Goal: Task Accomplishment & Management: Complete application form

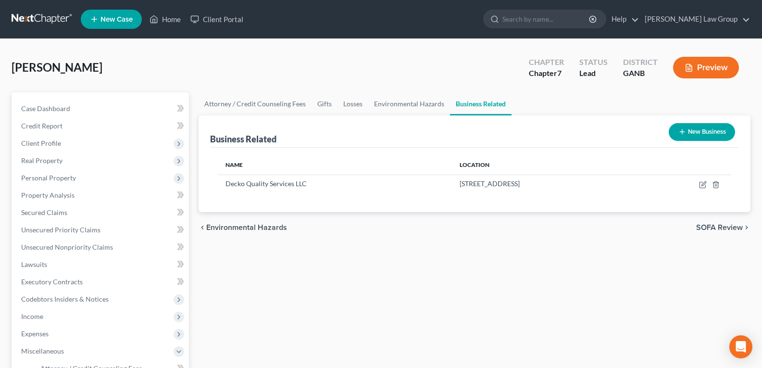
click at [164, 22] on link "Home" at bounding box center [165, 19] width 41 height 17
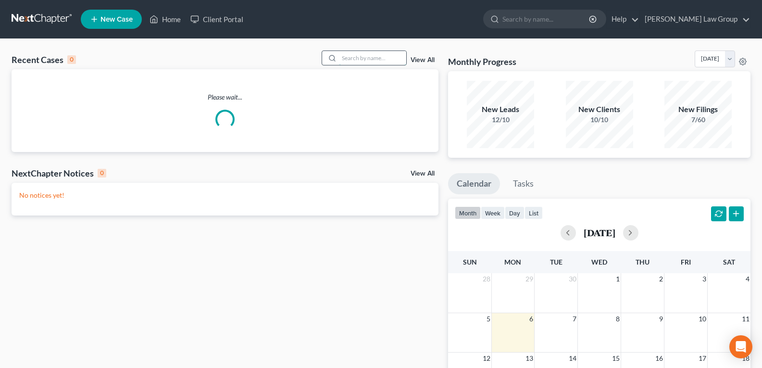
click at [355, 58] on input "search" at bounding box center [372, 58] width 67 height 14
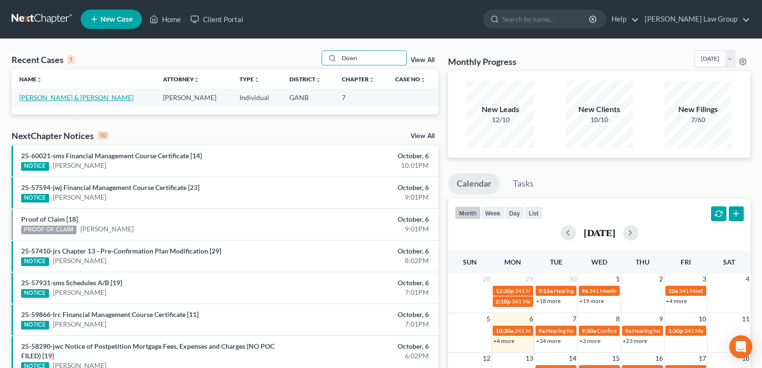
type input "Down"
click at [51, 97] on link "[PERSON_NAME] & [PERSON_NAME]" at bounding box center [76, 97] width 114 height 8
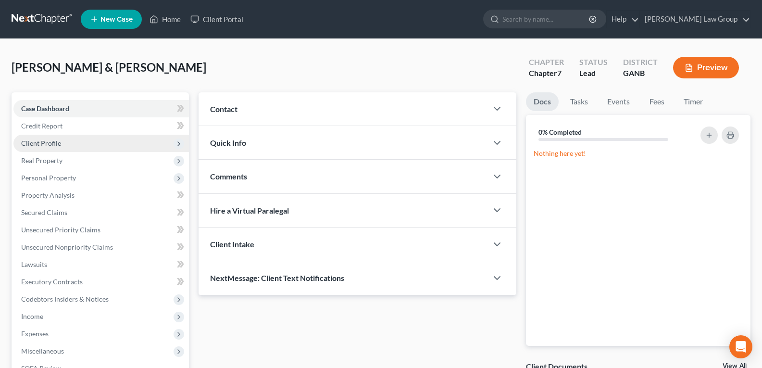
drag, startPoint x: 52, startPoint y: 139, endPoint x: 60, endPoint y: 149, distance: 12.4
click at [52, 139] on span "Client Profile" at bounding box center [41, 143] width 40 height 8
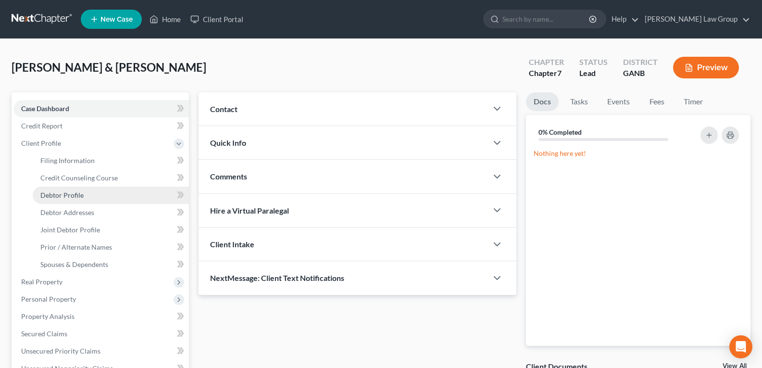
click at [70, 197] on span "Debtor Profile" at bounding box center [61, 195] width 43 height 8
select select "1"
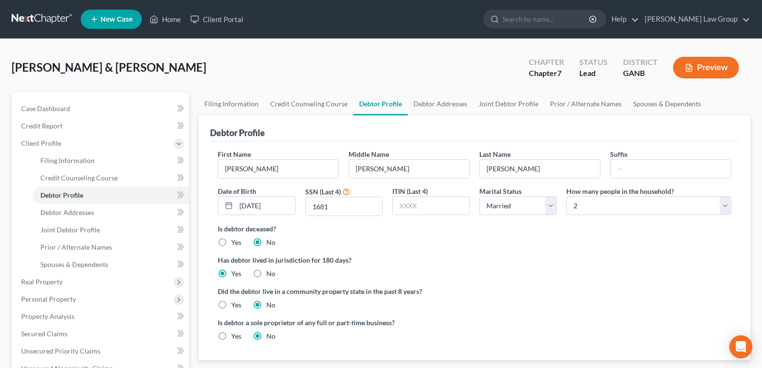
click at [433, 299] on div "Did the debtor live in a community property state in the past 8 years? Yes No" at bounding box center [475, 298] width 514 height 24
drag, startPoint x: 589, startPoint y: 209, endPoint x: 582, endPoint y: 197, distance: 14.4
click at [589, 209] on select "Select 1 2 3 4 5 6 7 8 9 10 11 12 13 14 15 16 17 18 19 20" at bounding box center [648, 205] width 165 height 19
select select "2"
click at [566, 196] on select "Select 1 2 3 4 5 6 7 8 9 10 11 12 13 14 15 16 17 18 19 20" at bounding box center [648, 205] width 165 height 19
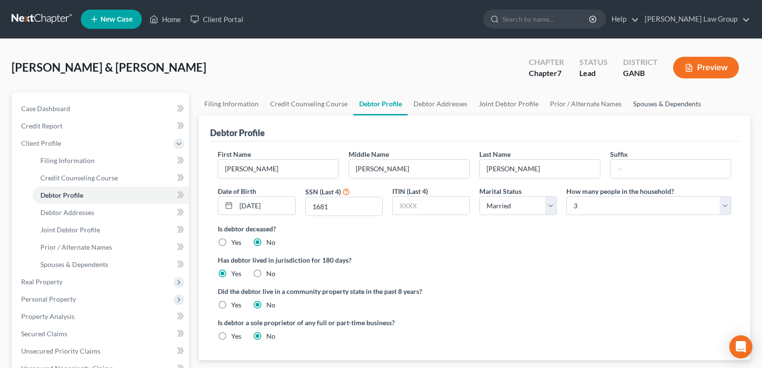
click at [678, 103] on link "Spouses & Dependents" at bounding box center [667, 103] width 79 height 23
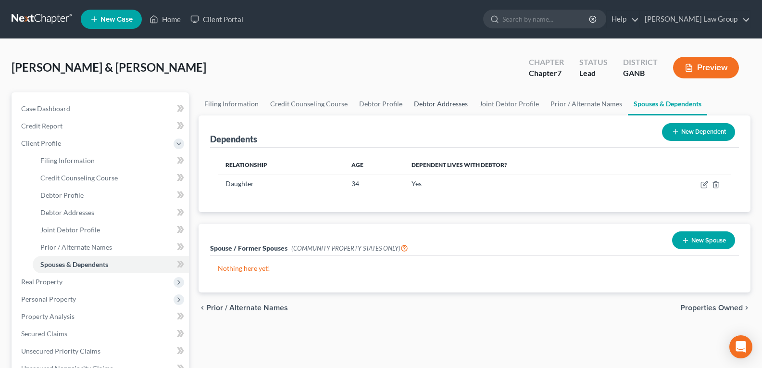
click at [440, 106] on link "Debtor Addresses" at bounding box center [440, 103] width 65 height 23
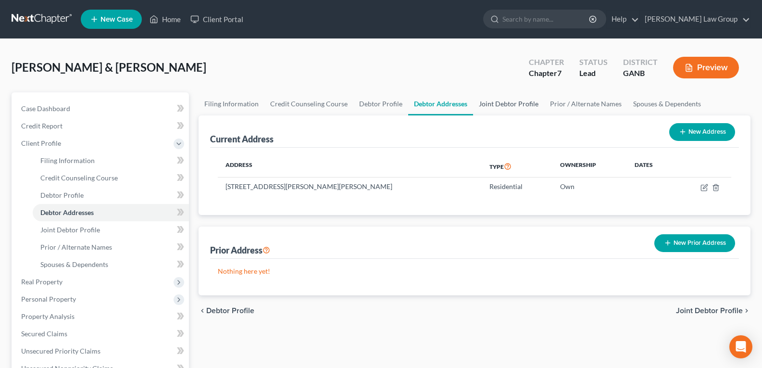
click at [496, 103] on link "Joint Debtor Profile" at bounding box center [508, 103] width 71 height 23
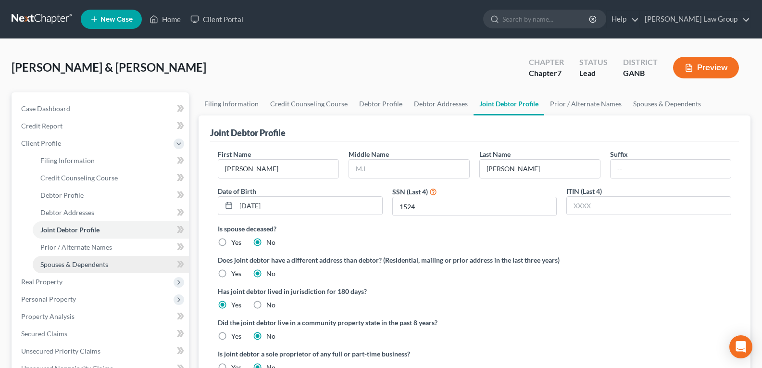
scroll to position [144, 0]
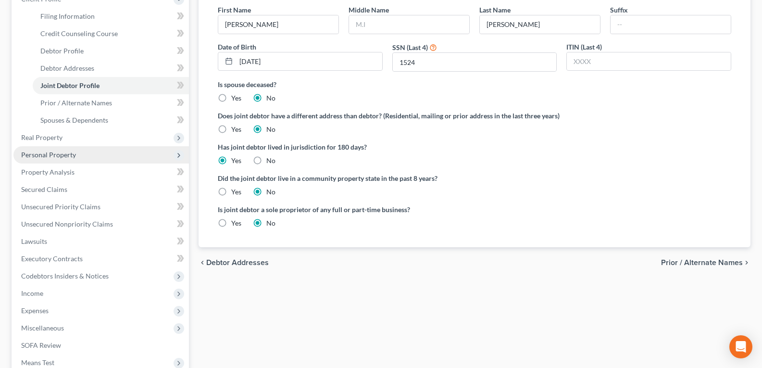
click at [55, 154] on span "Personal Property" at bounding box center [48, 155] width 55 height 8
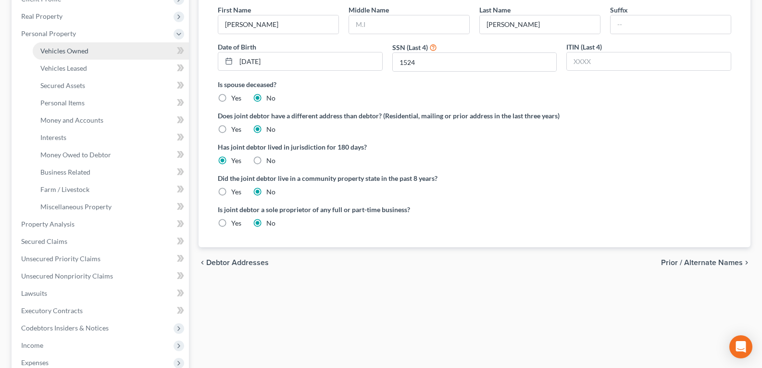
click at [59, 50] on span "Vehicles Owned" at bounding box center [64, 51] width 48 height 8
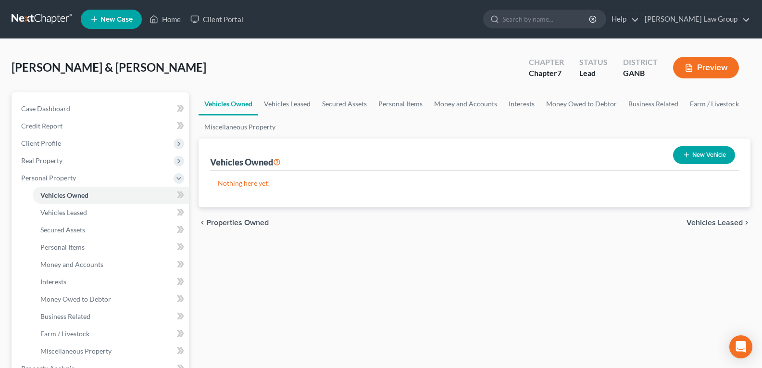
click at [699, 152] on button "New Vehicle" at bounding box center [704, 155] width 62 height 18
select select "0"
select select "2"
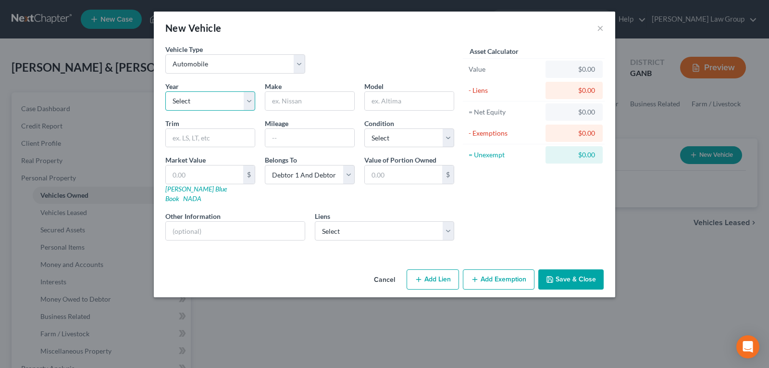
click at [219, 95] on select "Select 2026 2025 2024 2023 2022 2021 2020 2019 2018 2017 2016 2015 2014 2013 20…" at bounding box center [210, 100] width 90 height 19
select select "6"
click at [165, 91] on select "Select 2026 2025 2024 2023 2022 2021 2020 2019 2018 2017 2016 2015 2014 2013 20…" at bounding box center [210, 100] width 90 height 19
click at [289, 98] on input "text" at bounding box center [309, 101] width 89 height 18
type input "Hyundai"
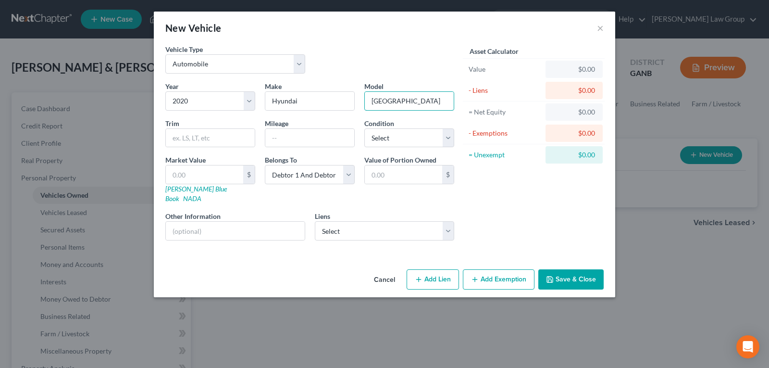
type input "[GEOGRAPHIC_DATA]"
click at [576, 271] on button "Save & Close" at bounding box center [571, 279] width 65 height 20
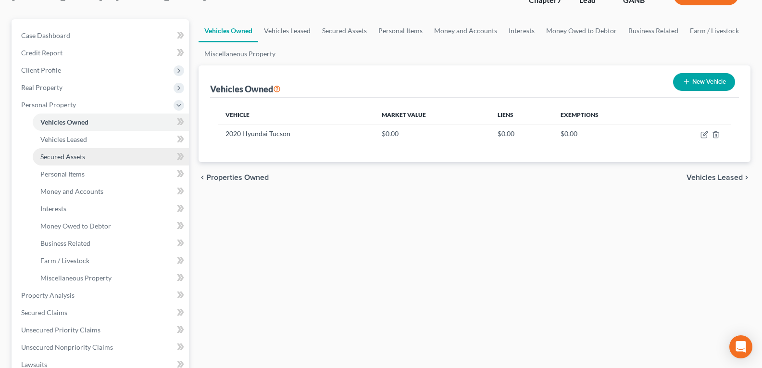
scroll to position [192, 0]
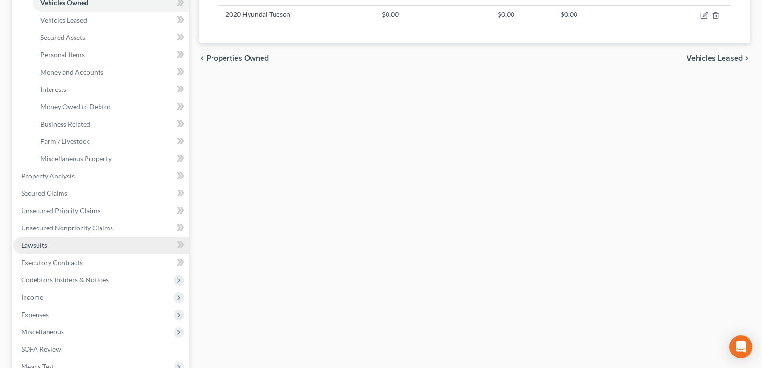
click at [70, 249] on link "Lawsuits" at bounding box center [101, 245] width 176 height 17
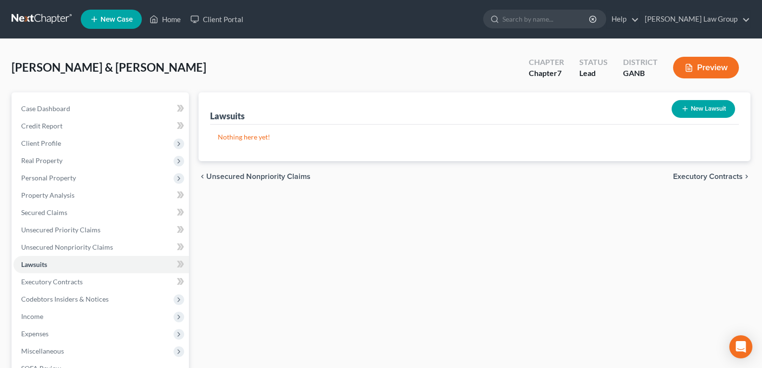
click at [697, 113] on button "New Lawsuit" at bounding box center [703, 109] width 63 height 18
select select "0"
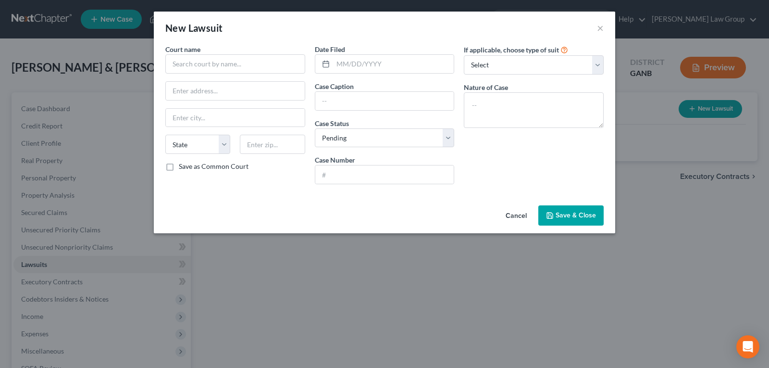
click at [519, 221] on button "Cancel" at bounding box center [516, 215] width 37 height 19
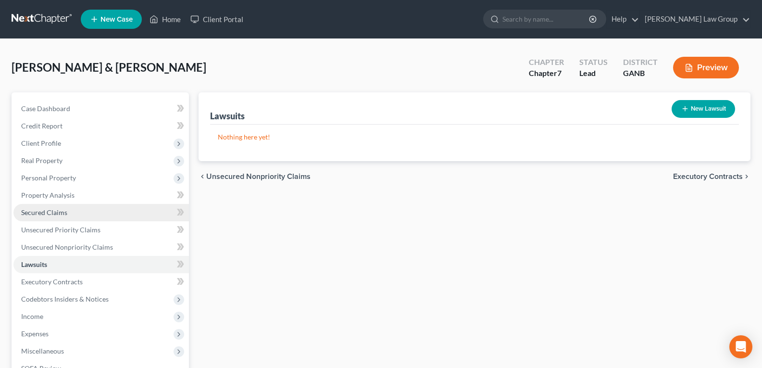
click at [40, 212] on span "Secured Claims" at bounding box center [44, 212] width 46 height 8
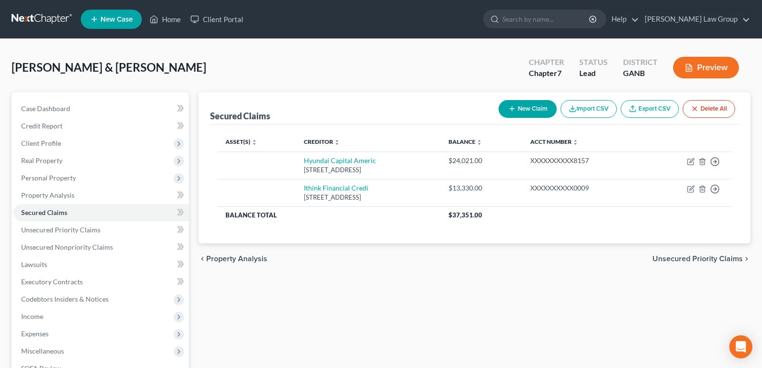
click at [510, 107] on icon "button" at bounding box center [512, 109] width 8 height 8
select select "2"
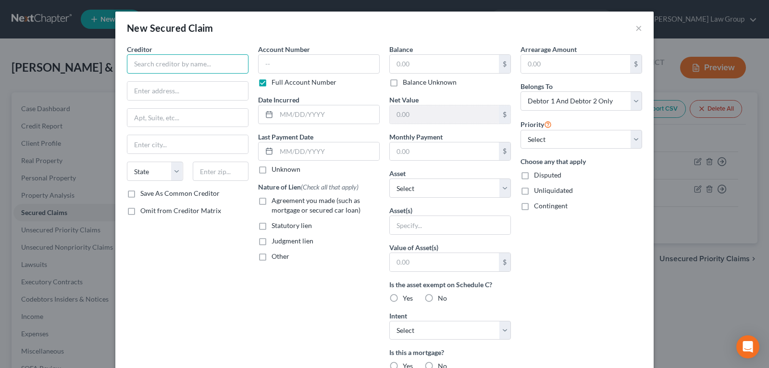
click at [204, 64] on input "text" at bounding box center [188, 63] width 122 height 19
click at [151, 71] on input "text" at bounding box center [188, 63] width 122 height 19
type input "One Main Account Resolution Cebter (ARC)"
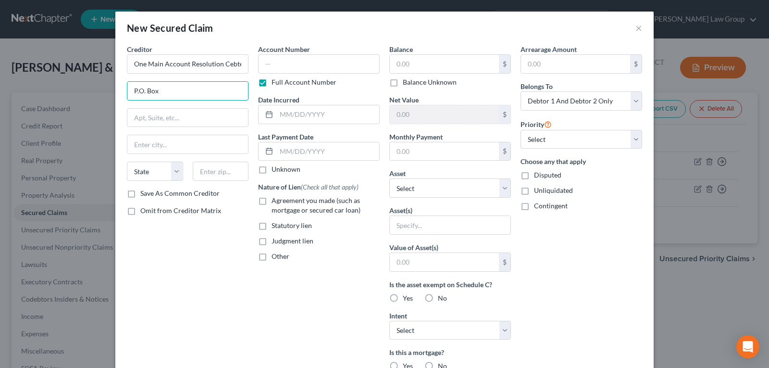
type input "P.O. Box 338"
type input "Carrollton"
type input "30112-0338"
drag, startPoint x: 205, startPoint y: 90, endPoint x: 1, endPoint y: 79, distance: 204.6
click at [0, 81] on div "New Secured Claim × Creditor * One Main Account Resolution Cebter (ARC) P.O. [G…" at bounding box center [384, 184] width 769 height 368
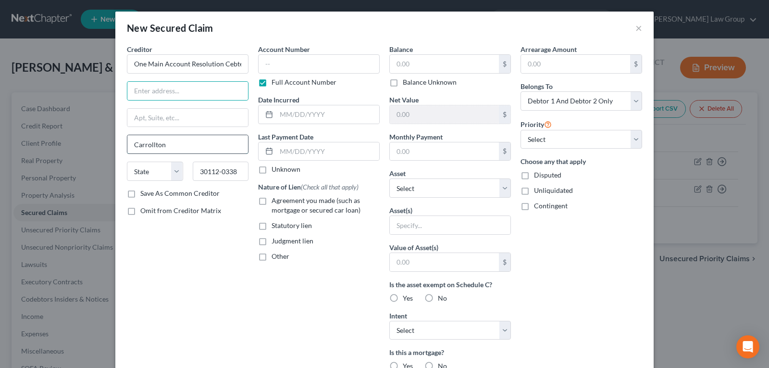
click at [206, 152] on input "Carrollton" at bounding box center [187, 144] width 121 height 18
type input "C"
click at [236, 169] on input "30112-0338" at bounding box center [221, 171] width 56 height 19
drag, startPoint x: 200, startPoint y: 175, endPoint x: 171, endPoint y: 176, distance: 28.9
click at [171, 176] on div "State [US_STATE] AK AR AZ CA CO CT DE DC [GEOGRAPHIC_DATA] [GEOGRAPHIC_DATA] GU…" at bounding box center [187, 175] width 131 height 27
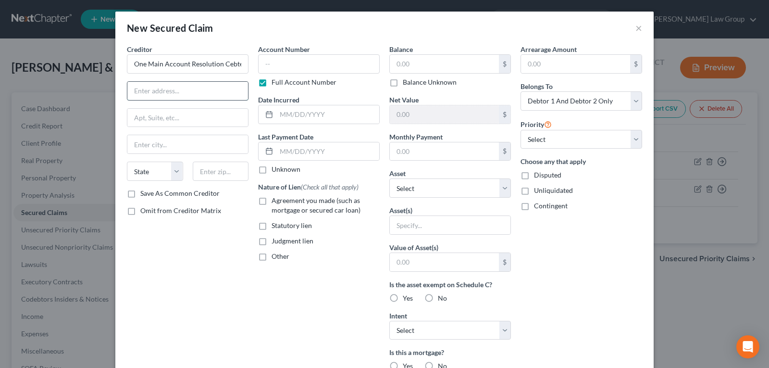
click at [169, 93] on input "text" at bounding box center [187, 91] width 121 height 18
drag, startPoint x: 177, startPoint y: 78, endPoint x: 171, endPoint y: 88, distance: 11.2
click at [174, 80] on div "Creditor * One Main Account Resolution Cebter (ARC) P.O. [GEOGRAPHIC_DATA] [US_…" at bounding box center [188, 116] width 122 height 144
click at [171, 88] on input "P.O. Box" at bounding box center [187, 91] width 121 height 18
type input "P.O. Box 3251"
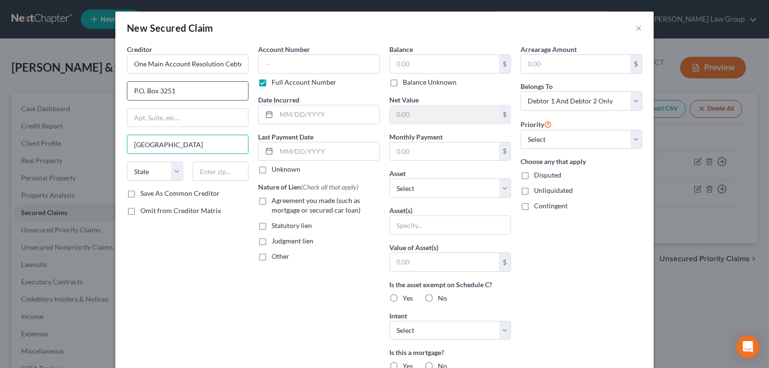
type input "[GEOGRAPHIC_DATA]"
click at [174, 176] on select "State [US_STATE] AK AR AZ CA CO CT DE DC [GEOGRAPHIC_DATA] [GEOGRAPHIC_DATA] GU…" at bounding box center [155, 171] width 56 height 19
select select "15"
click at [127, 162] on select "State [US_STATE] AK AR AZ CA CO CT DE DC [GEOGRAPHIC_DATA] [GEOGRAPHIC_DATA] GU…" at bounding box center [155, 171] width 56 height 19
click at [209, 171] on input "text" at bounding box center [221, 171] width 56 height 19
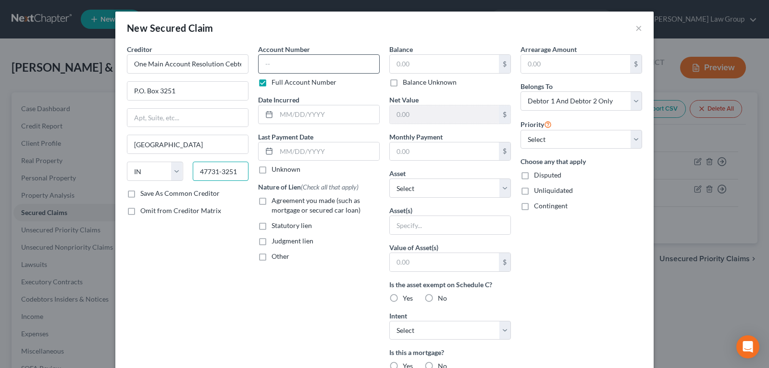
type input "47731-3251"
click at [364, 66] on input "text" at bounding box center [319, 63] width 122 height 19
type input "08010540"
click at [318, 123] on input "text" at bounding box center [327, 114] width 103 height 18
type input "[DATE]"
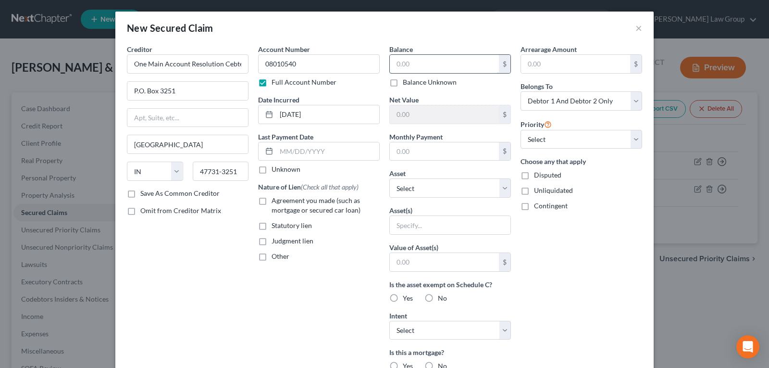
click at [447, 61] on input "text" at bounding box center [444, 64] width 109 height 18
type input "17,285.71"
click at [543, 255] on div "Arrearage Amount $ Belongs To * Select Debtor 1 Only Debtor 2 Only Debtor 1 And…" at bounding box center [581, 258] width 131 height 429
click at [452, 187] on select "Select Other Multiple Assets 2020 Hyundai Tucson - $0.0 [STREET_ADDRESS][PERSON…" at bounding box center [450, 187] width 122 height 19
drag, startPoint x: 452, startPoint y: 187, endPoint x: 448, endPoint y: 175, distance: 13.1
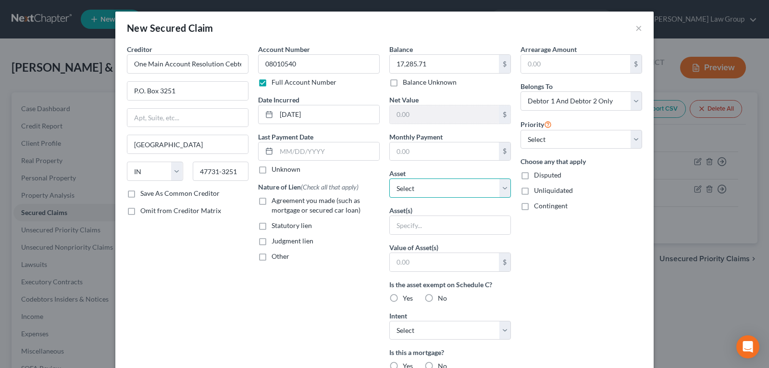
click at [452, 187] on select "Select Other Multiple Assets 2020 Hyundai Tucson - $0.0 [STREET_ADDRESS][PERSON…" at bounding box center [450, 187] width 122 height 19
click at [444, 150] on input "text" at bounding box center [444, 151] width 109 height 18
click at [443, 149] on input "text" at bounding box center [444, 151] width 109 height 18
drag, startPoint x: 161, startPoint y: 64, endPoint x: 249, endPoint y: 59, distance: 88.2
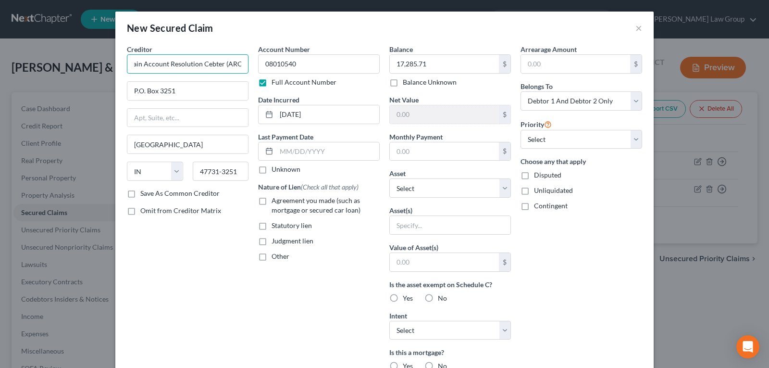
click at [249, 59] on div "Creditor * One Main Account Resolution Cebter (ARC) P.O. [GEOGRAPHIC_DATA] [US_…" at bounding box center [187, 258] width 131 height 429
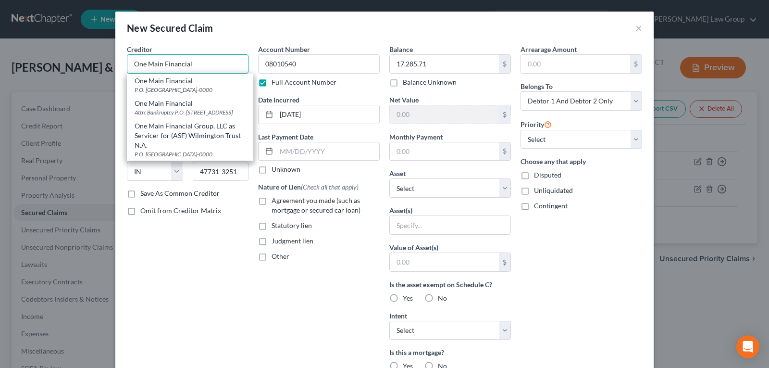
type input "One Main Financial"
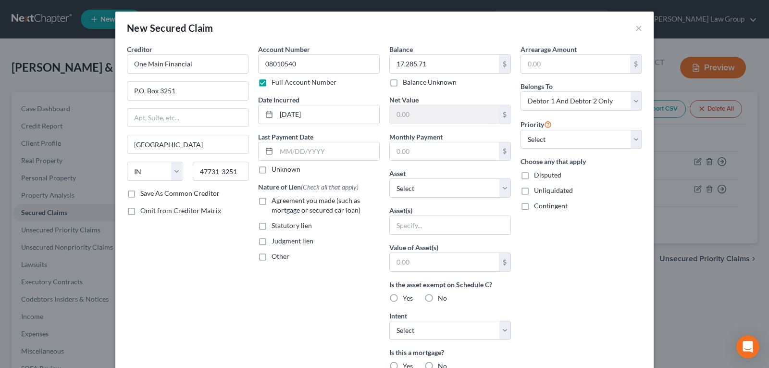
drag, startPoint x: 259, startPoint y: 241, endPoint x: 271, endPoint y: 241, distance: 12.0
click at [272, 241] on label "Judgment lien" at bounding box center [293, 241] width 42 height 10
click at [276, 241] on input "Judgment lien" at bounding box center [279, 239] width 6 height 6
checkbox input "true"
click at [421, 225] on input "text" at bounding box center [450, 225] width 121 height 18
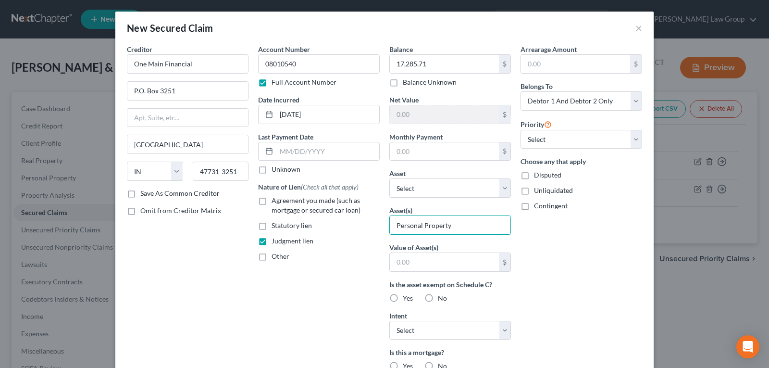
type input "Personal Property"
click at [559, 260] on div "Arrearage Amount $ Belongs To * Select Debtor 1 Only Debtor 2 Only Debtor 1 And…" at bounding box center [581, 258] width 131 height 429
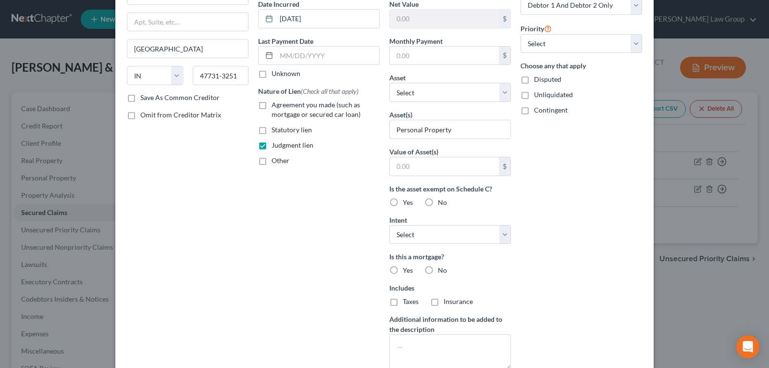
scroll to position [96, 0]
click at [438, 203] on label "No" at bounding box center [442, 202] width 9 height 10
click at [442, 203] on input "No" at bounding box center [445, 200] width 6 height 6
radio input "true"
drag, startPoint x: 427, startPoint y: 226, endPoint x: 428, endPoint y: 242, distance: 15.9
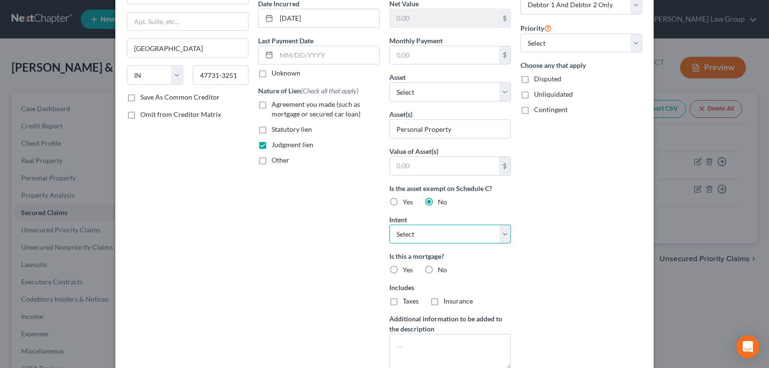
click at [427, 230] on select "Select Surrender Redeem Reaffirm Avoid Other" at bounding box center [450, 234] width 122 height 19
select select "3"
click at [389, 225] on select "Select Surrender Redeem Reaffirm Avoid Other" at bounding box center [450, 234] width 122 height 19
click at [438, 270] on label "No" at bounding box center [442, 270] width 9 height 10
click at [442, 270] on input "No" at bounding box center [445, 268] width 6 height 6
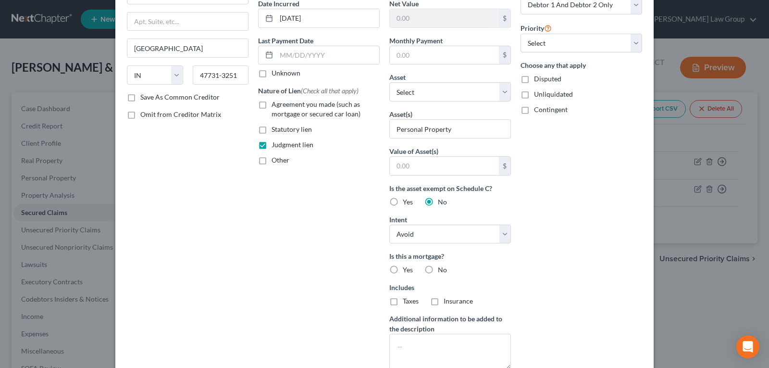
radio input "true"
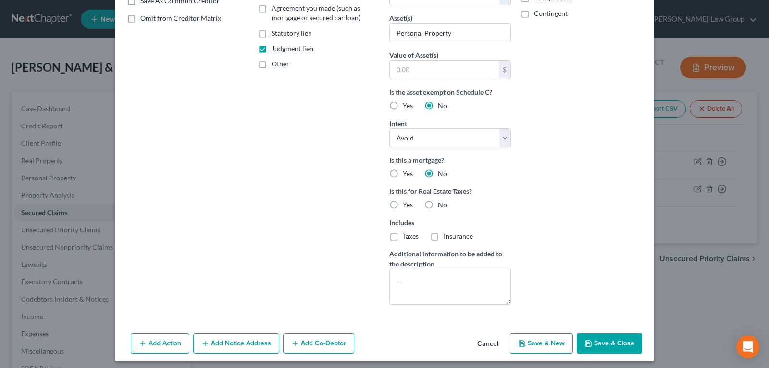
scroll to position [197, 0]
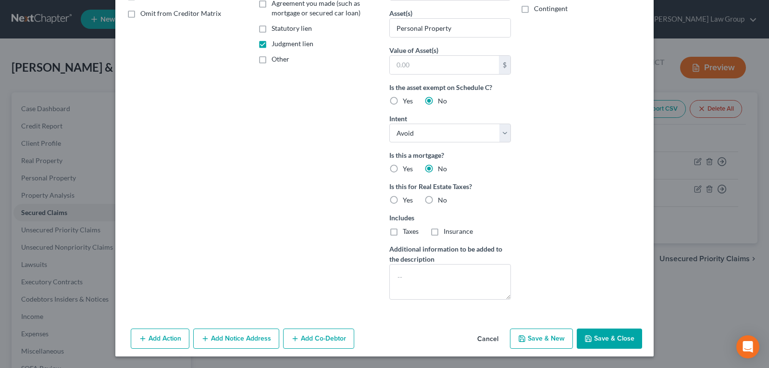
drag, startPoint x: 426, startPoint y: 200, endPoint x: 524, endPoint y: 211, distance: 98.8
click at [438, 199] on label "No" at bounding box center [442, 200] width 9 height 10
click at [442, 199] on input "No" at bounding box center [445, 198] width 6 height 6
radio input "true"
drag, startPoint x: 616, startPoint y: 340, endPoint x: 546, endPoint y: 229, distance: 131.3
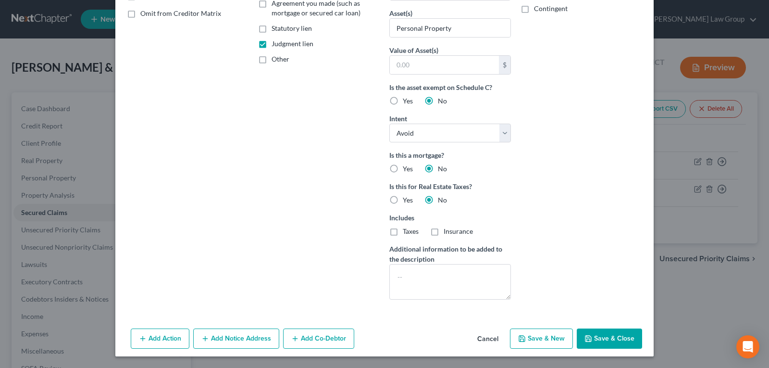
click at [616, 341] on button "Save & Close" at bounding box center [609, 338] width 65 height 20
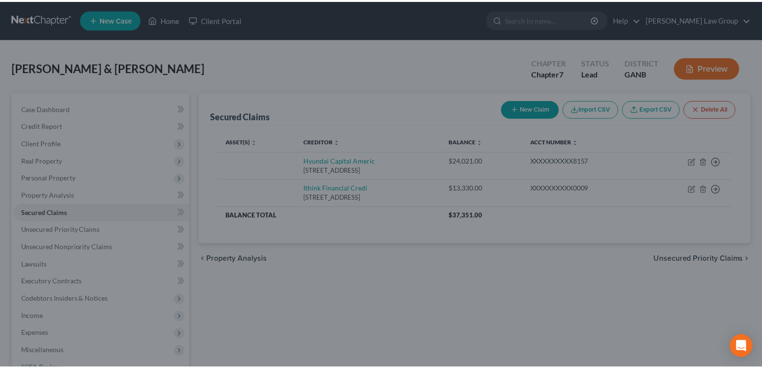
scroll to position [0, 0]
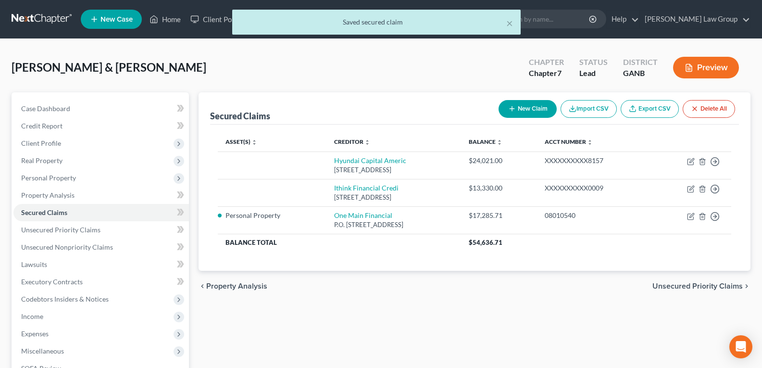
click at [395, 320] on div "Secured Claims New Claim Import CSV Export CSV Delete All Asset(s) expand_more …" at bounding box center [475, 292] width 562 height 400
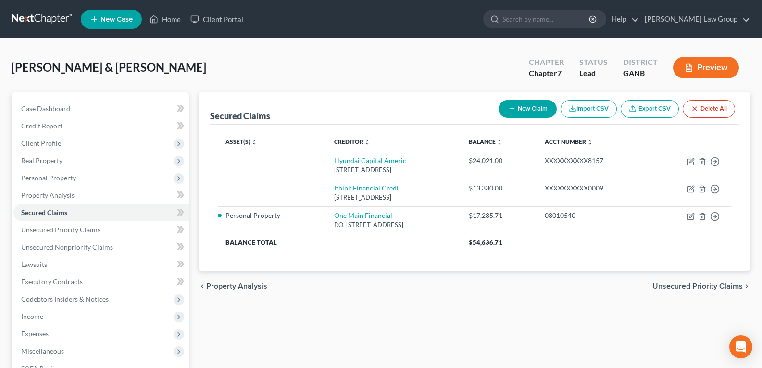
click at [484, 343] on div "Secured Claims New Claim Import CSV Export CSV Delete All Asset(s) expand_more …" at bounding box center [475, 292] width 562 height 400
click at [376, 304] on div "Secured Claims New Claim Import CSV Export CSV Delete All Asset(s) expand_more …" at bounding box center [475, 292] width 562 height 400
click at [38, 164] on span "Real Property" at bounding box center [101, 160] width 176 height 17
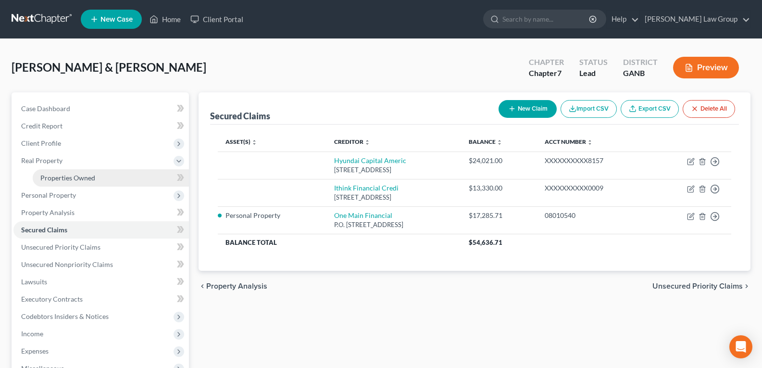
click at [45, 176] on span "Properties Owned" at bounding box center [67, 178] width 55 height 8
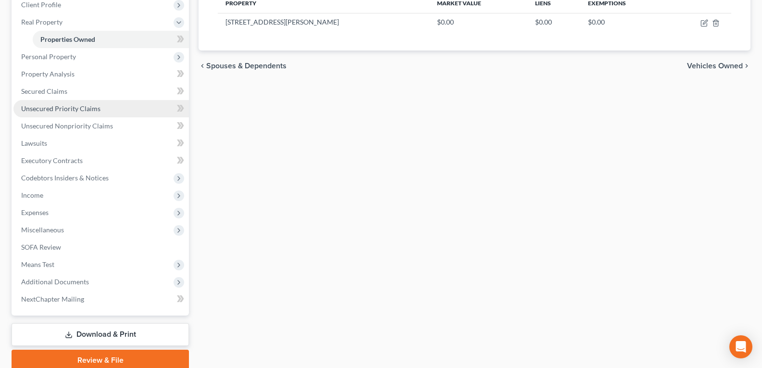
scroll to position [144, 0]
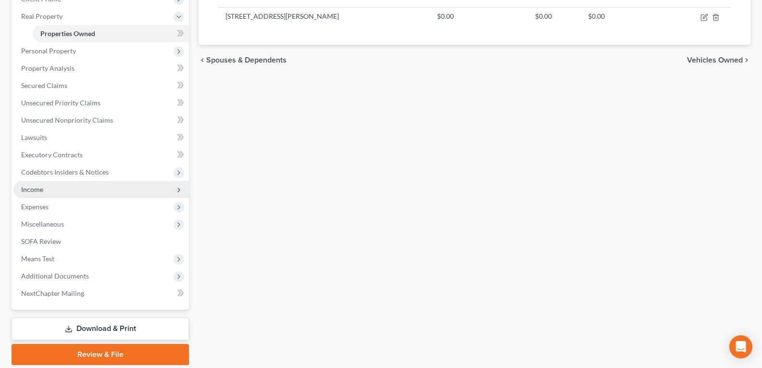
click at [34, 190] on span "Income" at bounding box center [32, 189] width 22 height 8
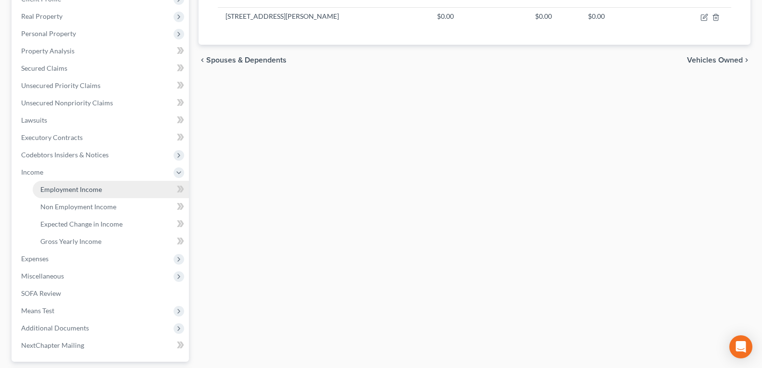
click at [75, 192] on span "Employment Income" at bounding box center [71, 189] width 62 height 8
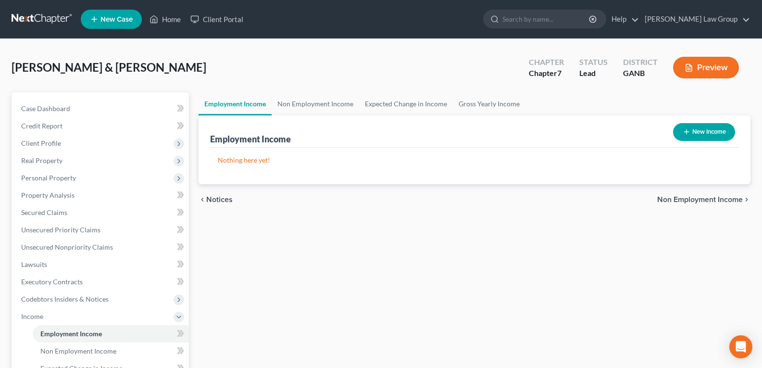
click at [689, 132] on icon "button" at bounding box center [687, 132] width 8 height 8
select select "0"
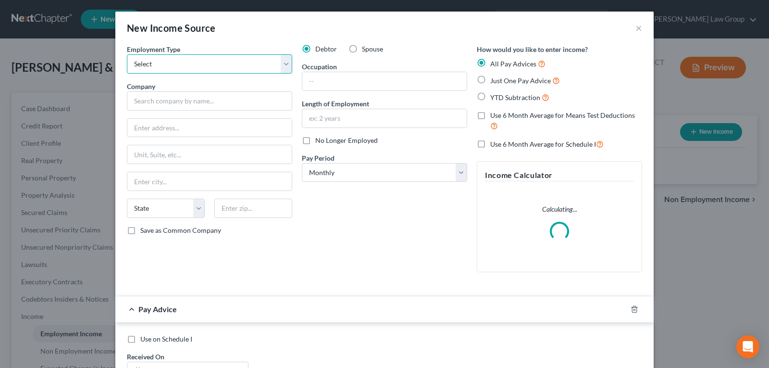
drag, startPoint x: 226, startPoint y: 63, endPoint x: 217, endPoint y: 73, distance: 13.3
click at [225, 63] on select "Select Full or [DEMOGRAPHIC_DATA] Employment Self Employment" at bounding box center [209, 63] width 165 height 19
select select "0"
click at [127, 54] on select "Select Full or [DEMOGRAPHIC_DATA] Employment Self Employment" at bounding box center [209, 63] width 165 height 19
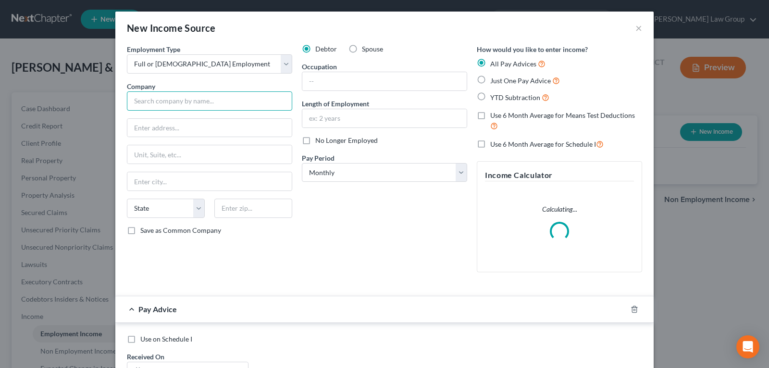
click at [198, 99] on input "text" at bounding box center [209, 100] width 165 height 19
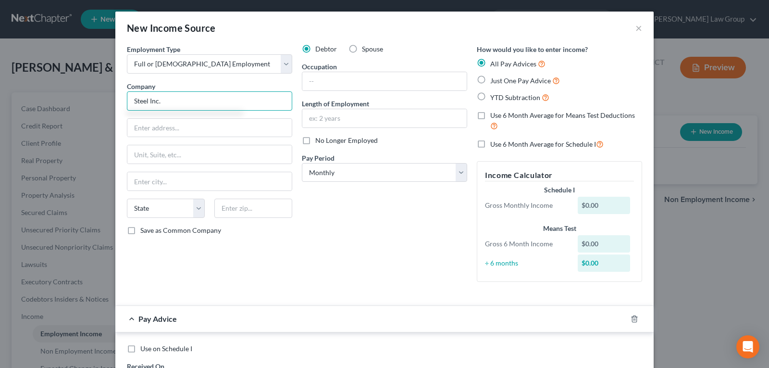
type input "Steel Inc."
type input "[STREET_ADDRESS]"
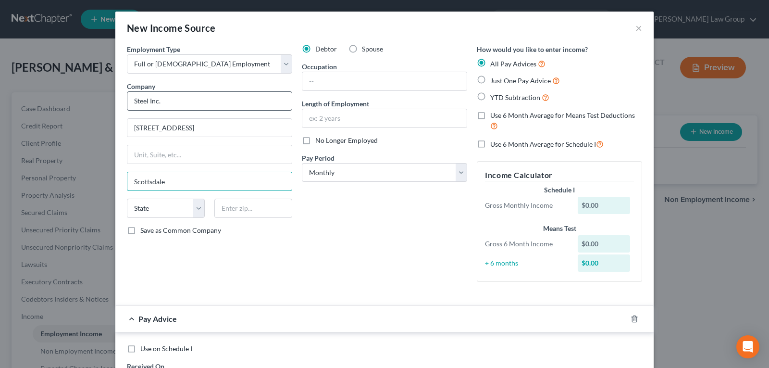
type input "Scottsdale"
select select "10"
type input "30079"
drag, startPoint x: 338, startPoint y: 76, endPoint x: 418, endPoint y: 80, distance: 80.4
click at [338, 77] on input "text" at bounding box center [384, 81] width 164 height 18
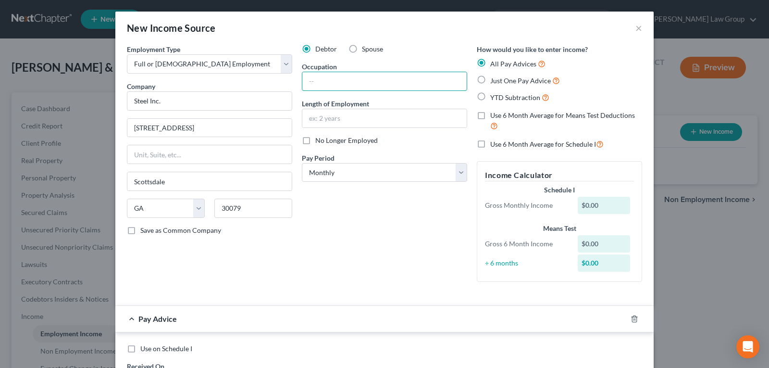
type input "Scottdale"
type input "Estimator/Sales"
type input "3 years"
click at [334, 201] on div "Debtor Spouse Occupation Estimator/Sales Length of Employment 3 years No Longer…" at bounding box center [384, 166] width 175 height 245
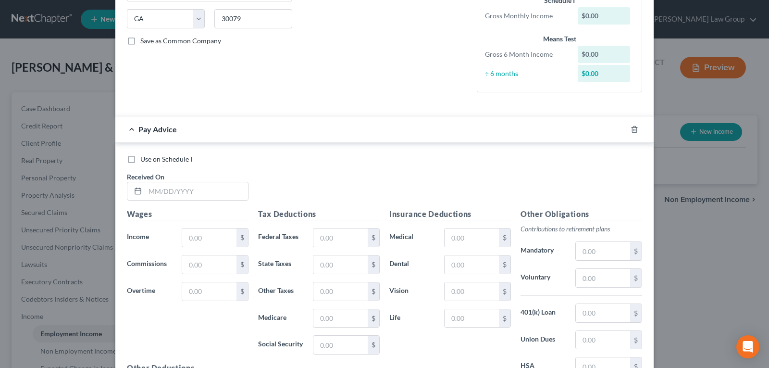
scroll to position [192, 0]
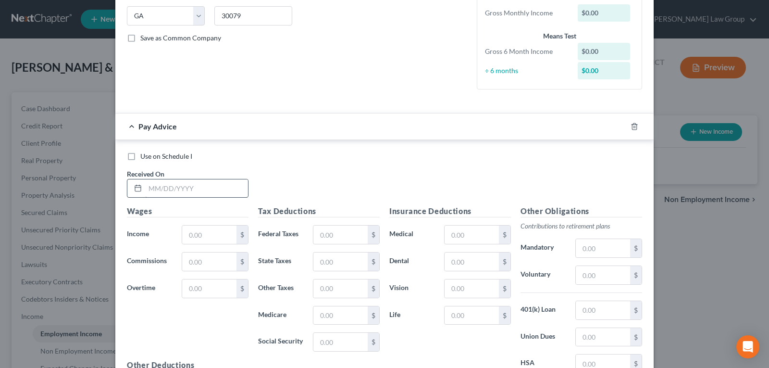
drag, startPoint x: 170, startPoint y: 178, endPoint x: 161, endPoint y: 193, distance: 17.7
click at [167, 185] on div at bounding box center [188, 188] width 122 height 19
click at [161, 192] on input "text" at bounding box center [196, 188] width 103 height 18
click at [165, 189] on input "text" at bounding box center [196, 188] width 103 height 18
type input "[DATE]"
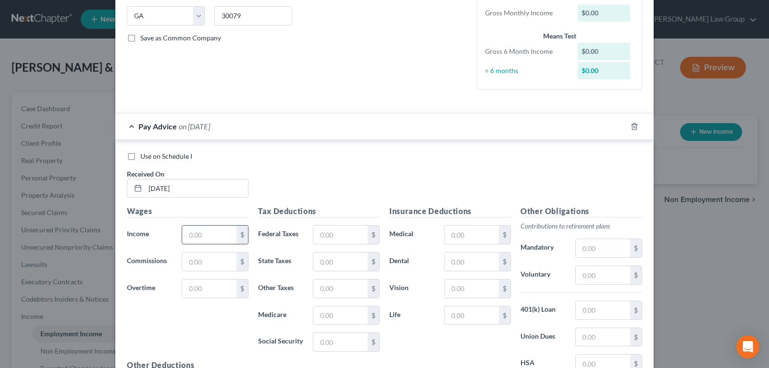
drag, startPoint x: 199, startPoint y: 228, endPoint x: 202, endPoint y: 238, distance: 10.2
click at [199, 228] on input "text" at bounding box center [209, 235] width 54 height 18
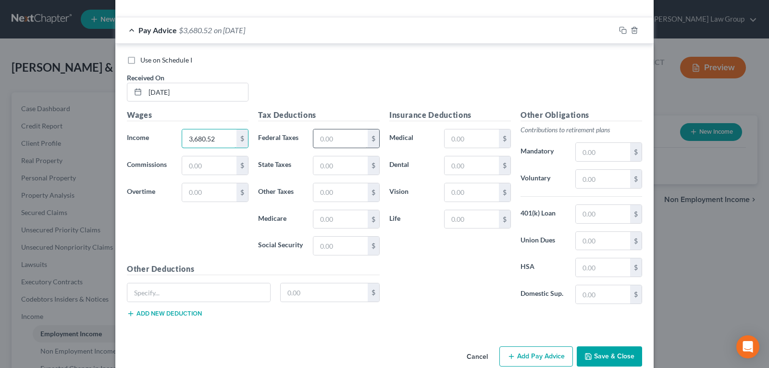
type input "3,680.52"
click at [327, 133] on input "text" at bounding box center [341, 138] width 54 height 18
type input "284.86"
click at [320, 244] on input "text" at bounding box center [341, 246] width 54 height 18
type input "229.05"
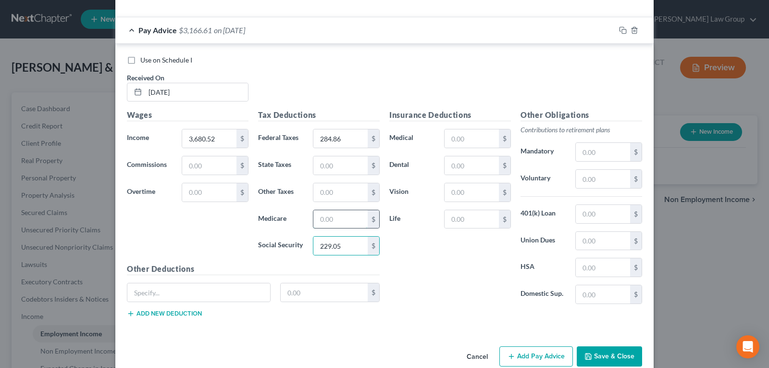
click at [321, 217] on input "text" at bounding box center [341, 219] width 54 height 18
type input "53.57"
click at [318, 163] on input "text" at bounding box center [341, 165] width 54 height 18
type input "143.11"
click at [602, 350] on button "Save & Close" at bounding box center [609, 356] width 65 height 20
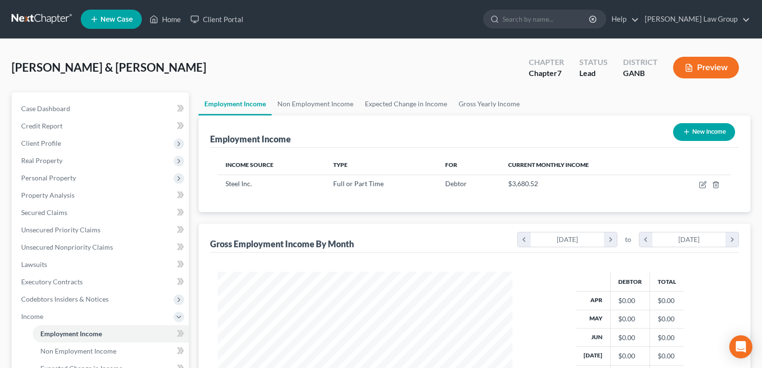
scroll to position [480690, 480552]
drag, startPoint x: 495, startPoint y: 107, endPoint x: 291, endPoint y: 214, distance: 229.9
click at [495, 107] on link "Gross Yearly Income" at bounding box center [489, 103] width 73 height 23
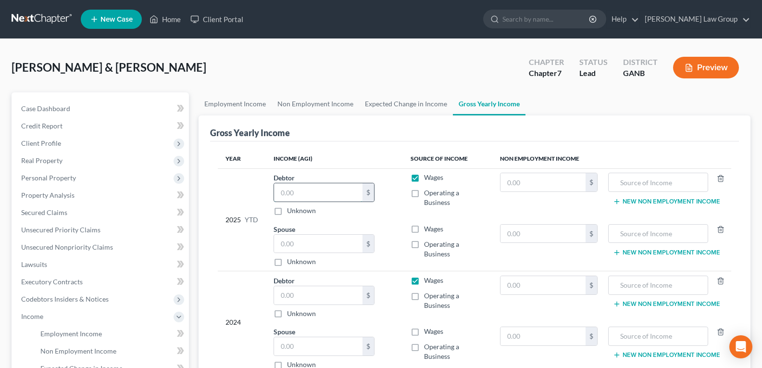
drag, startPoint x: 302, startPoint y: 186, endPoint x: 299, endPoint y: 190, distance: 5.2
click at [301, 188] on input "text" at bounding box center [318, 192] width 88 height 18
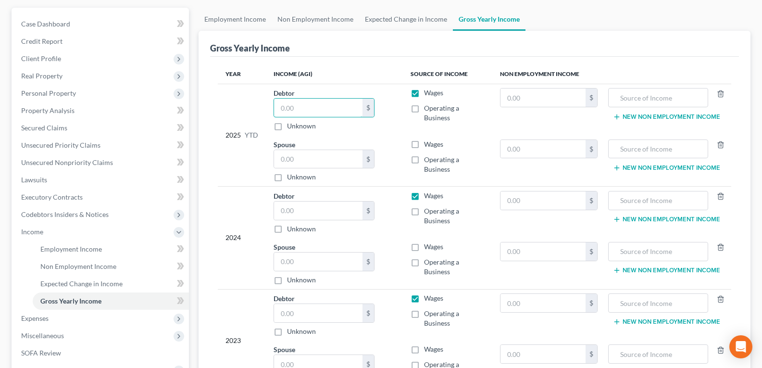
scroll to position [96, 0]
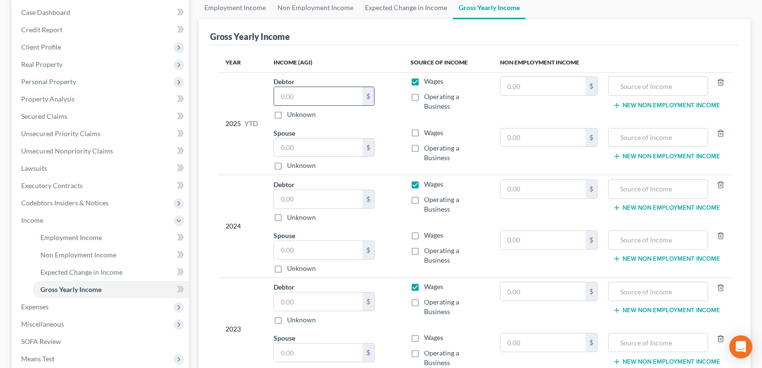
click at [324, 99] on input "text" at bounding box center [318, 96] width 88 height 18
type input "71,573.00"
click at [299, 197] on input "text" at bounding box center [318, 199] width 88 height 18
click at [324, 99] on input "71,573.00" at bounding box center [318, 96] width 88 height 18
click at [293, 199] on input "text" at bounding box center [318, 199] width 88 height 18
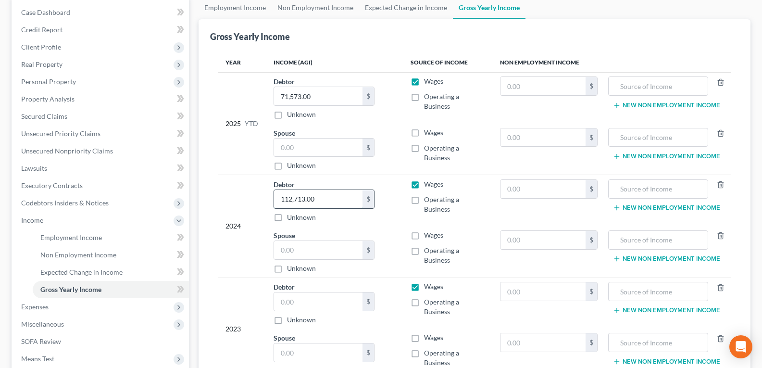
scroll to position [144, 0]
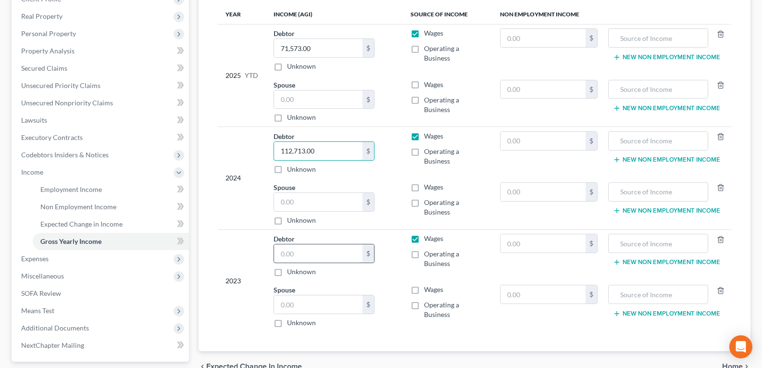
type input "112,713.00"
click at [297, 252] on input "text" at bounding box center [318, 253] width 88 height 18
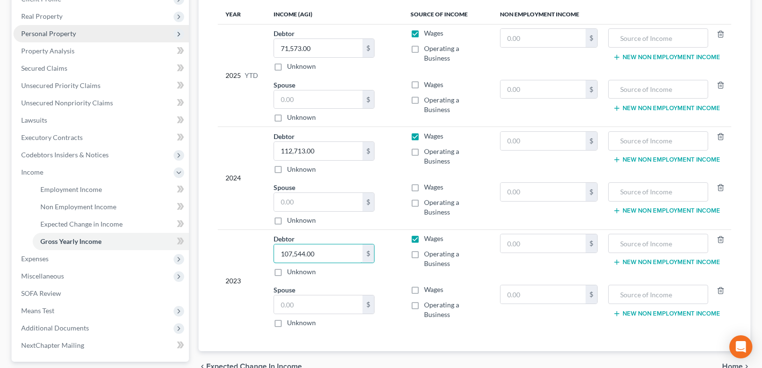
type input "107,544.00"
click at [34, 38] on span "Personal Property" at bounding box center [101, 33] width 176 height 17
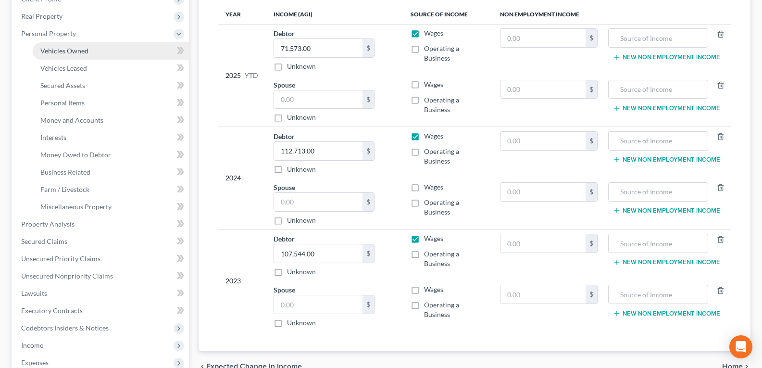
click at [53, 51] on span "Vehicles Owned" at bounding box center [64, 51] width 48 height 8
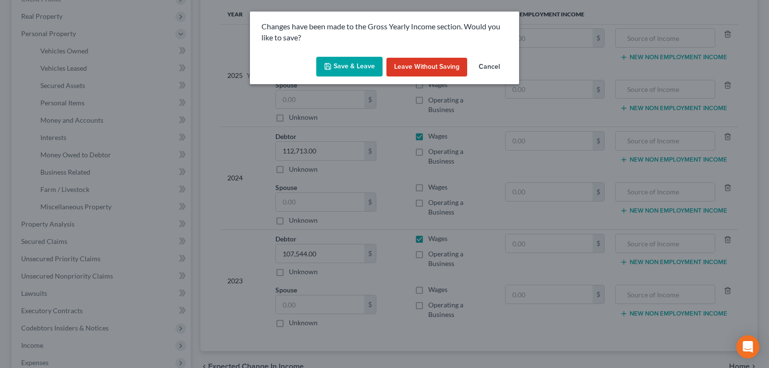
click at [328, 66] on icon "button" at bounding box center [328, 67] width 8 height 8
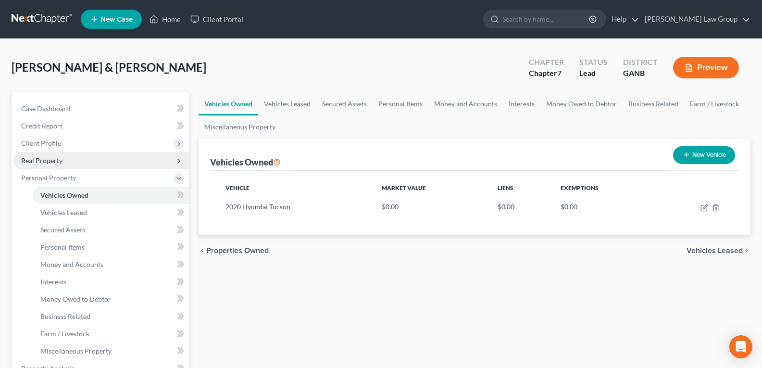
click at [48, 157] on span "Real Property" at bounding box center [41, 160] width 41 height 8
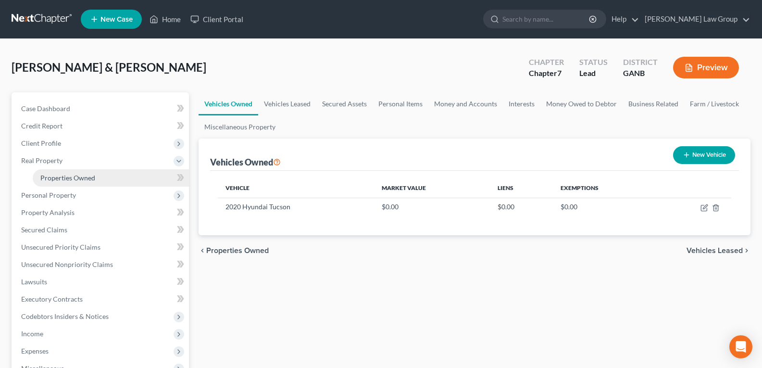
click at [75, 178] on span "Properties Owned" at bounding box center [67, 178] width 55 height 8
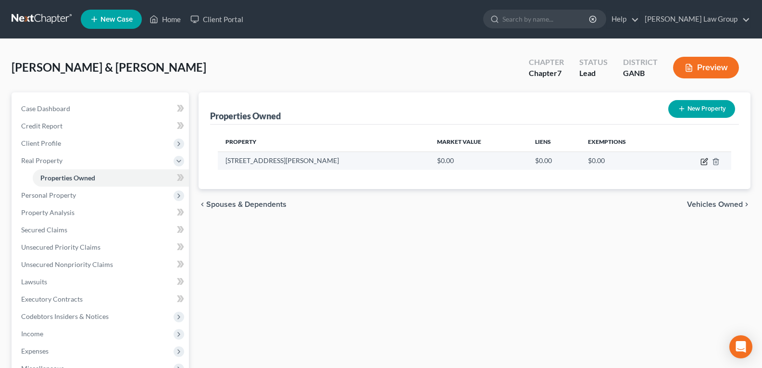
click at [706, 163] on icon "button" at bounding box center [705, 162] width 8 height 8
select select "10"
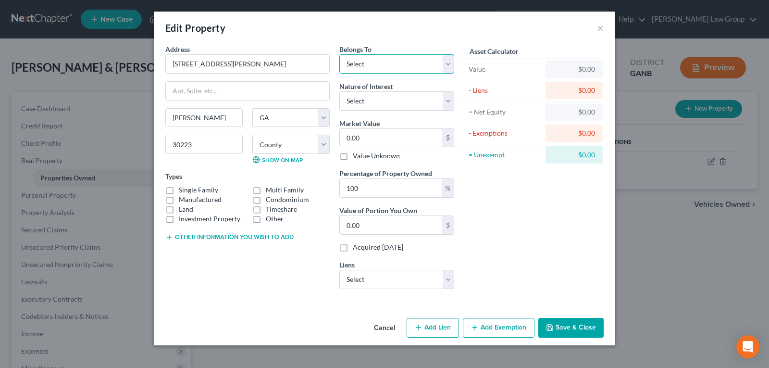
click at [371, 59] on select "Select Debtor 1 Only Debtor 2 Only Debtor 1 And Debtor 2 Only At Least One Of T…" at bounding box center [396, 63] width 115 height 19
select select "2"
click at [339, 54] on select "Select Debtor 1 Only Debtor 2 Only Debtor 1 And Debtor 2 Only At Least One Of T…" at bounding box center [396, 63] width 115 height 19
click at [366, 134] on input "0.00" at bounding box center [391, 138] width 102 height 18
type input "6"
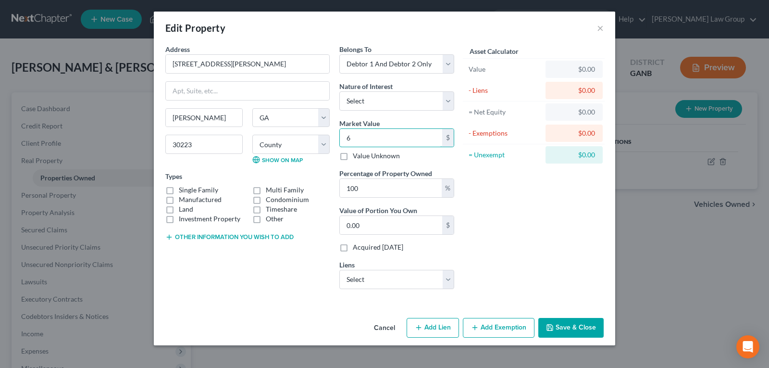
type input "6.00"
type input "69"
type input "69.00"
type input "692"
type input "692.00"
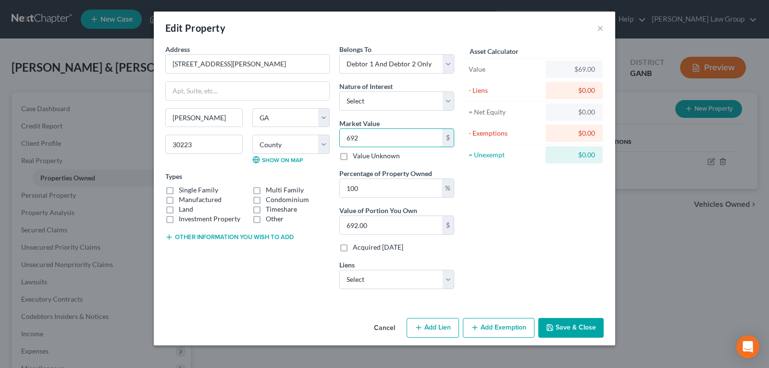
type input "6920"
type input "6,920.00"
type input "6,9200"
type input "69,200.00"
type input "69,20"
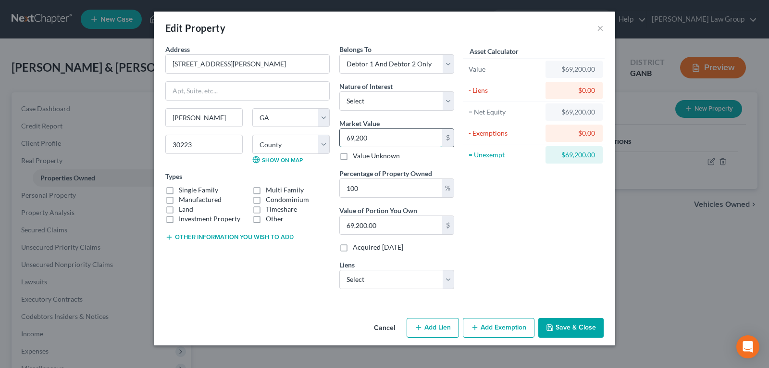
type input "6,920.00"
type input "6,92"
type input "692.00"
type input "692"
type input "0"
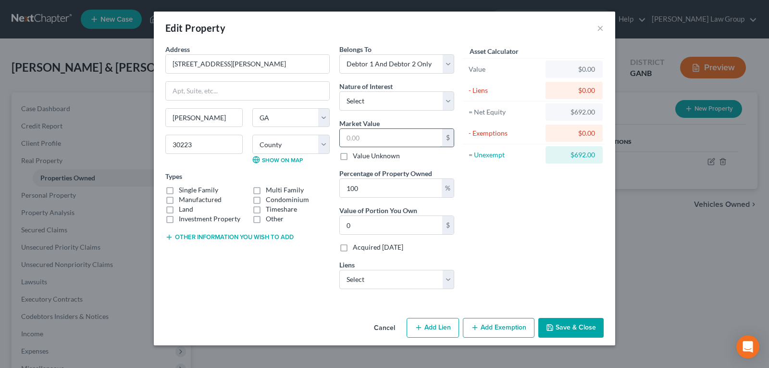
type input "6"
type input "6.00"
type input "69"
type input "69.00"
type input "692"
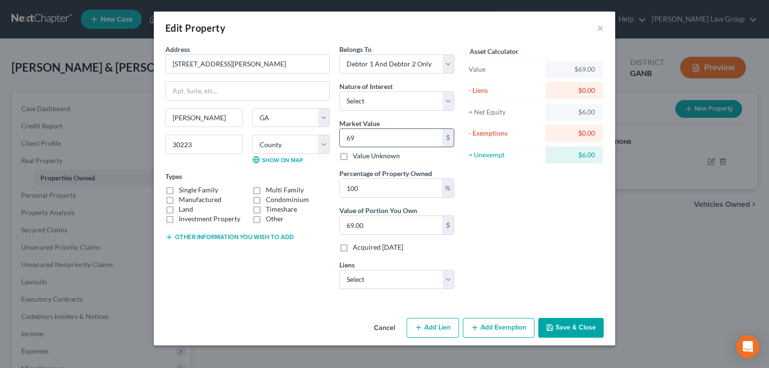
type input "692.00"
type input "6920"
type input "6,920.00"
type input "6,9200"
type input "69,200.00"
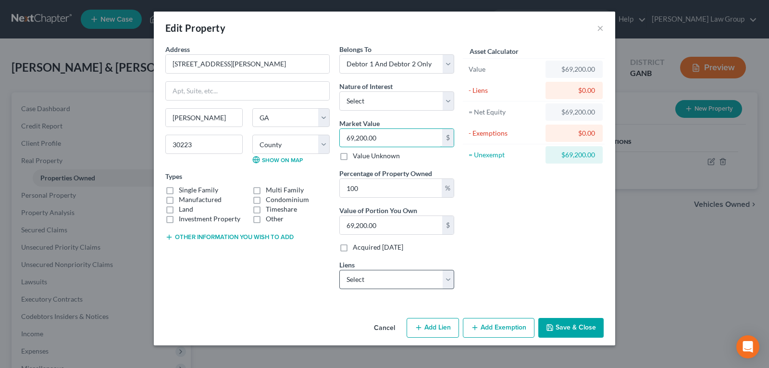
type input "69,200.00"
click at [384, 281] on select "Select Hyundai Capital Americ - $24,021.00 Ithink Financial Credi - $13,330.00" at bounding box center [396, 279] width 115 height 19
drag, startPoint x: 384, startPoint y: 282, endPoint x: 393, endPoint y: 280, distance: 9.2
click at [384, 282] on select "Select Hyundai Capital Americ - $24,021.00 Ithink Financial Credi - $13,330.00" at bounding box center [396, 279] width 115 height 19
click at [588, 227] on div "Asset Calculator Value $69,200.00 - Liens $0.00 = Net Equity $69,200.00 - Exemp…" at bounding box center [534, 170] width 150 height 252
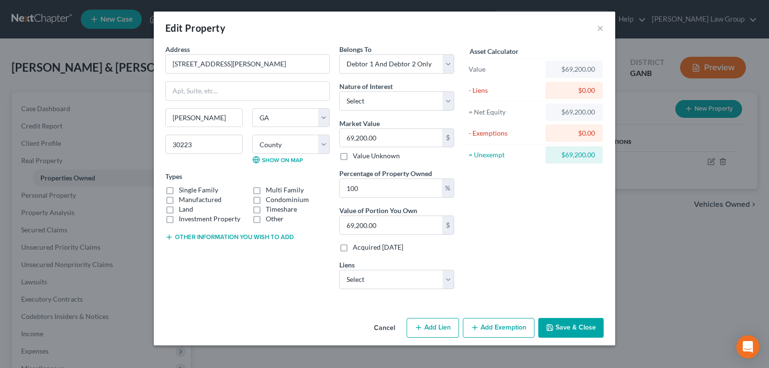
click at [565, 325] on button "Save & Close" at bounding box center [571, 328] width 65 height 20
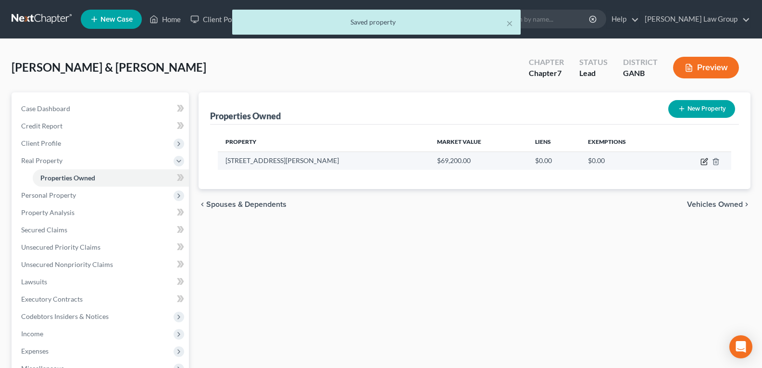
click at [703, 160] on icon "button" at bounding box center [705, 162] width 8 height 8
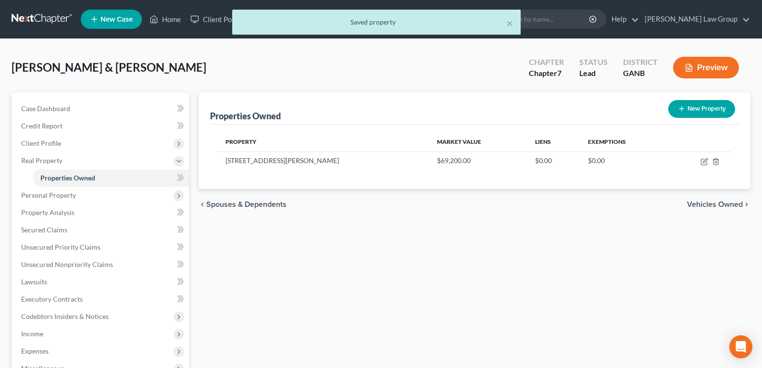
select select "10"
select select "125"
select select "2"
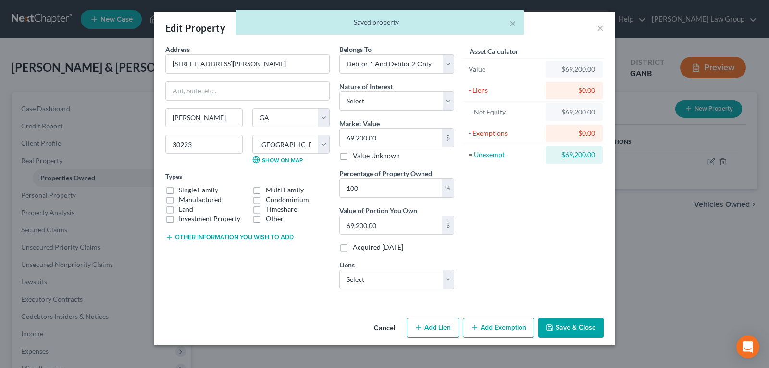
click at [179, 191] on label "Single Family" at bounding box center [198, 190] width 39 height 10
click at [183, 191] on input "Single Family" at bounding box center [186, 188] width 6 height 6
checkbox input "true"
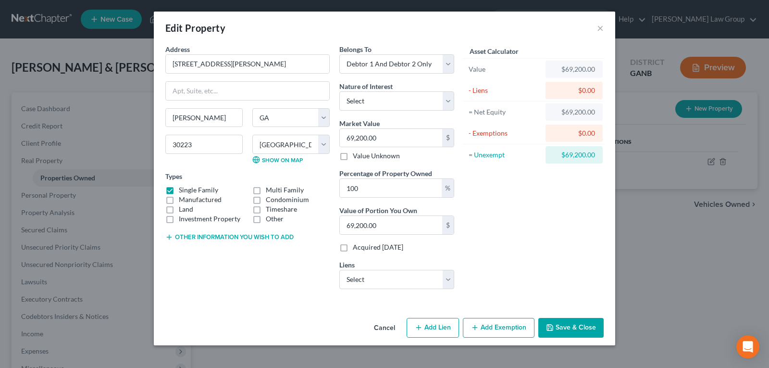
drag, startPoint x: 562, startPoint y: 327, endPoint x: 567, endPoint y: 332, distance: 7.1
click at [563, 329] on button "Save & Close" at bounding box center [571, 328] width 65 height 20
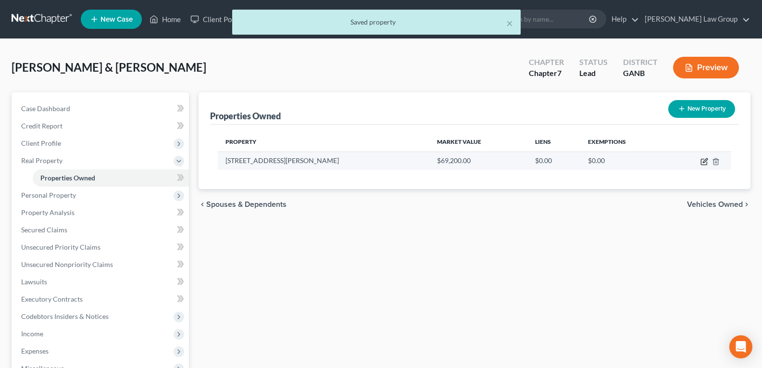
click at [704, 164] on icon "button" at bounding box center [705, 162] width 8 height 8
select select "10"
select select "125"
select select "2"
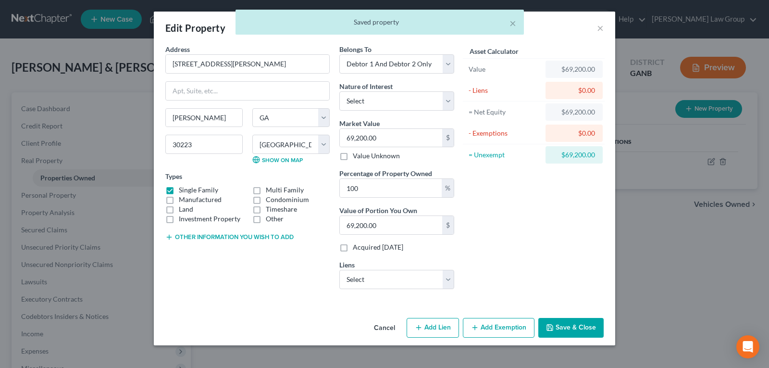
click at [378, 327] on button "Cancel" at bounding box center [384, 328] width 37 height 19
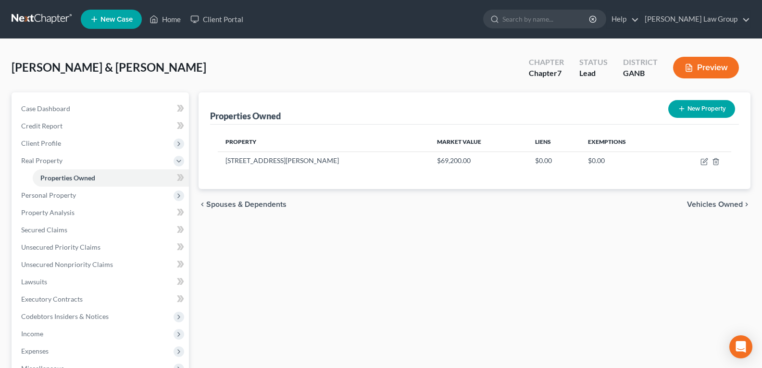
drag, startPoint x: 300, startPoint y: 214, endPoint x: 312, endPoint y: 205, distance: 14.7
click at [300, 215] on div "chevron_left Spouses & Dependents Vehicles Owned chevron_right" at bounding box center [475, 204] width 552 height 31
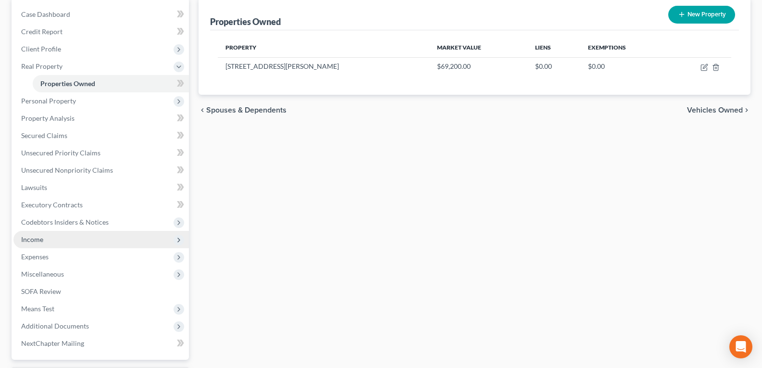
scroll to position [144, 0]
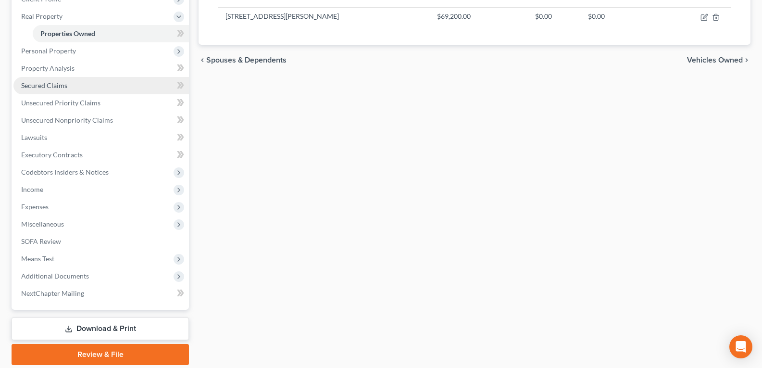
click at [36, 87] on span "Secured Claims" at bounding box center [44, 85] width 46 height 8
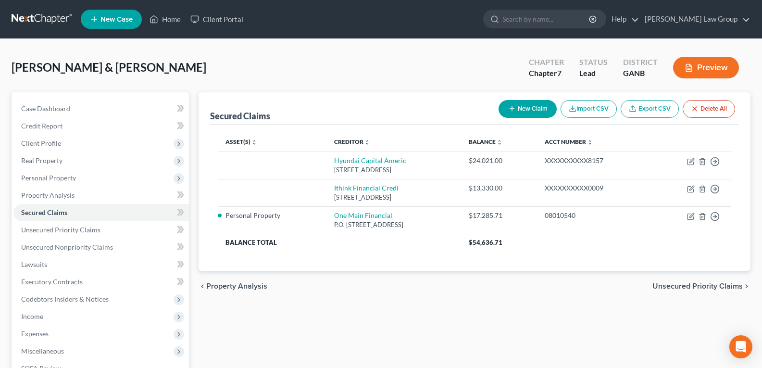
click at [508, 112] on icon "button" at bounding box center [512, 109] width 8 height 8
select select "2"
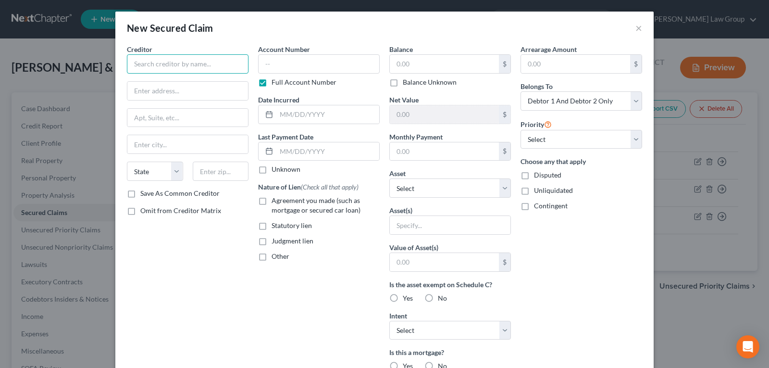
click at [188, 62] on input "text" at bounding box center [188, 63] width 122 height 19
type input "Geo-Tex Investments, Inc."
type input "P.O. Box 69"
type input "Key Biscayne"
select select "9"
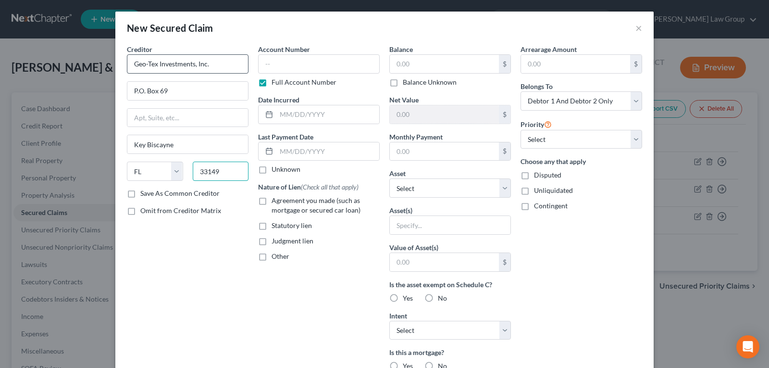
type input "33149"
click at [292, 63] on input "text" at bounding box center [319, 63] width 122 height 19
click at [440, 68] on input "text" at bounding box center [444, 64] width 109 height 18
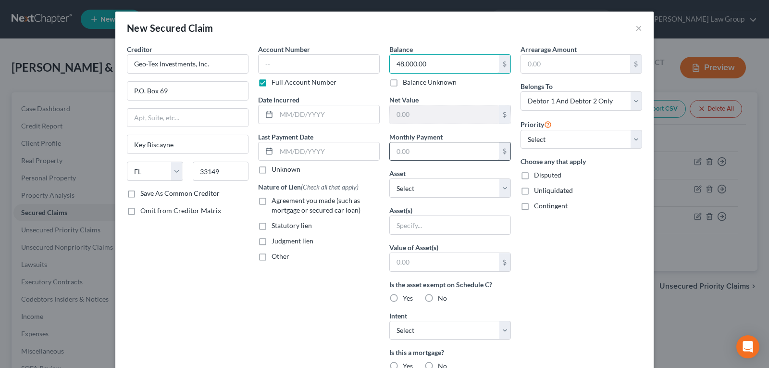
type input "48,000.00"
click at [429, 157] on input "text" at bounding box center [444, 151] width 109 height 18
drag, startPoint x: 257, startPoint y: 202, endPoint x: 359, endPoint y: 204, distance: 101.5
click at [272, 202] on label "Agreement you made (such as mortgage or secured car loan)" at bounding box center [326, 205] width 108 height 19
click at [276, 202] on input "Agreement you made (such as mortgage or secured car loan)" at bounding box center [279, 199] width 6 height 6
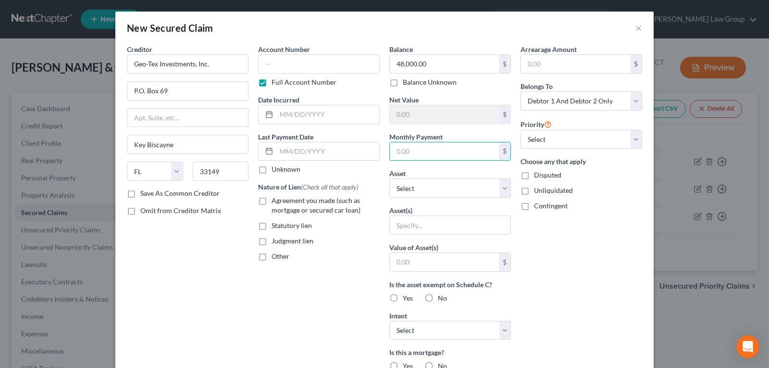
checkbox input "true"
click at [429, 223] on input "text" at bounding box center [450, 225] width 121 height 18
click at [424, 195] on select "Select Other Multiple Assets 2020 Hyundai Tucson - $0.0 [STREET_ADDRESS][PERSON…" at bounding box center [450, 187] width 122 height 19
select select "3"
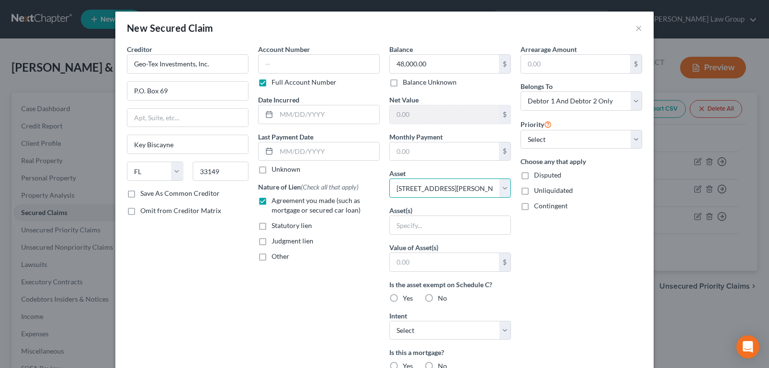
click at [389, 178] on select "Select Other Multiple Assets 2020 Hyundai Tucson - $0.0 [STREET_ADDRESS][PERSON…" at bounding box center [450, 187] width 122 height 19
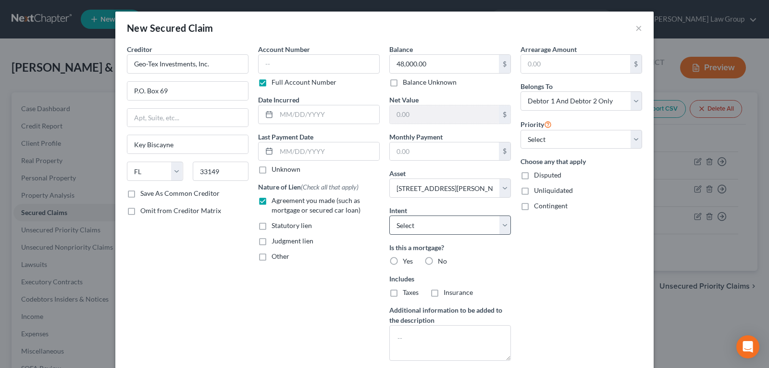
drag, startPoint x: 551, startPoint y: 285, endPoint x: 464, endPoint y: 231, distance: 101.9
click at [550, 286] on div "Arrearage Amount $ Belongs To * Select Debtor 1 Only Debtor 2 Only Debtor 1 And…" at bounding box center [581, 206] width 131 height 324
drag, startPoint x: 491, startPoint y: 224, endPoint x: 489, endPoint y: 233, distance: 9.4
click at [491, 223] on select "Select Surrender Redeem Reaffirm Avoid Other" at bounding box center [450, 224] width 122 height 19
select select "2"
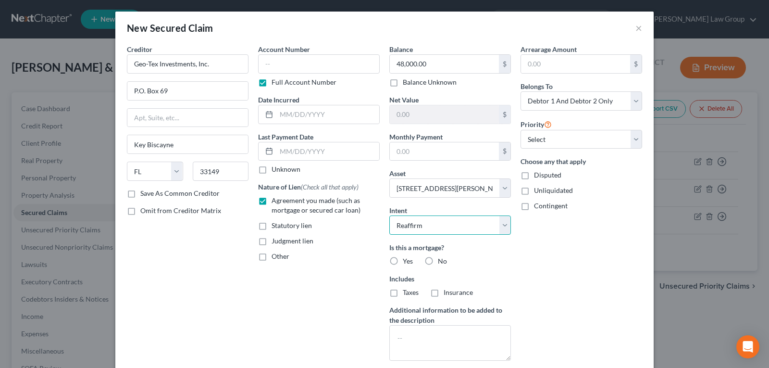
click at [389, 215] on select "Select Surrender Redeem Reaffirm Avoid Other" at bounding box center [450, 224] width 122 height 19
click at [552, 262] on div "Arrearage Amount $ Belongs To * Select Debtor 1 Only Debtor 2 Only Debtor 1 And…" at bounding box center [581, 206] width 131 height 324
click at [403, 258] on label "Yes" at bounding box center [408, 261] width 10 height 10
click at [407, 258] on input "Yes" at bounding box center [410, 259] width 6 height 6
radio input "true"
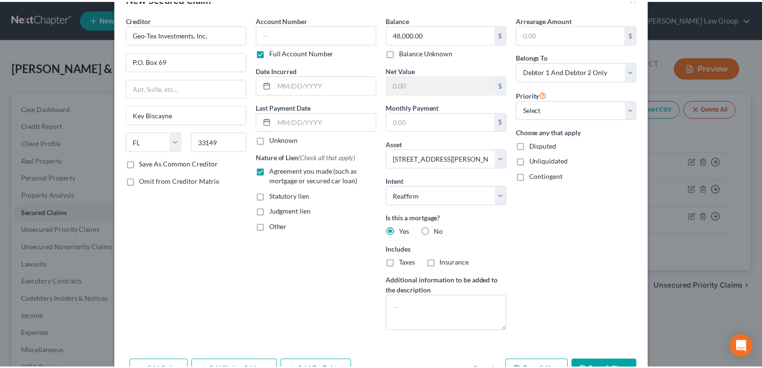
scroll to position [61, 0]
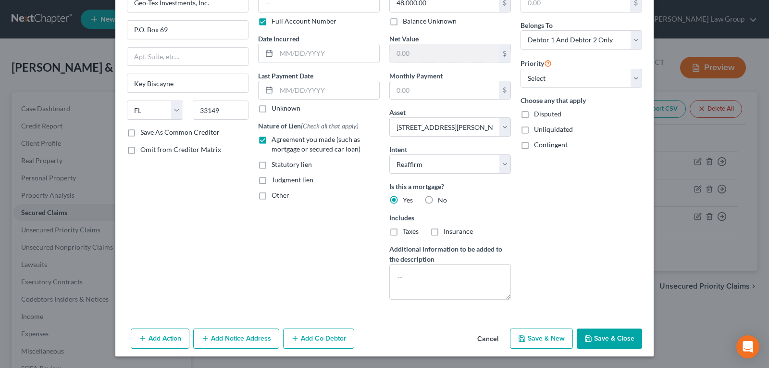
click at [596, 340] on button "Save & Close" at bounding box center [609, 338] width 65 height 20
select select
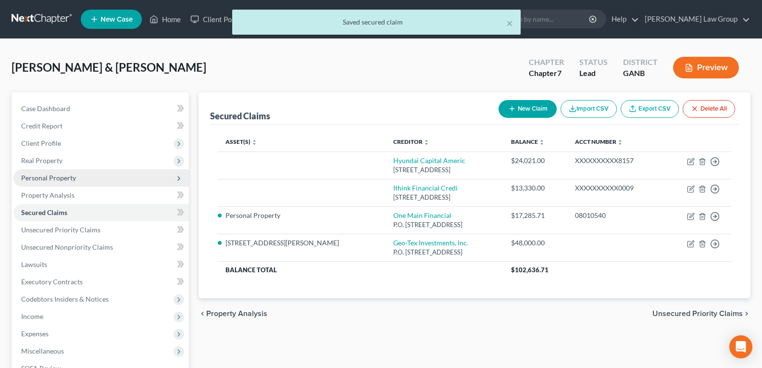
click at [31, 174] on span "Personal Property" at bounding box center [48, 178] width 55 height 8
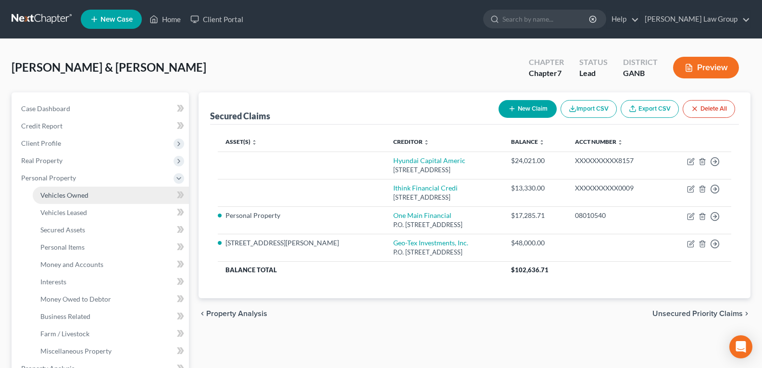
click at [81, 200] on link "Vehicles Owned" at bounding box center [111, 195] width 156 height 17
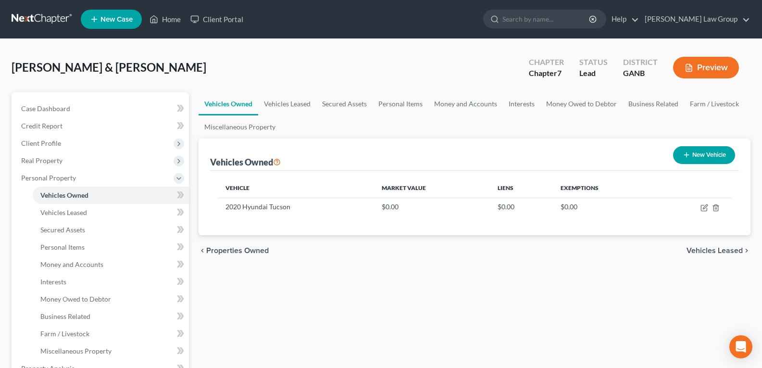
click at [683, 154] on icon "button" at bounding box center [687, 155] width 8 height 8
select select "0"
select select "2"
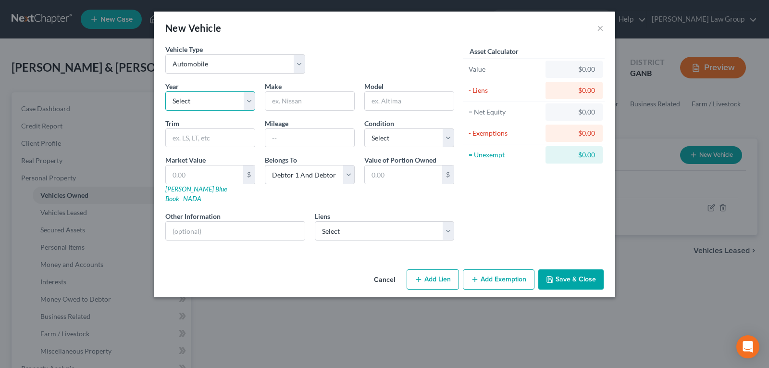
click at [209, 101] on select "Select 2026 2025 2024 2023 2022 2021 2020 2019 2018 2017 2016 2015 2014 2013 20…" at bounding box center [210, 100] width 90 height 19
select select "2"
click at [165, 91] on select "Select 2026 2025 2024 2023 2022 2021 2020 2019 2018 2017 2016 2015 2014 2013 20…" at bounding box center [210, 100] width 90 height 19
click at [300, 101] on input "text" at bounding box center [309, 101] width 89 height 18
type input "Hyundai"
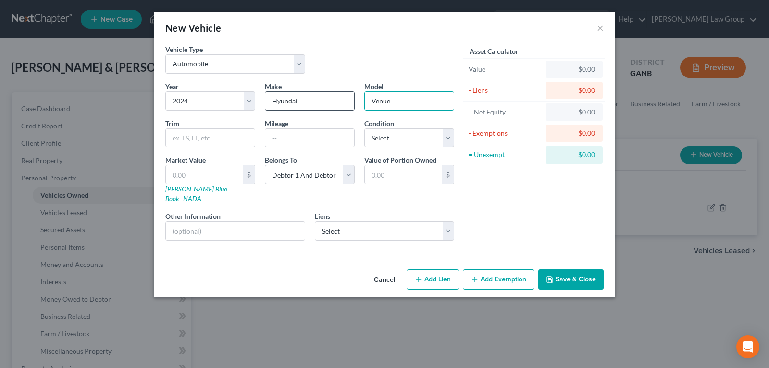
type input "Venue"
type input "54,003"
click at [201, 194] on link "NADA" at bounding box center [192, 198] width 18 height 8
click at [201, 176] on input "text" at bounding box center [204, 174] width 77 height 18
type input "2"
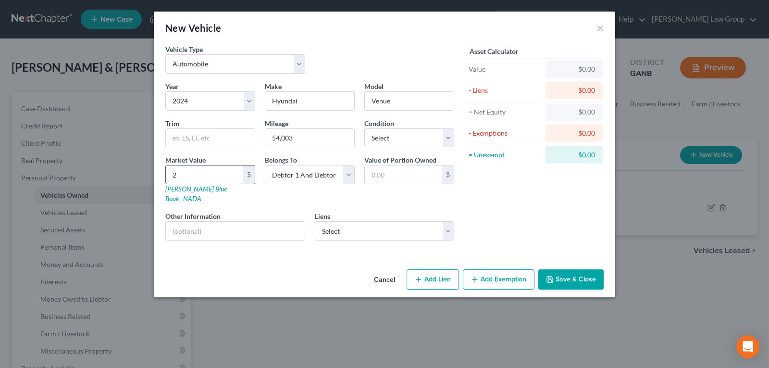
type input "2.00"
type input "22"
type input "22.00"
type input "225"
type input "225.00"
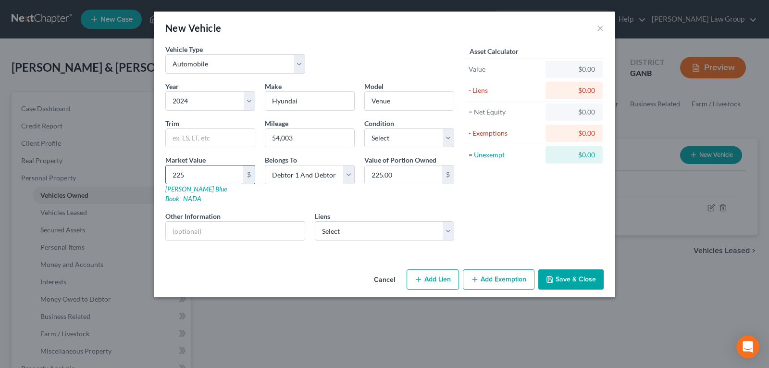
type input "2255"
type input "2,255.00"
type input "2,2553"
type input "22,553.00"
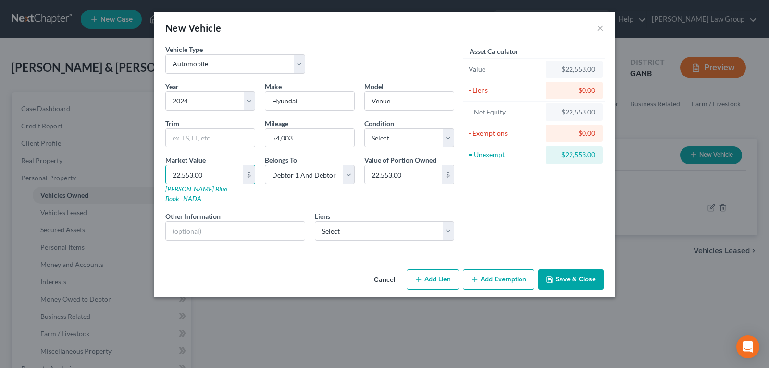
click at [572, 269] on button "Save & Close" at bounding box center [571, 279] width 65 height 20
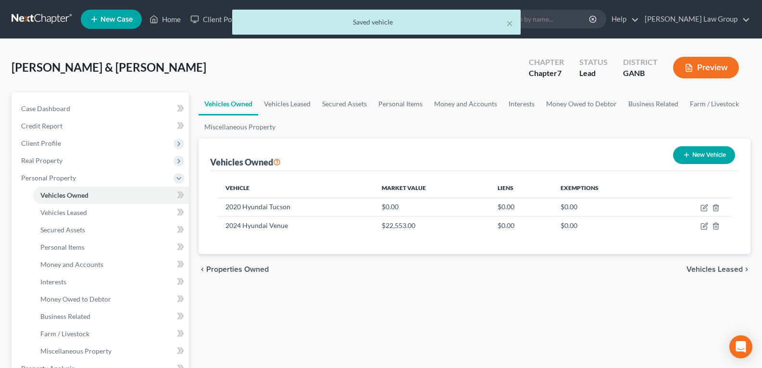
click at [258, 71] on div "[PERSON_NAME] & [PERSON_NAME] Upgraded Chapter Chapter 7 Status Lead District G…" at bounding box center [381, 71] width 739 height 42
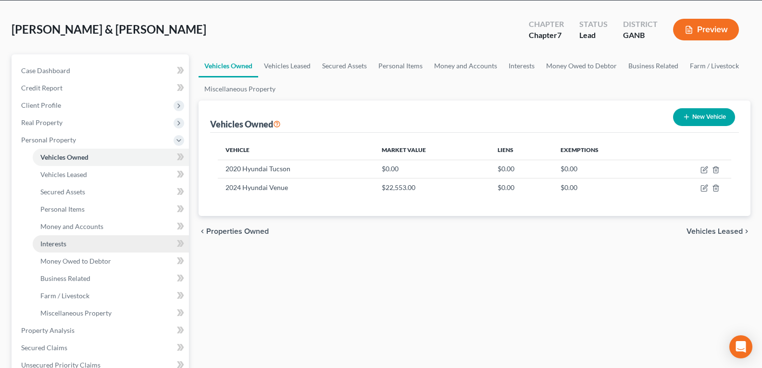
scroll to position [96, 0]
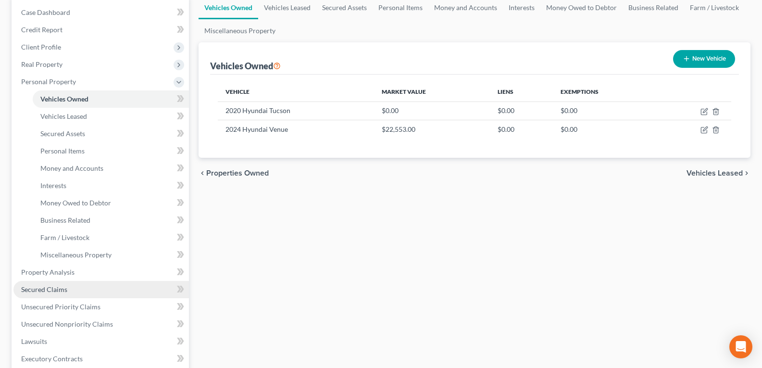
click at [49, 289] on span "Secured Claims" at bounding box center [44, 289] width 46 height 8
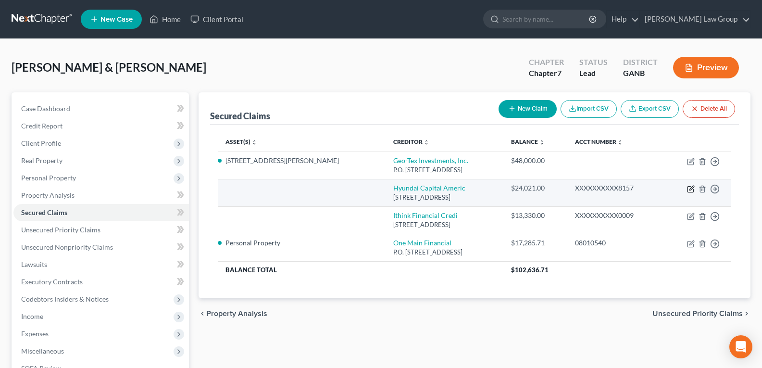
click at [692, 188] on icon "button" at bounding box center [691, 189] width 8 height 8
select select "4"
select select "0"
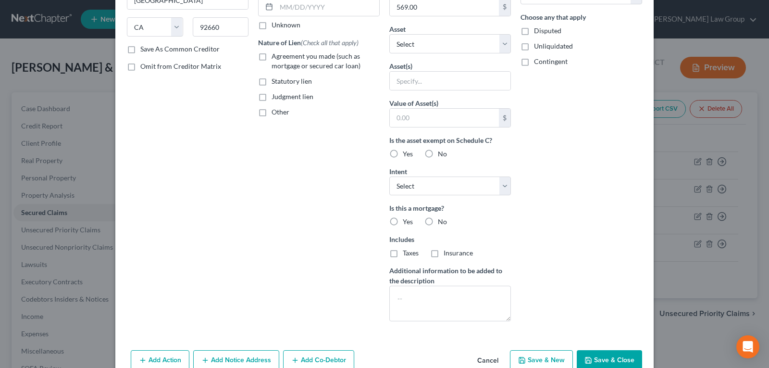
scroll to position [194, 0]
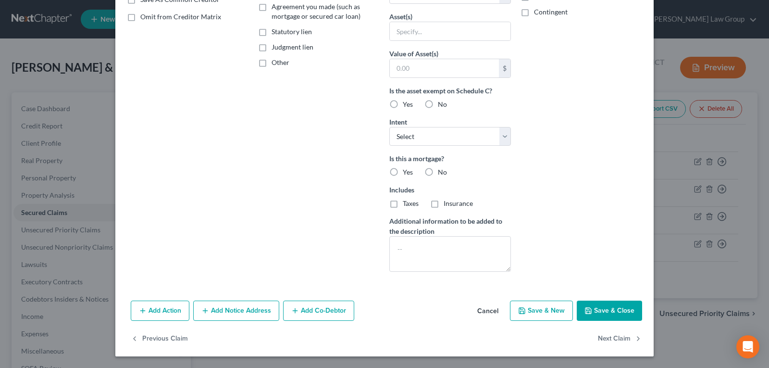
click at [474, 312] on button "Cancel" at bounding box center [488, 311] width 37 height 19
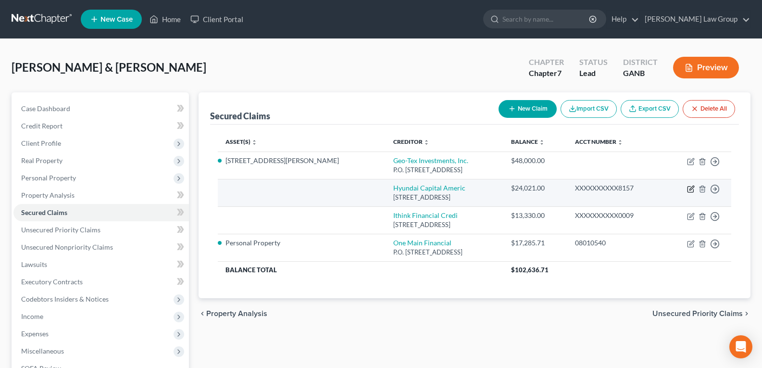
click at [691, 188] on icon "button" at bounding box center [692, 188] width 4 height 4
select select "4"
select select "0"
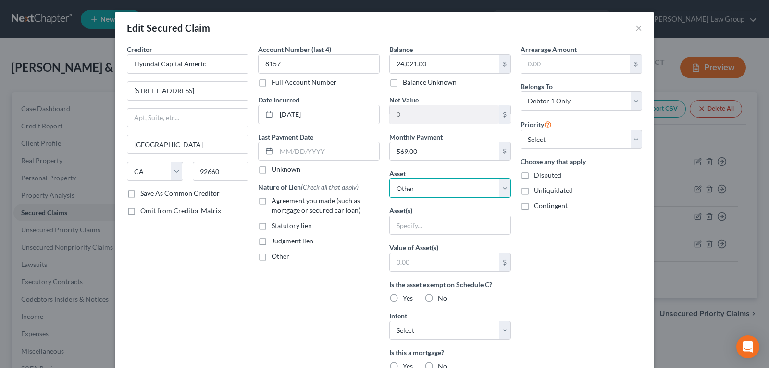
click at [436, 188] on select "Select Other Multiple Assets 2020 Hyundai Tucson - $0.0 2024 Hyundai Venue - $2…" at bounding box center [450, 187] width 122 height 19
select select "3"
click at [389, 178] on select "Select Other Multiple Assets 2020 Hyundai Tucson - $0.0 2024 Hyundai Venue - $2…" at bounding box center [450, 187] width 122 height 19
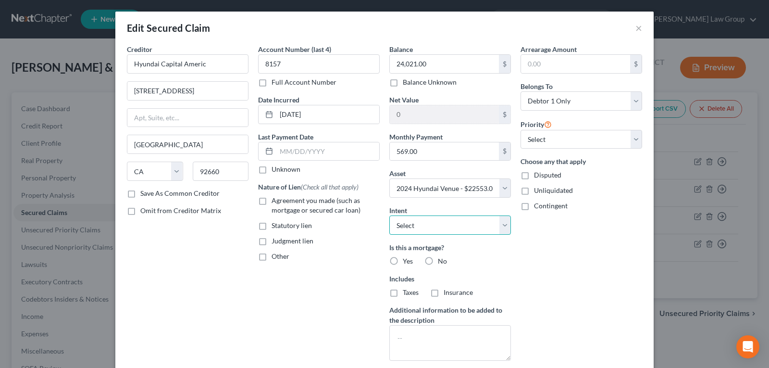
click at [501, 223] on select "Select Surrender Redeem Reaffirm Avoid Other" at bounding box center [450, 224] width 122 height 19
select select "2"
click at [389, 215] on select "Select Surrender Redeem Reaffirm Avoid Other" at bounding box center [450, 224] width 122 height 19
click at [438, 262] on label "No" at bounding box center [442, 261] width 9 height 10
click at [442, 262] on input "No" at bounding box center [445, 259] width 6 height 6
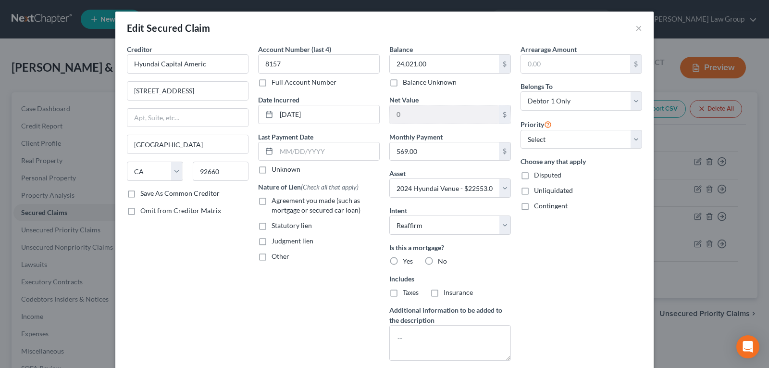
radio input "true"
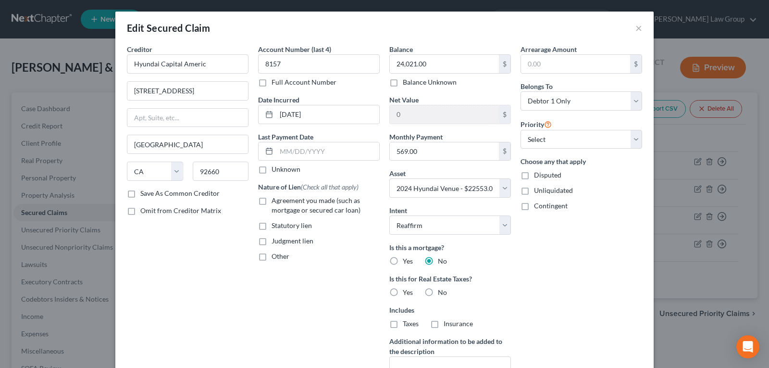
click at [438, 292] on label "No" at bounding box center [442, 293] width 9 height 10
click at [442, 292] on input "No" at bounding box center [445, 291] width 6 height 6
radio input "true"
click at [272, 202] on label "Agreement you made (such as mortgage or secured car loan)" at bounding box center [326, 205] width 108 height 19
click at [276, 202] on input "Agreement you made (such as mortgage or secured car loan)" at bounding box center [279, 199] width 6 height 6
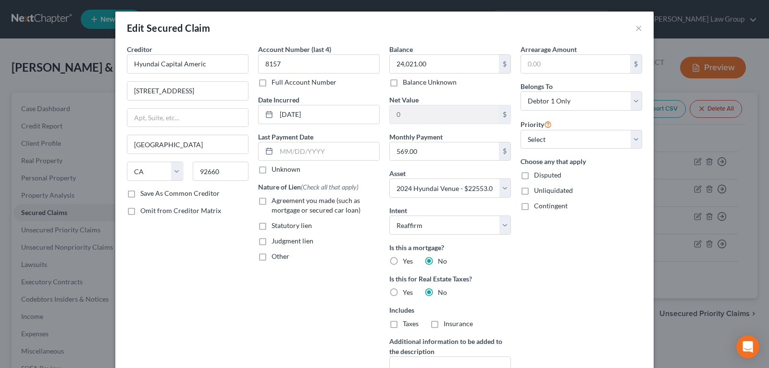
checkbox input "true"
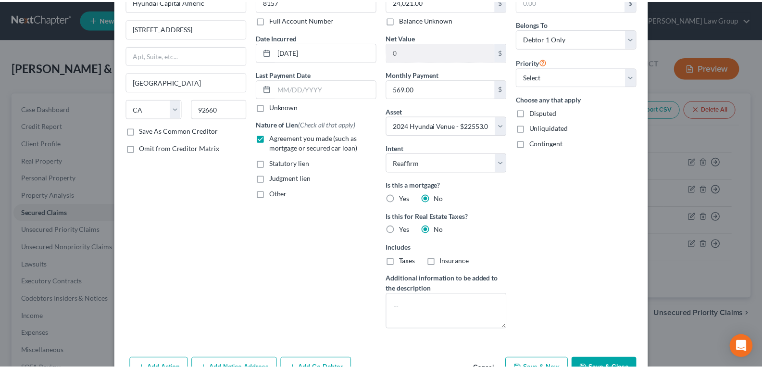
scroll to position [120, 0]
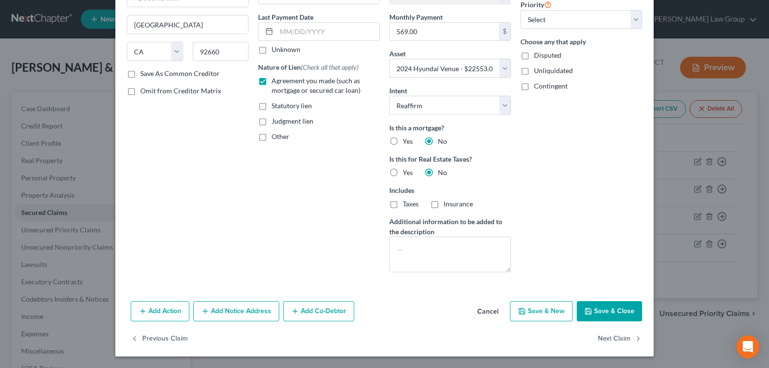
drag, startPoint x: 594, startPoint y: 307, endPoint x: 419, endPoint y: 46, distance: 313.9
click at [594, 307] on button "Save & Close" at bounding box center [609, 311] width 65 height 20
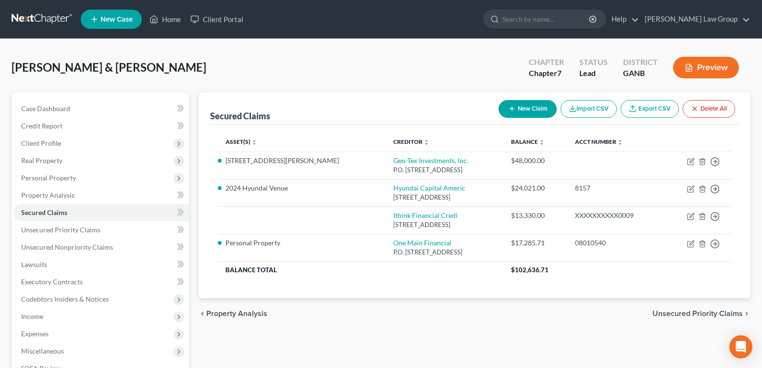
click at [445, 336] on div "Secured Claims New Claim Import CSV Export CSV Delete All Asset(s) expand_more …" at bounding box center [475, 292] width 562 height 400
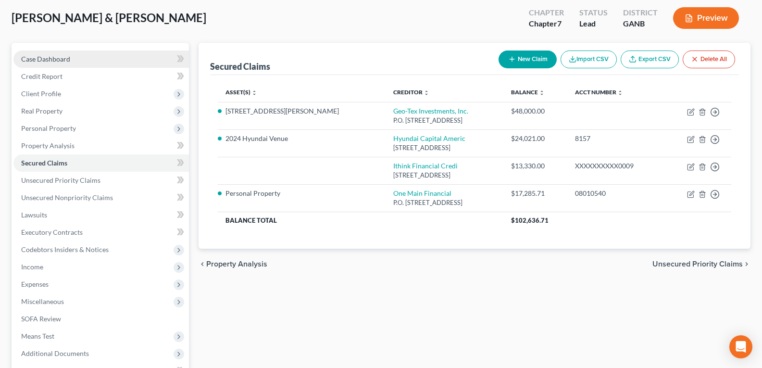
scroll to position [96, 0]
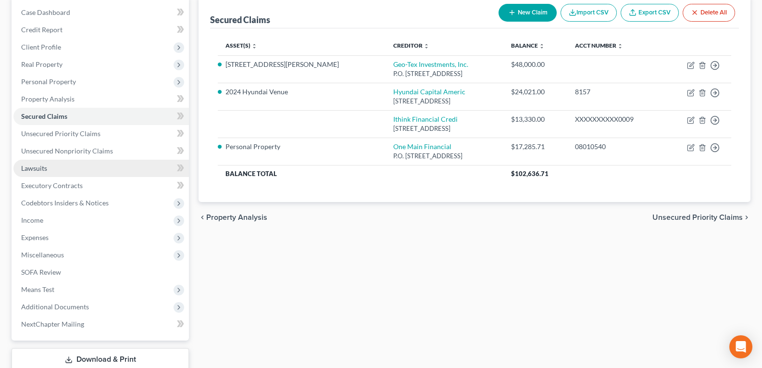
click at [35, 167] on span "Lawsuits" at bounding box center [34, 168] width 26 height 8
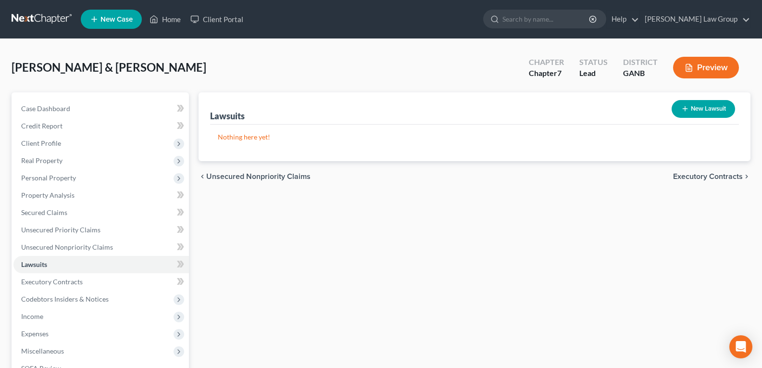
click at [702, 112] on button "New Lawsuit" at bounding box center [703, 109] width 63 height 18
select select "0"
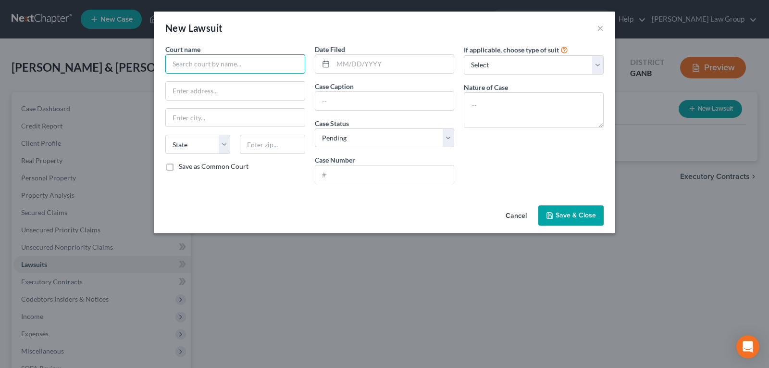
click at [244, 67] on input "text" at bounding box center [235, 63] width 140 height 19
type input "Magistrate Court of [GEOGRAPHIC_DATA], [US_STATE]"
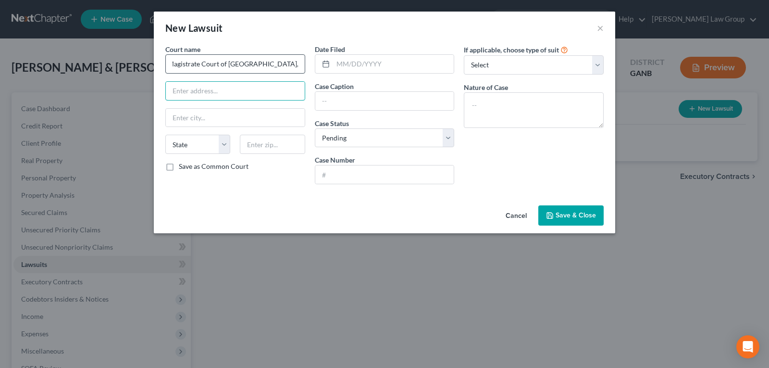
scroll to position [0, 0]
click at [224, 91] on input "text" at bounding box center [235, 91] width 139 height 18
paste input "[STREET_ADDRESS][PERSON_NAME]"
type input "[STREET_ADDRESS][PERSON_NAME]"
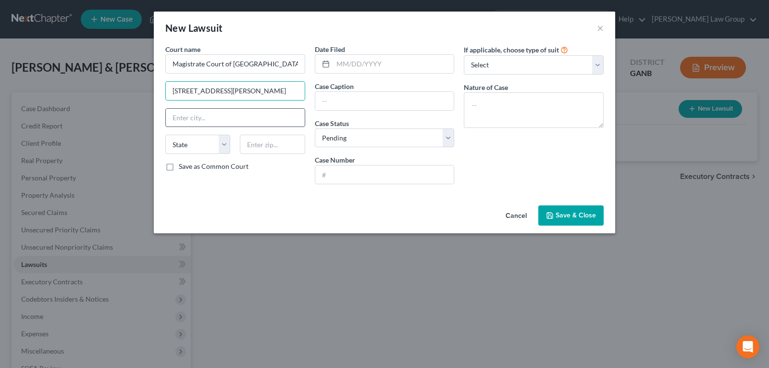
scroll to position [0, 0]
click at [215, 118] on input "text" at bounding box center [235, 118] width 139 height 18
type input "S"
type input "Decatur"
select select "10"
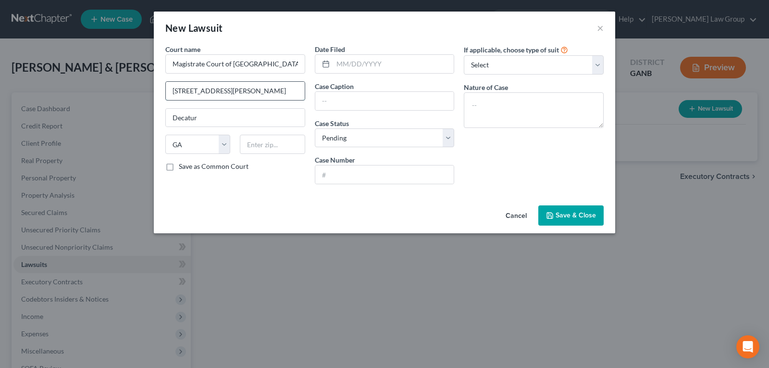
click at [257, 93] on input "[STREET_ADDRESS][PERSON_NAME]" at bounding box center [235, 91] width 139 height 18
click at [267, 141] on input "text" at bounding box center [272, 144] width 65 height 19
type input "30030"
drag, startPoint x: 274, startPoint y: 91, endPoint x: 326, endPoint y: 89, distance: 52.5
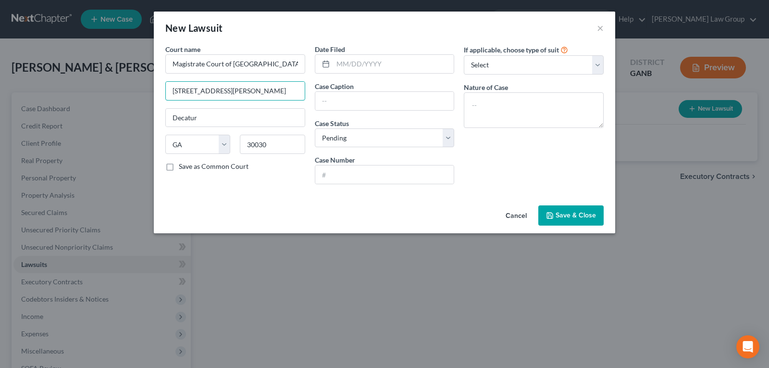
click at [326, 89] on div "Court name * Magistrate Court of [GEOGRAPHIC_DATA], [US_STATE] [STREET_ADDRESS]…" at bounding box center [385, 118] width 448 height 148
type input "[STREET_ADDRESS][PERSON_NAME]"
drag, startPoint x: 386, startPoint y: 71, endPoint x: 384, endPoint y: 61, distance: 10.4
click at [386, 67] on input "text" at bounding box center [393, 64] width 121 height 18
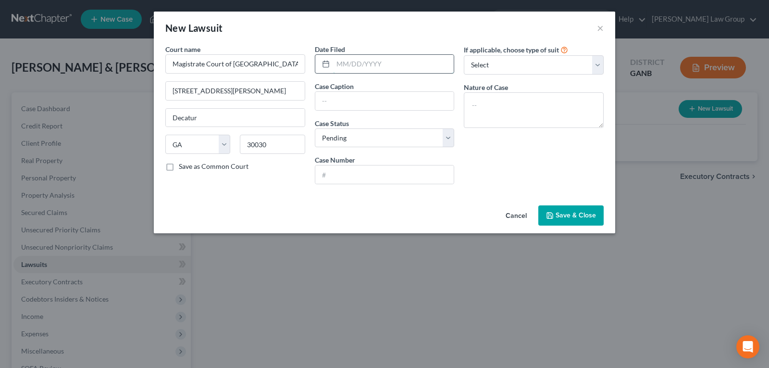
click at [345, 65] on input "text" at bounding box center [393, 64] width 121 height 18
type input "[DATE]"
click at [334, 96] on input "text" at bounding box center [384, 101] width 139 height 18
type input "i"
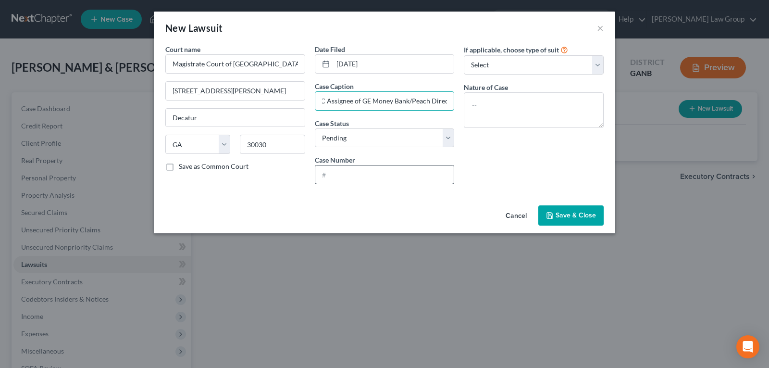
type input "Midland Funding LLC Assignee of GE Money Bank/Peach Direct"
click at [378, 175] on input "text" at bounding box center [384, 174] width 139 height 18
type input "25G13684"
click at [483, 62] on select "Select Repossession Garnishment Foreclosure Attached, Seized, Or Levied Other" at bounding box center [534, 64] width 140 height 19
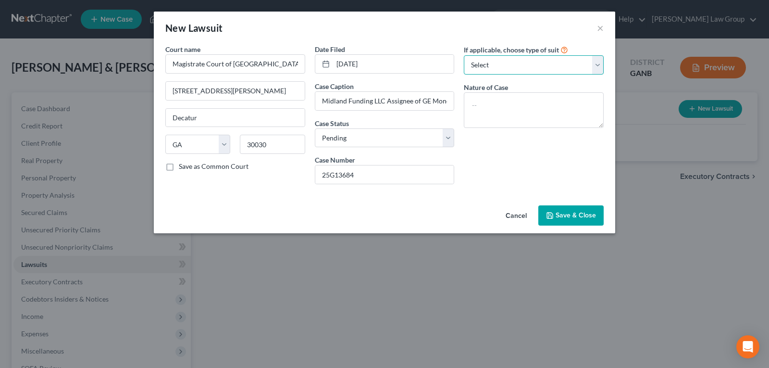
select select "1"
click at [464, 55] on select "Select Repossession Garnishment Foreclosure Attached, Seized, Or Levied Other" at bounding box center [534, 64] width 140 height 19
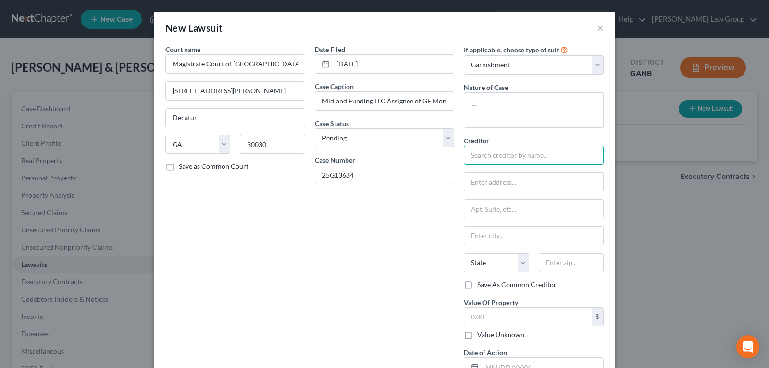
click at [483, 154] on input "text" at bounding box center [534, 155] width 140 height 19
type input "Midland Funding LLC"
click at [503, 184] on input "text" at bounding box center [534, 182] width 139 height 18
paste input "P.O. [STREET_ADDRESS][PERSON_NAME]."
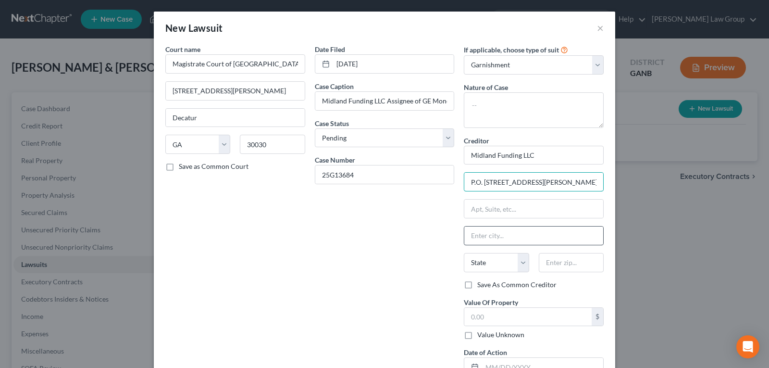
type input "P.O. [STREET_ADDRESS][PERSON_NAME]."
click at [499, 236] on input "text" at bounding box center [534, 235] width 139 height 18
type input "[PERSON_NAME][GEOGRAPHIC_DATA]"
select select "24"
type input "56387"
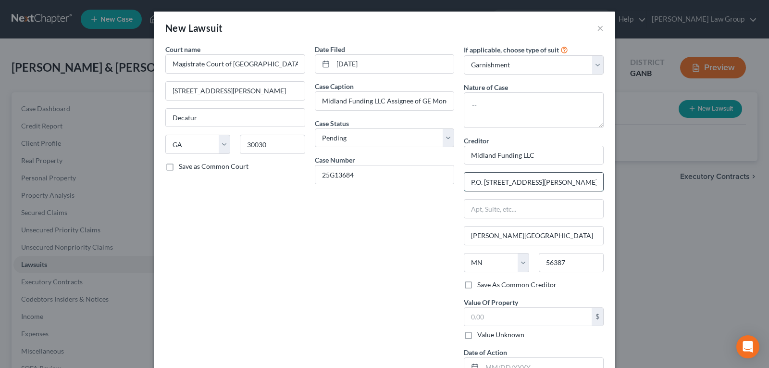
click at [577, 182] on input "P.O. [STREET_ADDRESS][PERSON_NAME]." at bounding box center [534, 182] width 139 height 18
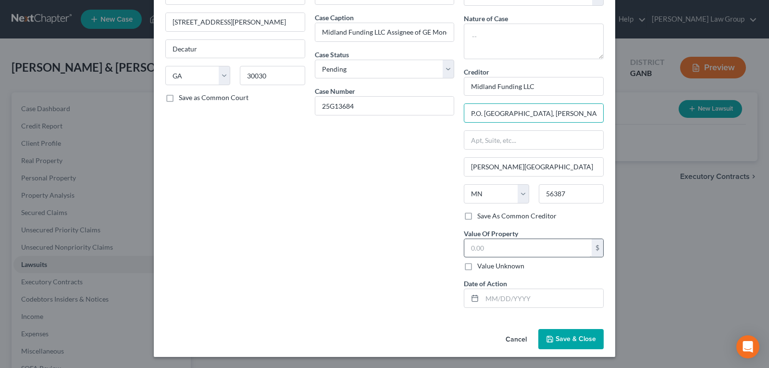
scroll to position [69, 0]
type input "P.O. [GEOGRAPHIC_DATA], [PERSON_NAME][GEOGRAPHIC_DATA]"
click at [519, 249] on input "text" at bounding box center [528, 248] width 127 height 18
type input "7,366.34"
click at [534, 295] on input "text" at bounding box center [542, 298] width 121 height 18
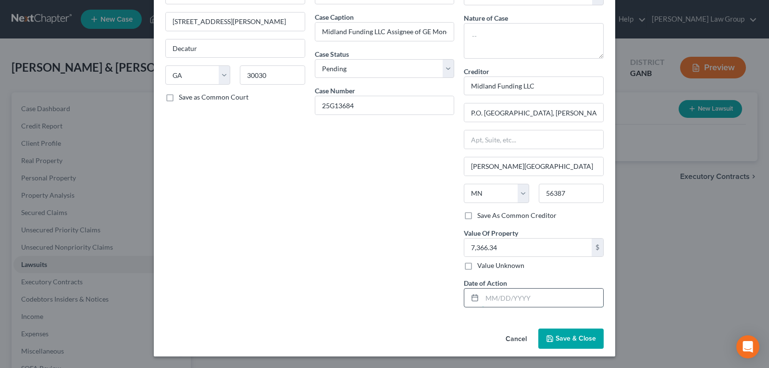
click at [498, 295] on input "text" at bounding box center [542, 298] width 121 height 18
type input "[DATE]"
drag, startPoint x: 319, startPoint y: 270, endPoint x: 315, endPoint y: 263, distance: 8.0
click at [319, 270] on div "Date Filed [DATE] Case Caption Midland Funding LLC Assignee of GE Money Bank/Pe…" at bounding box center [385, 145] width 150 height 340
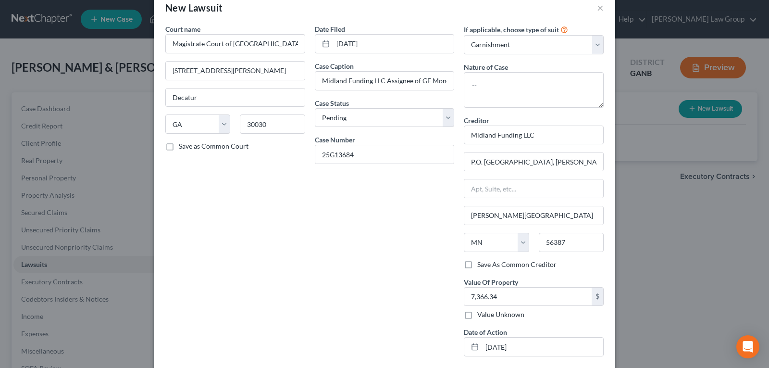
scroll to position [0, 0]
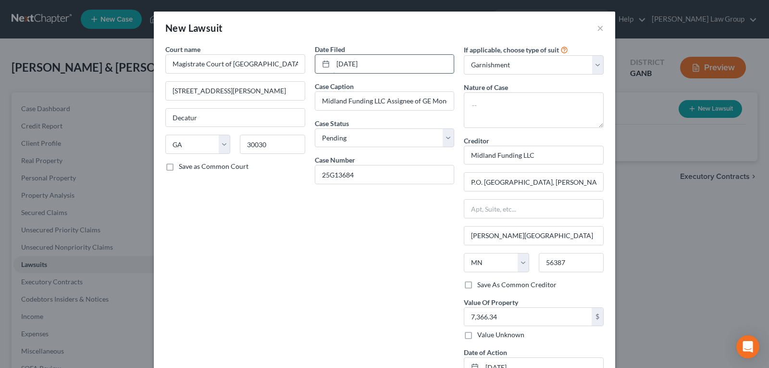
click at [381, 62] on input "[DATE]" at bounding box center [393, 64] width 121 height 18
type input "0"
type input "[DATE]"
click at [355, 285] on div "Date Filed [DATE] Case Caption Midland Funding LLC Assignee of GE Money Bank/Pe…" at bounding box center [385, 214] width 150 height 340
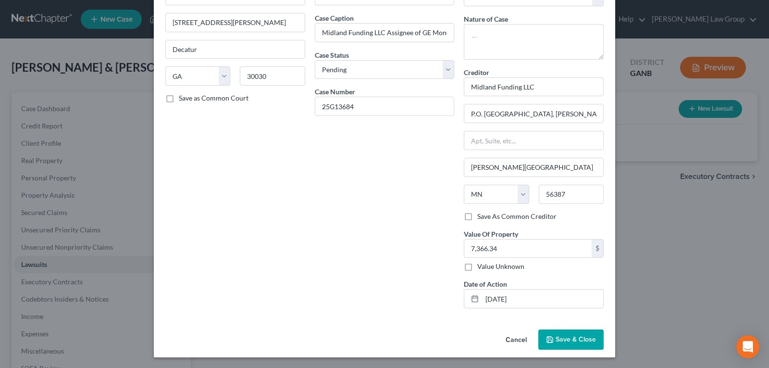
scroll to position [69, 0]
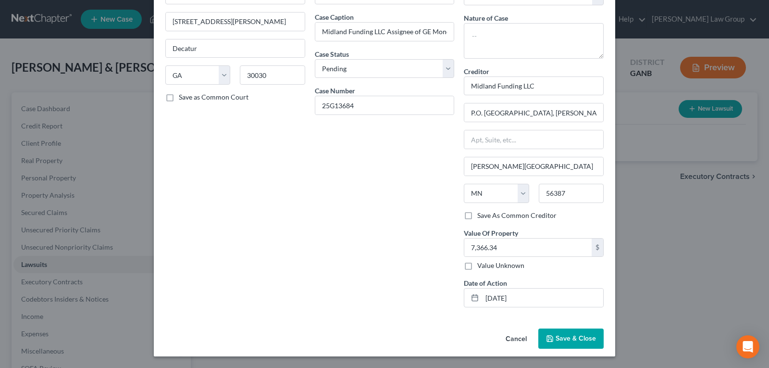
click at [579, 341] on span "Save & Close" at bounding box center [576, 338] width 40 height 8
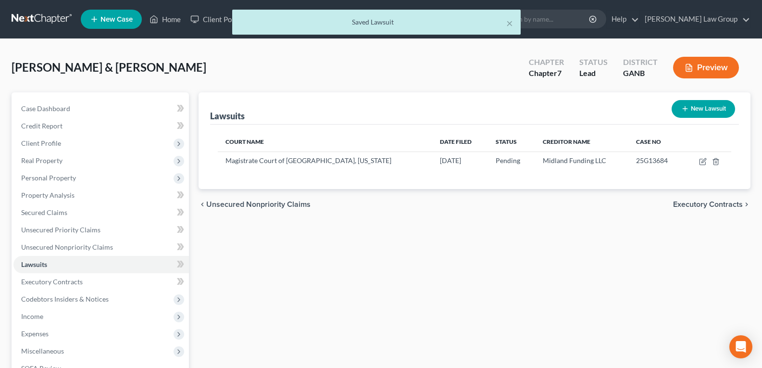
click at [345, 273] on div "Lawsuits New Lawsuit Court Name Date Filed Status Creditor Name Case No Magistr…" at bounding box center [475, 292] width 562 height 400
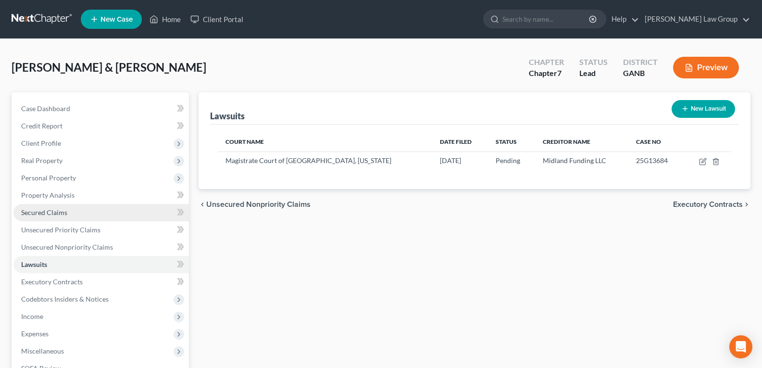
click at [60, 210] on span "Secured Claims" at bounding box center [44, 212] width 46 height 8
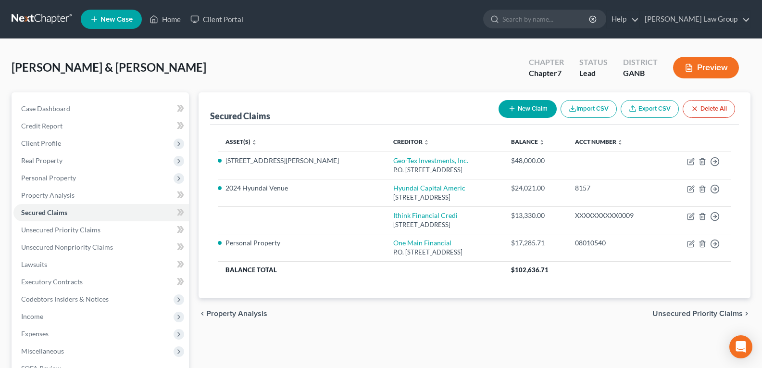
click at [524, 111] on button "New Claim" at bounding box center [528, 109] width 58 height 18
select select "0"
select select "2"
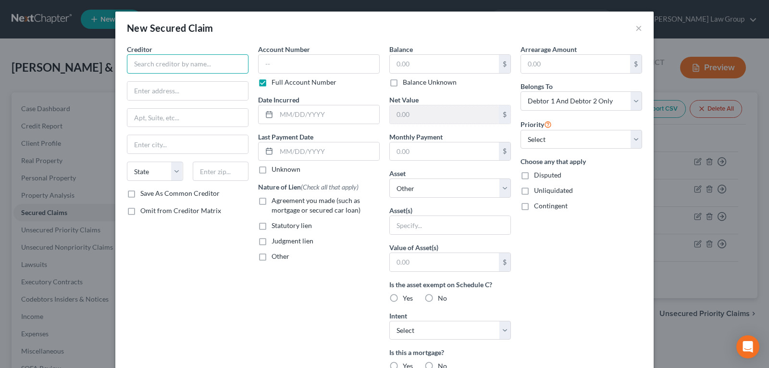
click at [197, 69] on input "text" at bounding box center [188, 63] width 122 height 19
type input "Midland Funding LLC Assignee of GE Money Bank/Peach Direct"
click at [151, 102] on div "Creditor * Midland Funding LLC Assignee of GE Money Bank/Peach Direct State [US…" at bounding box center [188, 116] width 122 height 144
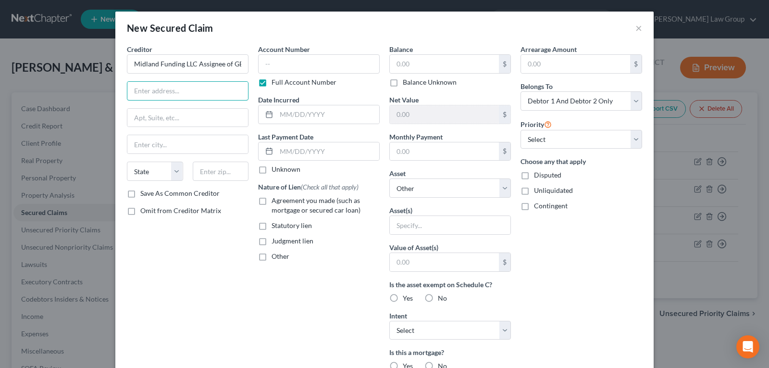
paste input "P.O. Box 340 in [PERSON_NAME][GEOGRAPHIC_DATA], [GEOGRAPHIC_DATA]."
type input "P.O. Box 340 in [PERSON_NAME][GEOGRAPHIC_DATA], [GEOGRAPHIC_DATA]."
click at [150, 143] on input "text" at bounding box center [187, 144] width 121 height 18
type input "[PERSON_NAME][GEOGRAPHIC_DATA]"
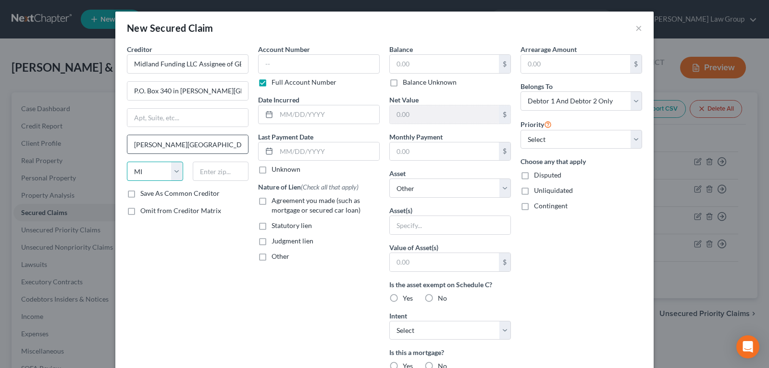
select select "24"
type input "56387-0340"
click at [420, 67] on input "text" at bounding box center [444, 64] width 109 height 18
type input "7"
type input "7,420.34"
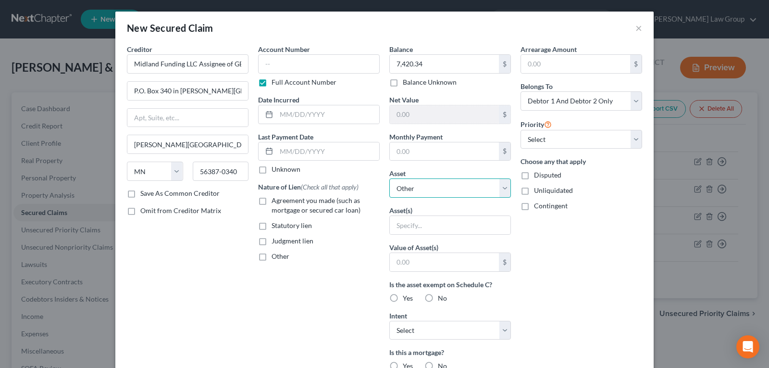
click at [417, 191] on select "Select Other Multiple Assets 2020 Hyundai Tucson - $0.0 2024 Hyundai Venue - $2…" at bounding box center [450, 187] width 122 height 19
click at [415, 223] on input "text" at bounding box center [450, 225] width 121 height 18
type input "Personal property"
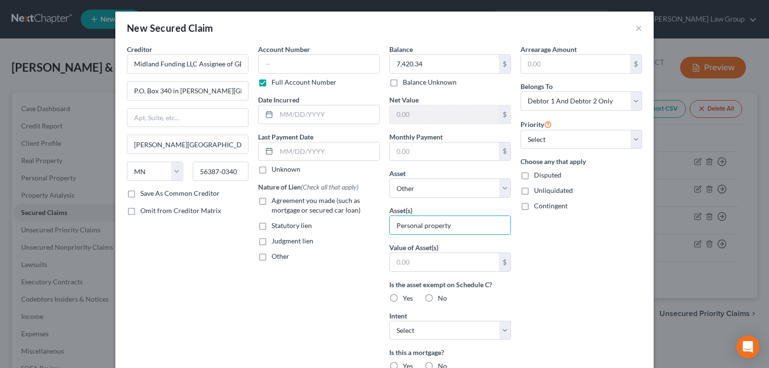
click at [272, 240] on label "Judgment lien" at bounding box center [293, 241] width 42 height 10
click at [276, 240] on input "Judgment lien" at bounding box center [279, 239] width 6 height 6
checkbox input "true"
click at [562, 250] on div "Arrearage Amount $ Belongs To * Select Debtor 1 Only Debtor 2 Only Debtor 1 And…" at bounding box center [581, 258] width 131 height 429
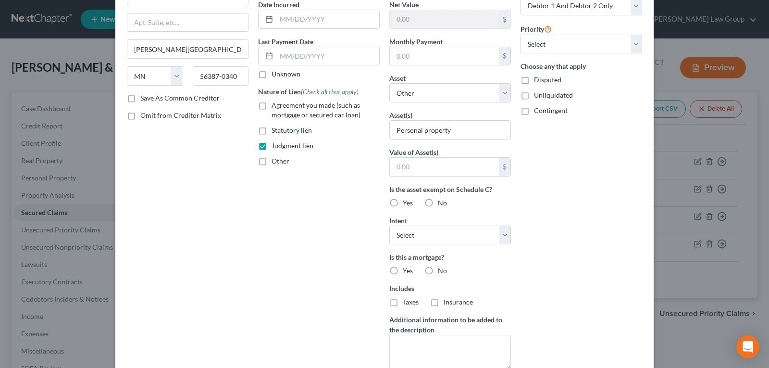
scroll to position [96, 0]
drag, startPoint x: 427, startPoint y: 202, endPoint x: 426, endPoint y: 234, distance: 31.3
click at [438, 202] on label "No" at bounding box center [442, 202] width 9 height 10
click at [442, 202] on input "No" at bounding box center [445, 200] width 6 height 6
radio input "true"
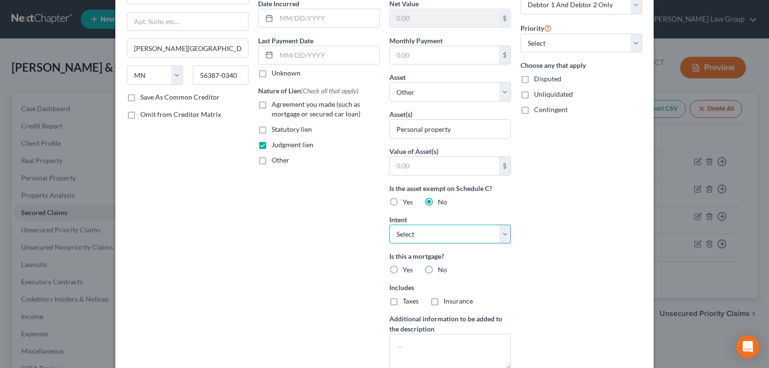
drag, startPoint x: 426, startPoint y: 234, endPoint x: 426, endPoint y: 241, distance: 7.2
click at [426, 234] on select "Select Surrender Redeem Reaffirm Avoid Other" at bounding box center [450, 234] width 122 height 19
select select "3"
click at [389, 225] on select "Select Surrender Redeem Reaffirm Avoid Other" at bounding box center [450, 234] width 122 height 19
click at [438, 271] on label "No" at bounding box center [442, 270] width 9 height 10
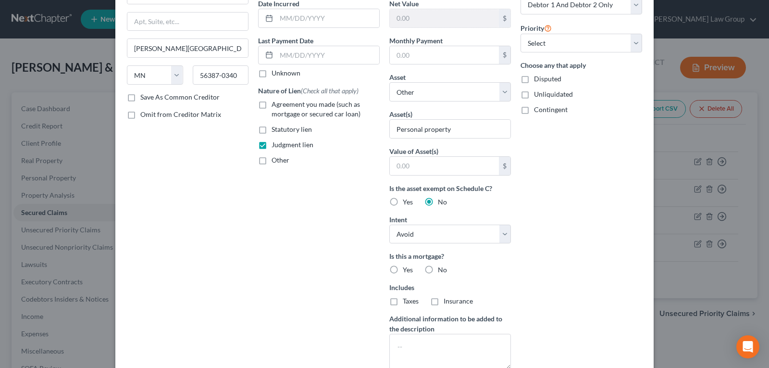
click at [442, 271] on input "No" at bounding box center [445, 268] width 6 height 6
radio input "true"
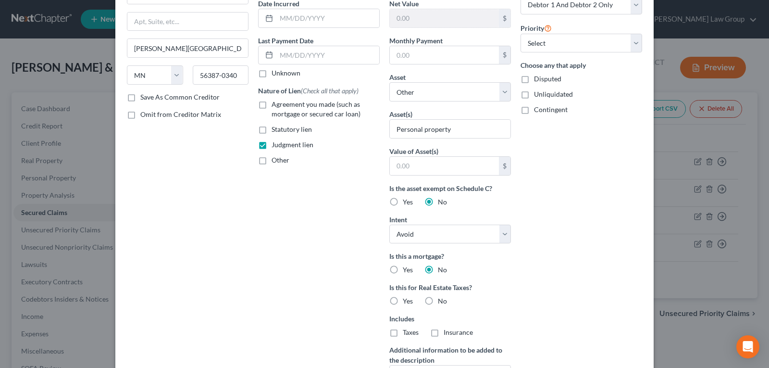
click at [438, 301] on label "No" at bounding box center [442, 301] width 9 height 10
click at [442, 301] on input "No" at bounding box center [445, 299] width 6 height 6
radio input "true"
drag, startPoint x: 540, startPoint y: 198, endPoint x: 523, endPoint y: 219, distance: 26.7
click at [539, 198] on div "Arrearage Amount $ Belongs To * Select Debtor 1 Only Debtor 2 Only Debtor 1 And…" at bounding box center [581, 178] width 131 height 460
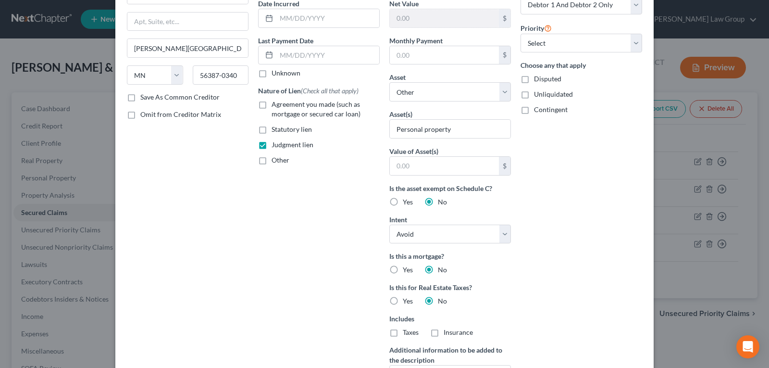
scroll to position [0, 0]
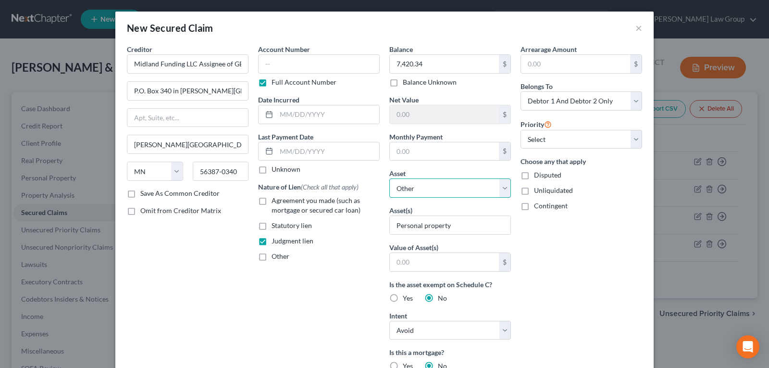
click at [503, 193] on select "Select Other Multiple Assets 2020 Hyundai Tucson - $0.0 2024 Hyundai Venue - $2…" at bounding box center [450, 187] width 122 height 19
drag, startPoint x: 503, startPoint y: 193, endPoint x: 505, endPoint y: 202, distance: 9.3
click at [503, 193] on select "Select Other Multiple Assets 2020 Hyundai Tucson - $0.0 2024 Hyundai Venue - $2…" at bounding box center [450, 187] width 122 height 19
click at [538, 240] on div "Arrearage Amount $ Belongs To * Select Debtor 1 Only Debtor 2 Only Debtor 1 And…" at bounding box center [581, 274] width 131 height 460
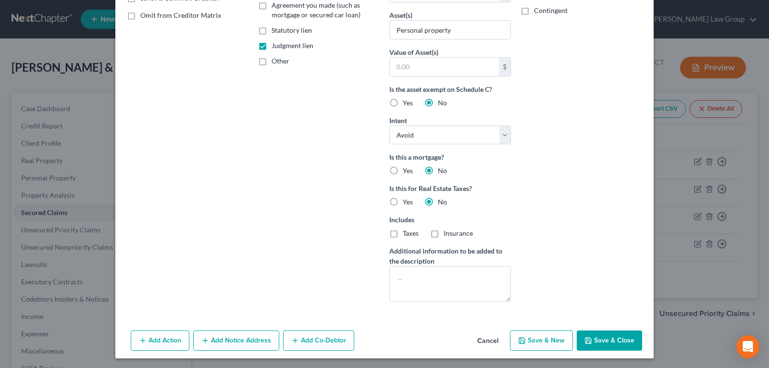
scroll to position [197, 0]
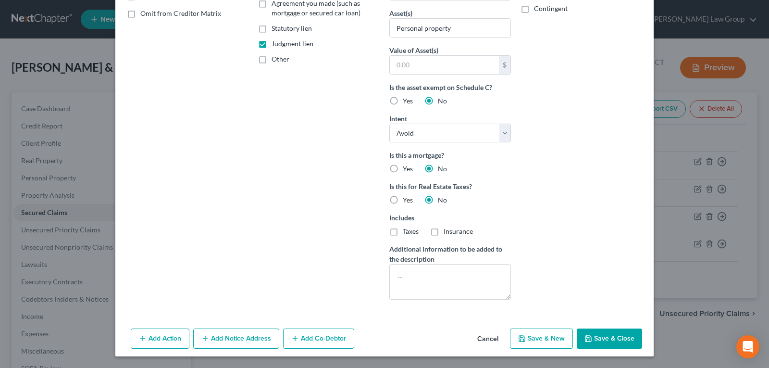
click at [594, 340] on button "Save & Close" at bounding box center [609, 338] width 65 height 20
select select
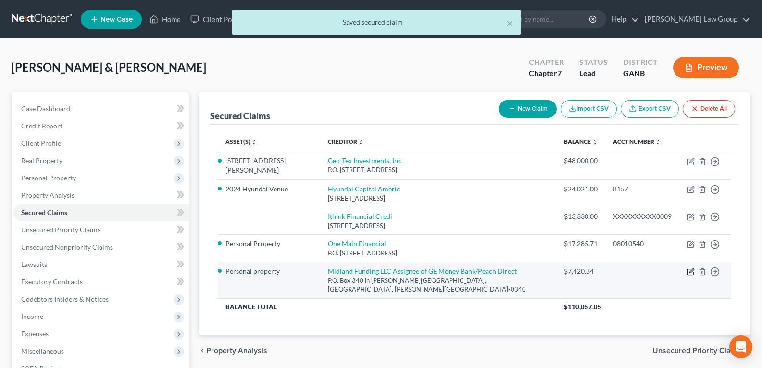
click at [689, 269] on icon "button" at bounding box center [691, 272] width 6 height 6
select select "24"
select select "0"
select select "3"
select select "2"
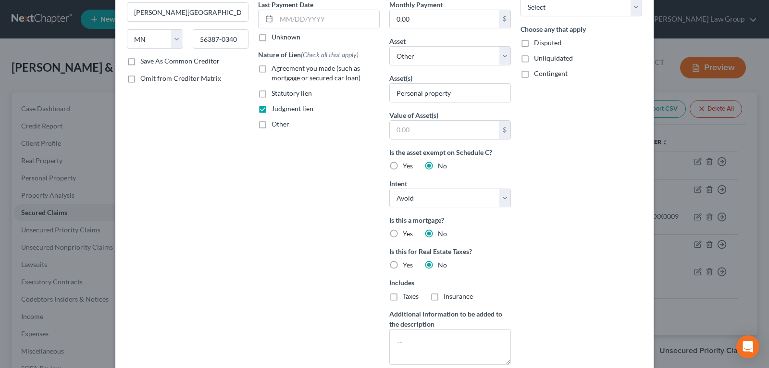
scroll to position [144, 0]
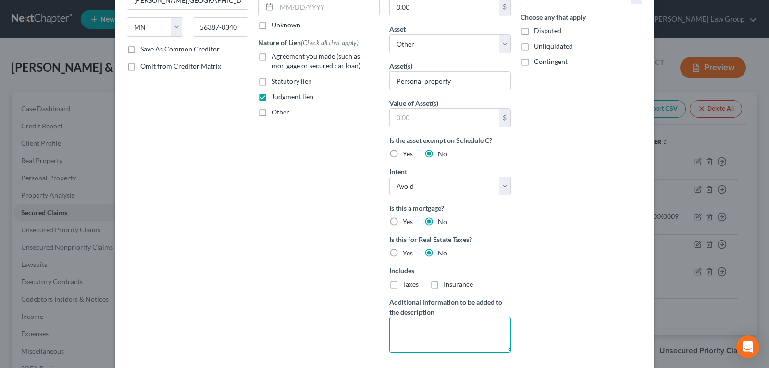
click at [417, 330] on textarea at bounding box center [450, 335] width 122 height 36
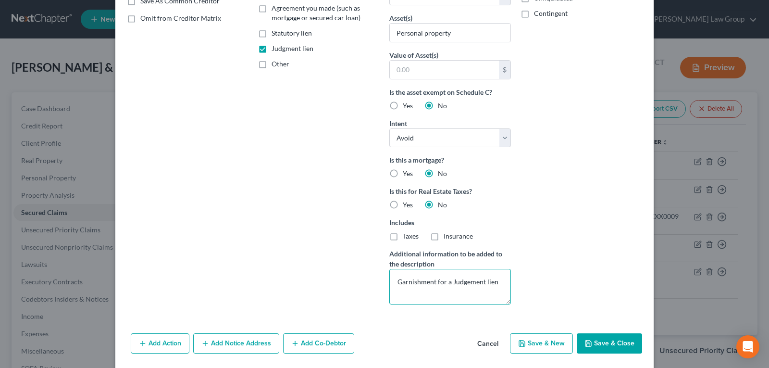
scroll to position [225, 0]
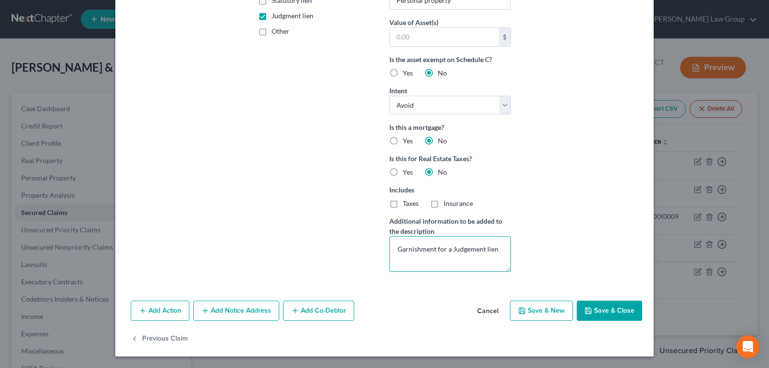
drag, startPoint x: 495, startPoint y: 248, endPoint x: 368, endPoint y: 241, distance: 127.1
click at [368, 241] on div "Creditor * Midland Funding LLC Assignee of GE Money Bank/Peach Direct P.O. Box …" at bounding box center [384, 49] width 525 height 460
type textarea "Judgement Lien"
drag, startPoint x: 448, startPoint y: 249, endPoint x: 388, endPoint y: 254, distance: 59.8
click at [389, 254] on textarea "Judgement Lien" at bounding box center [450, 254] width 122 height 36
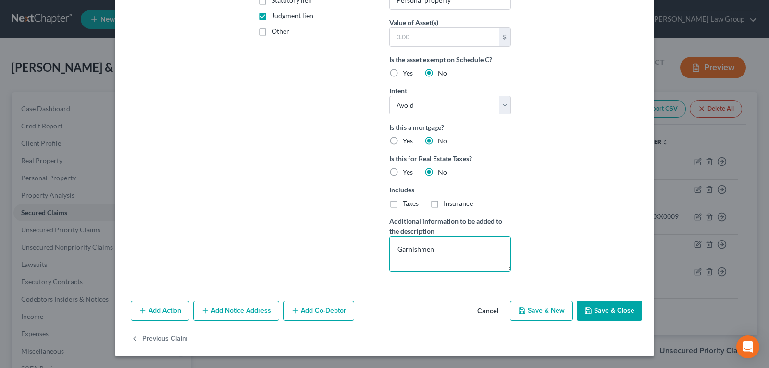
type textarea "Garnishment"
drag, startPoint x: 435, startPoint y: 248, endPoint x: 376, endPoint y: 253, distance: 59.3
click at [376, 253] on div "Creditor * Midland Funding LLC Assignee of GE Money Bank/Peach Direct P.O. Box …" at bounding box center [384, 49] width 525 height 460
click at [376, 253] on div "Account Number Full Account Number Date Incurred Last Payment Date Unknown Natu…" at bounding box center [318, 49] width 131 height 460
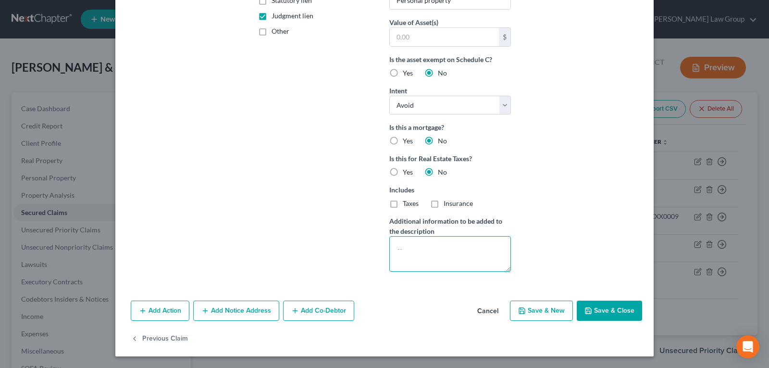
click at [412, 247] on textarea at bounding box center [450, 254] width 122 height 36
type textarea "J"
click at [596, 311] on button "Save & Close" at bounding box center [609, 311] width 65 height 20
select select
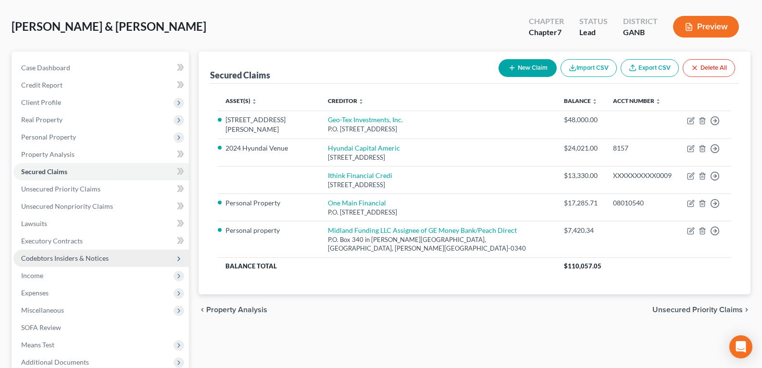
scroll to position [96, 0]
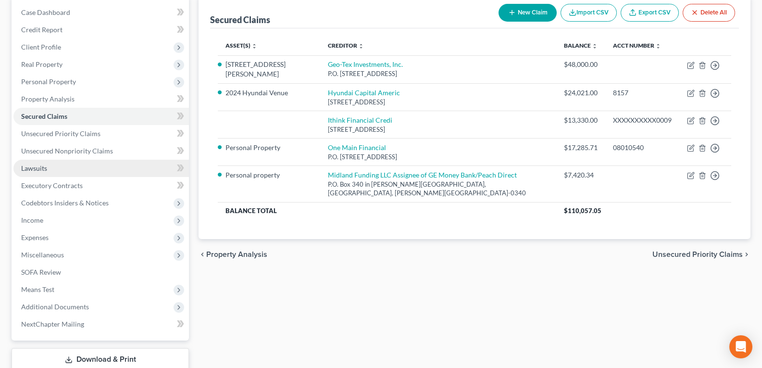
drag, startPoint x: 30, startPoint y: 169, endPoint x: 38, endPoint y: 174, distance: 9.1
click at [30, 169] on span "Lawsuits" at bounding box center [34, 168] width 26 height 8
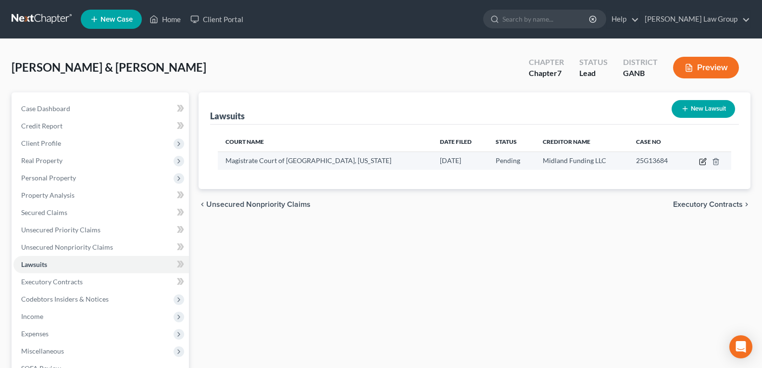
click at [704, 163] on icon "button" at bounding box center [703, 162] width 8 height 8
select select "10"
select select "0"
select select "1"
select select "24"
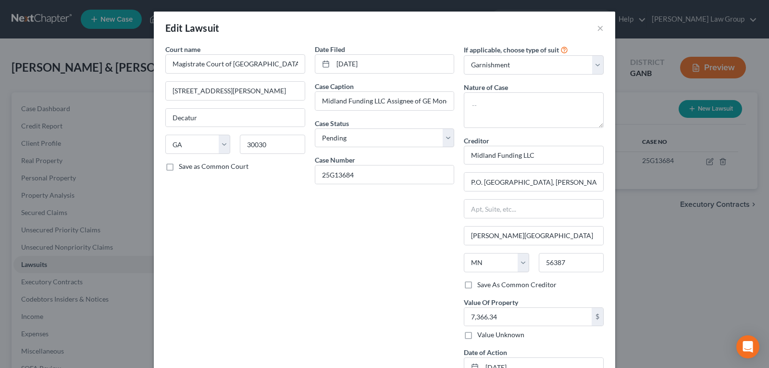
click at [386, 247] on div "Date Filed [DATE] Case Caption Midland Funding LLC Assignee of GE Money Bank/Pe…" at bounding box center [385, 214] width 150 height 340
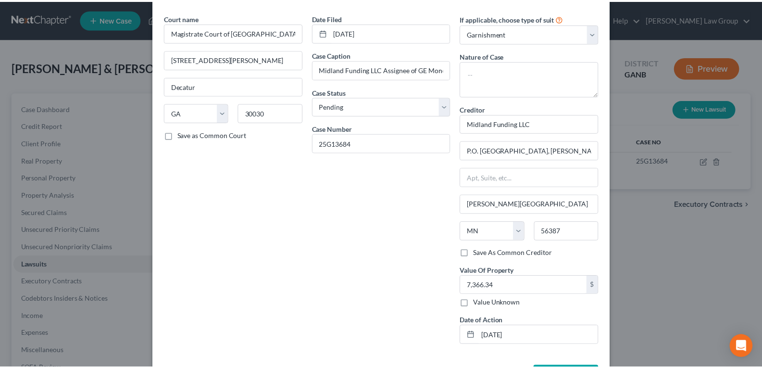
scroll to position [69, 0]
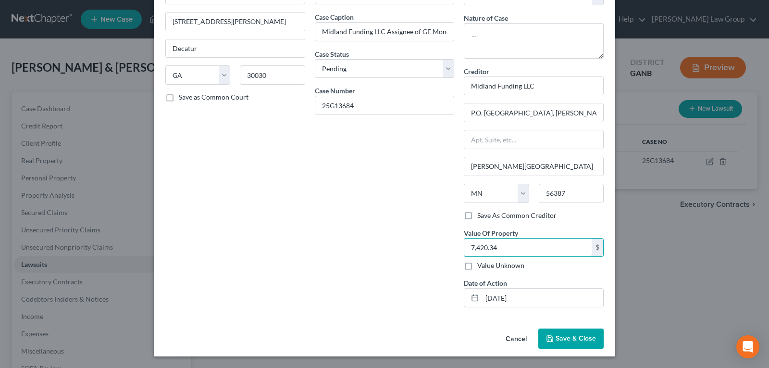
type input "7,420.34"
drag, startPoint x: 574, startPoint y: 338, endPoint x: 295, endPoint y: 273, distance: 286.4
click at [573, 339] on span "Save & Close" at bounding box center [576, 338] width 40 height 8
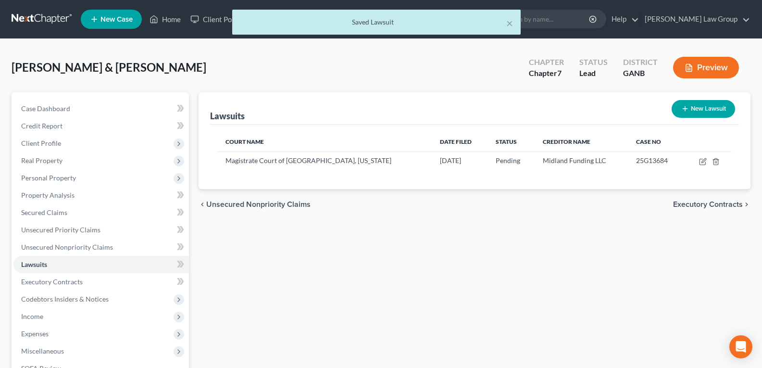
click at [388, 226] on div "Lawsuits New Lawsuit Court Name Date Filed Status Creditor Name Case No Magistr…" at bounding box center [475, 292] width 562 height 400
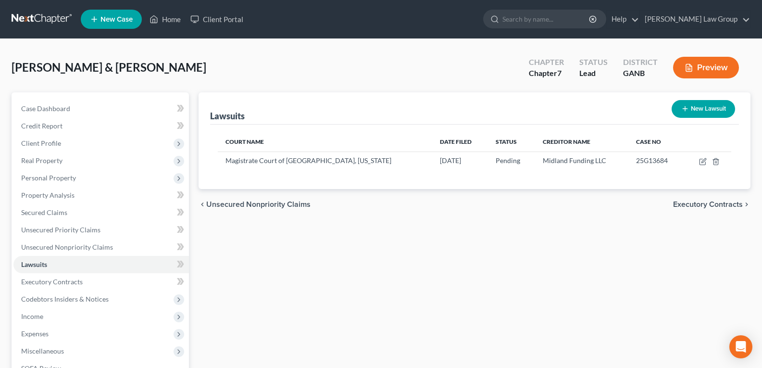
click at [315, 254] on div "Lawsuits New Lawsuit Court Name Date Filed Status Creditor Name Case No Magistr…" at bounding box center [475, 292] width 562 height 400
click at [42, 177] on span "Personal Property" at bounding box center [48, 178] width 55 height 8
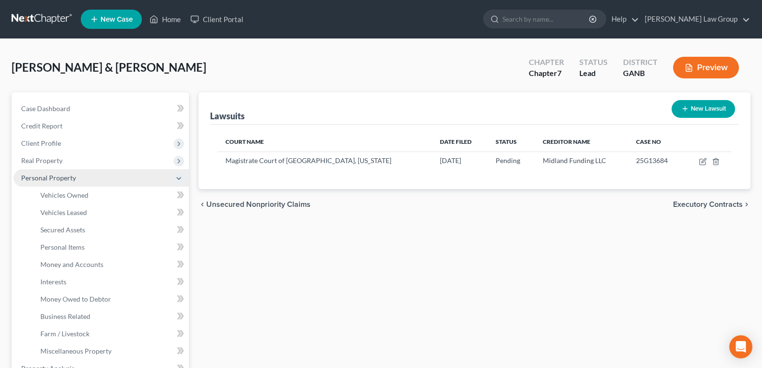
click at [42, 177] on span "Personal Property" at bounding box center [48, 178] width 55 height 8
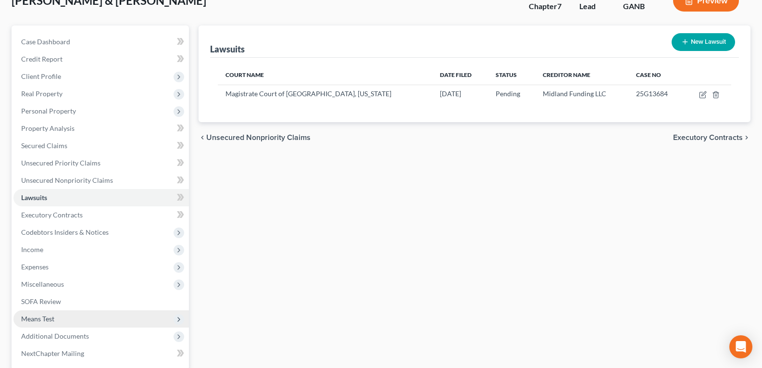
scroll to position [64, 0]
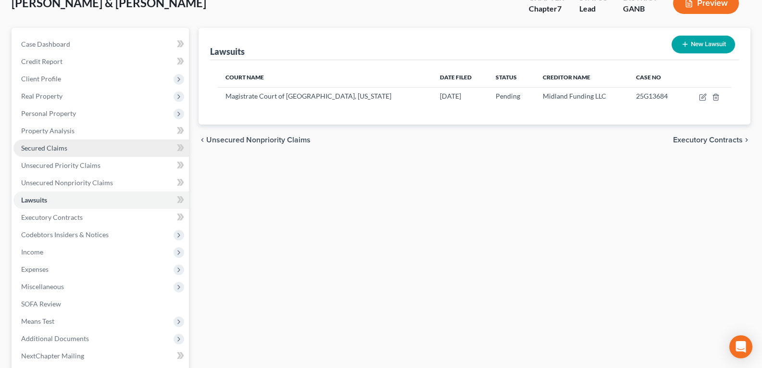
click at [60, 151] on span "Secured Claims" at bounding box center [44, 148] width 46 height 8
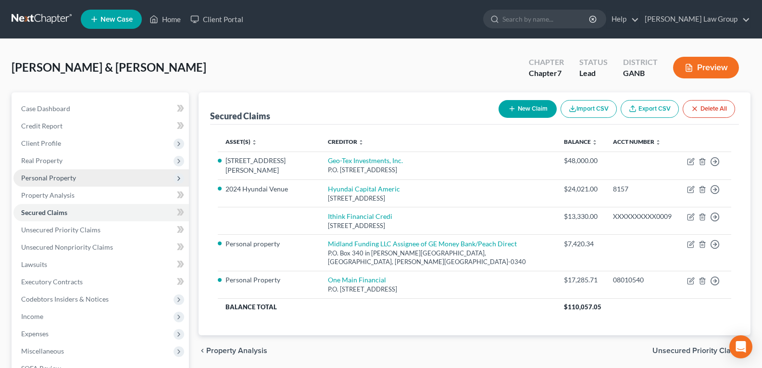
click at [44, 178] on span "Personal Property" at bounding box center [48, 178] width 55 height 8
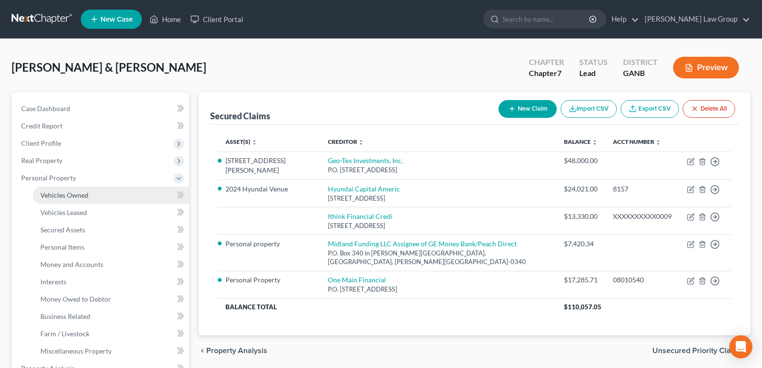
drag, startPoint x: 76, startPoint y: 199, endPoint x: 130, endPoint y: 198, distance: 53.9
click at [75, 199] on span "Vehicles Owned" at bounding box center [64, 195] width 48 height 8
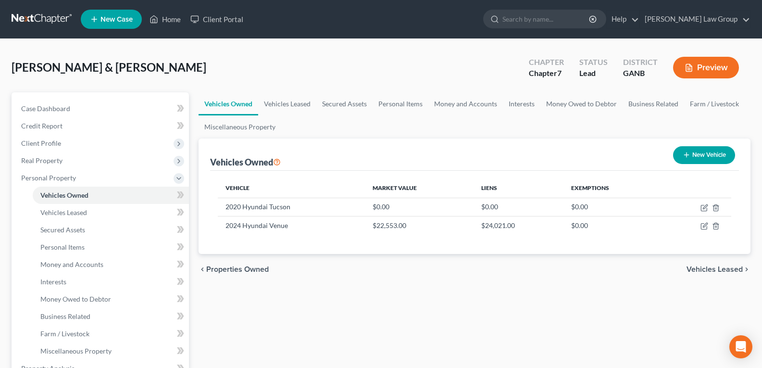
click at [695, 152] on button "New Vehicle" at bounding box center [704, 155] width 62 height 18
select select "0"
select select "2"
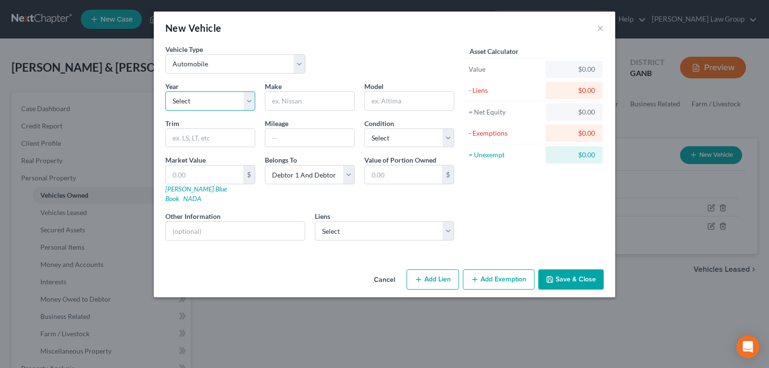
click at [237, 106] on select "Select 2026 2025 2024 2023 2022 2021 2020 2019 2018 2017 2016 2015 2014 2013 20…" at bounding box center [210, 100] width 90 height 19
select select "39"
click at [165, 91] on select "Select 2026 2025 2024 2023 2022 2021 2020 2019 2018 2017 2016 2015 2014 2013 20…" at bounding box center [210, 100] width 90 height 19
click at [307, 106] on input "text" at bounding box center [309, 101] width 89 height 18
type input "Ford"
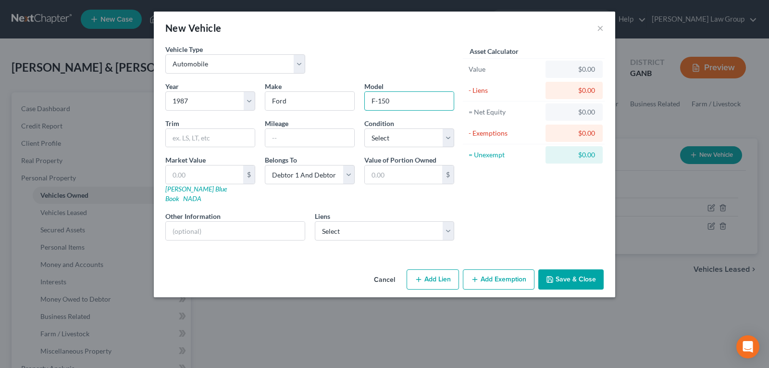
type input "F-150"
click at [289, 135] on input "text" at bounding box center [309, 138] width 89 height 18
click at [258, 265] on div "Cancel Add Lien Add Lease Add Exemption Save & Close" at bounding box center [385, 281] width 462 height 32
click at [558, 272] on button "Save & Close" at bounding box center [571, 279] width 65 height 20
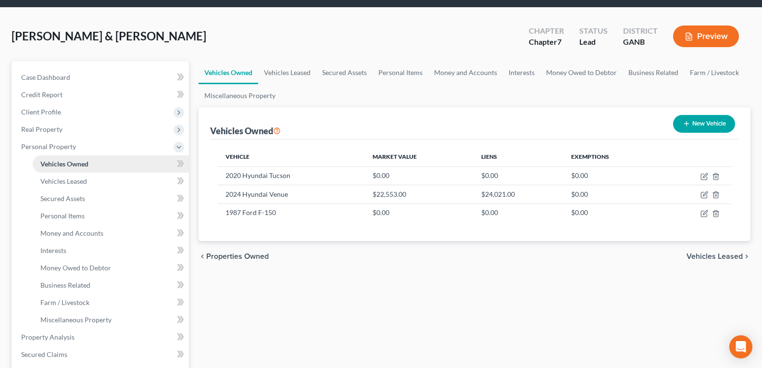
scroll to position [48, 0]
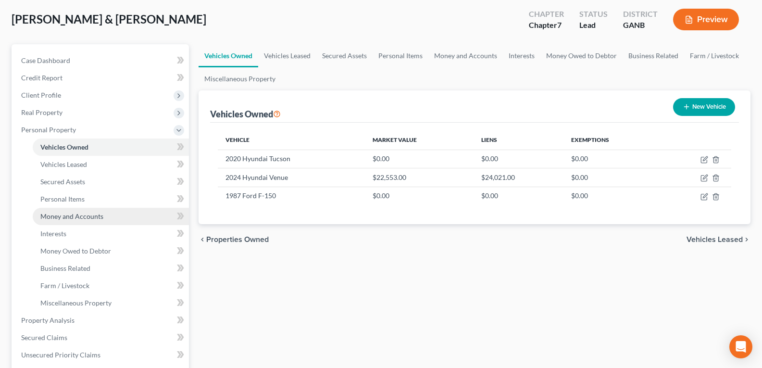
click at [64, 217] on span "Money and Accounts" at bounding box center [71, 216] width 63 height 8
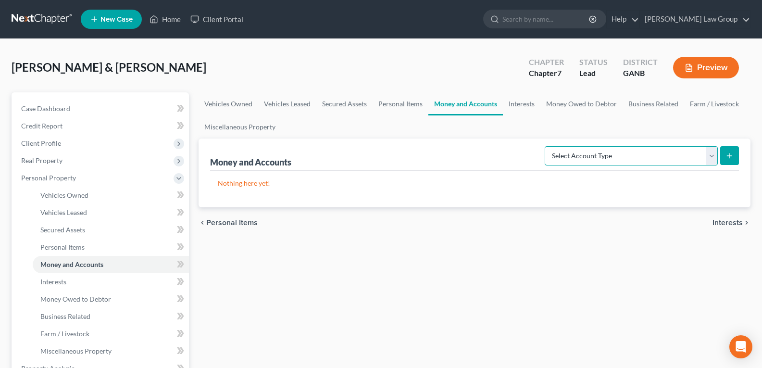
click at [598, 159] on select "Select Account Type Brokerage Cash on Hand Certificates of Deposit Checking Acc…" at bounding box center [631, 155] width 173 height 19
click at [547, 146] on select "Select Account Type Brokerage Cash on Hand Certificates of Deposit Checking Acc…" at bounding box center [631, 155] width 173 height 19
drag, startPoint x: 580, startPoint y: 153, endPoint x: 574, endPoint y: 164, distance: 13.4
click at [580, 153] on select "Select Account Type Brokerage Cash on Hand Certificates of Deposit Checking Acc…" at bounding box center [631, 155] width 173 height 19
select select "checking"
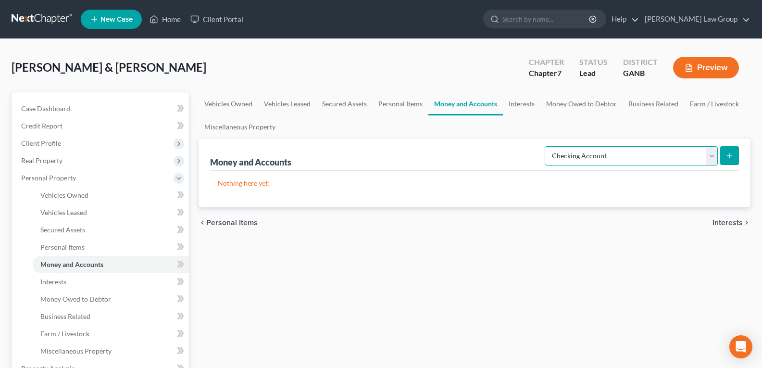
click at [547, 146] on select "Select Account Type Brokerage Cash on Hand Certificates of Deposit Checking Acc…" at bounding box center [631, 155] width 173 height 19
click at [729, 154] on icon "submit" at bounding box center [730, 156] width 8 height 8
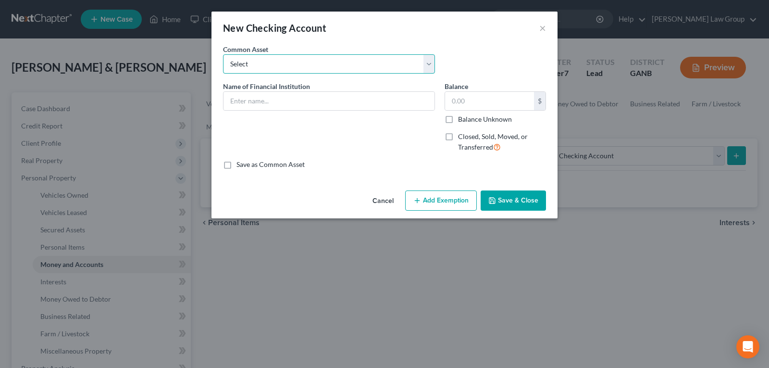
drag, startPoint x: 316, startPoint y: 67, endPoint x: 310, endPoint y: 73, distance: 8.5
click at [316, 67] on select "Select PLATINUM FEDERAL CREDIT UNION UNITED COMMUNITY BANK Truist PNC Bank Navy…" at bounding box center [329, 63] width 212 height 19
select select "7"
click at [223, 54] on select "Select PLATINUM FEDERAL CREDIT UNION UNITED COMMUNITY BANK Truist PNC Bank Navy…" at bounding box center [329, 63] width 212 height 19
type input "Chase Bank"
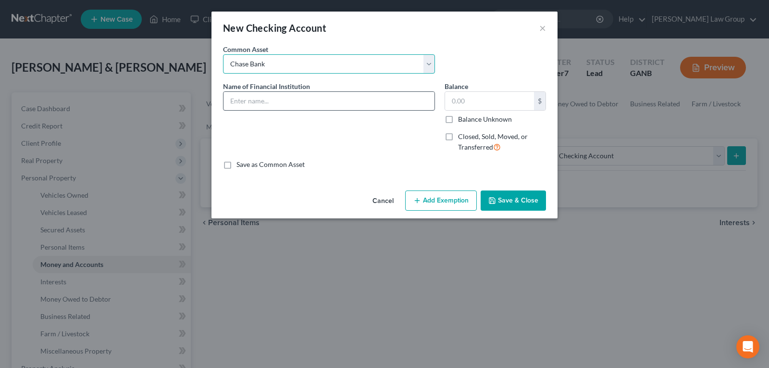
type input "100.00"
type input "Chase Bank"
click at [466, 105] on input "text" at bounding box center [489, 101] width 89 height 18
click at [458, 119] on label "Balance Unknown" at bounding box center [485, 119] width 54 height 10
click at [462, 119] on input "Balance Unknown" at bounding box center [465, 117] width 6 height 6
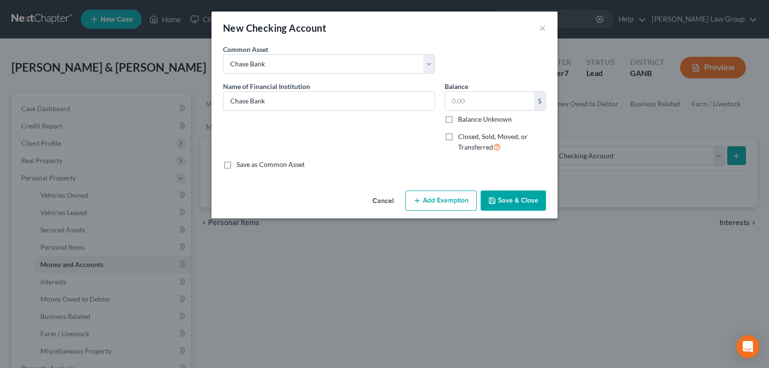
checkbox input "true"
type input "0.00"
click at [509, 201] on button "Save & Close" at bounding box center [513, 200] width 65 height 20
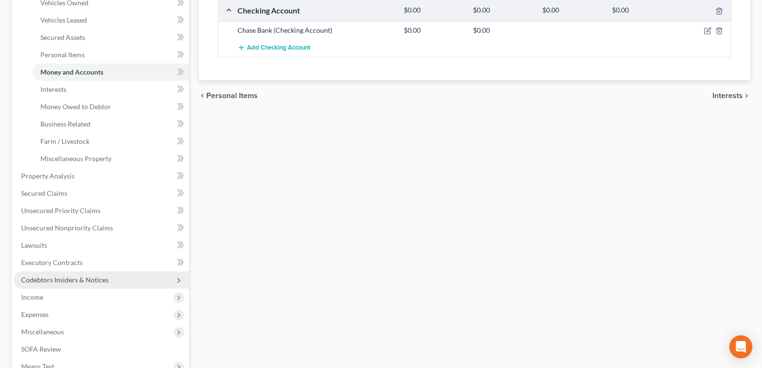
scroll to position [240, 0]
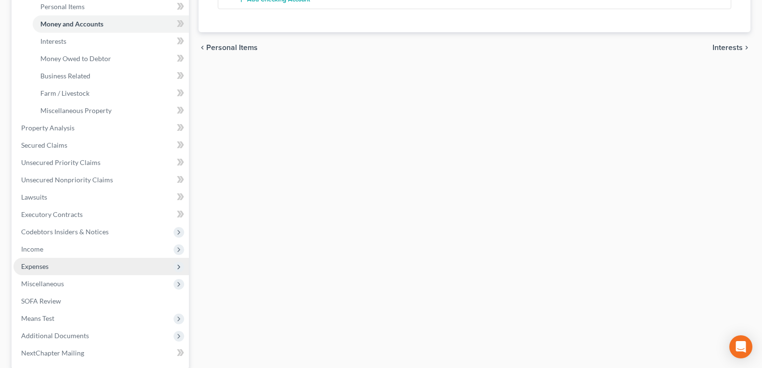
click at [42, 258] on span "Expenses" at bounding box center [101, 266] width 176 height 17
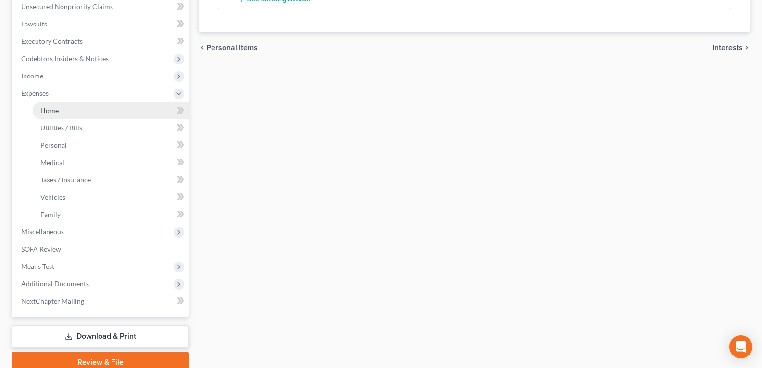
click at [67, 108] on link "Home" at bounding box center [111, 110] width 156 height 17
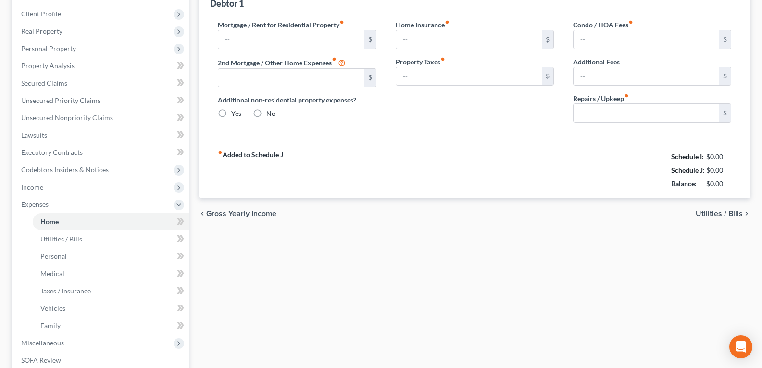
type input "0.00"
radio input "true"
type input "0.00"
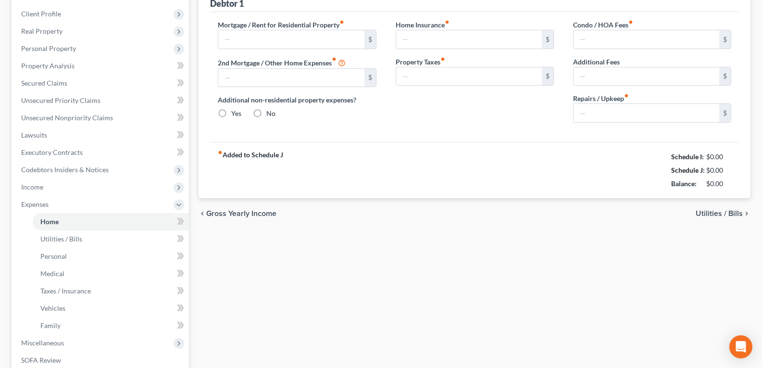
type input "0.00"
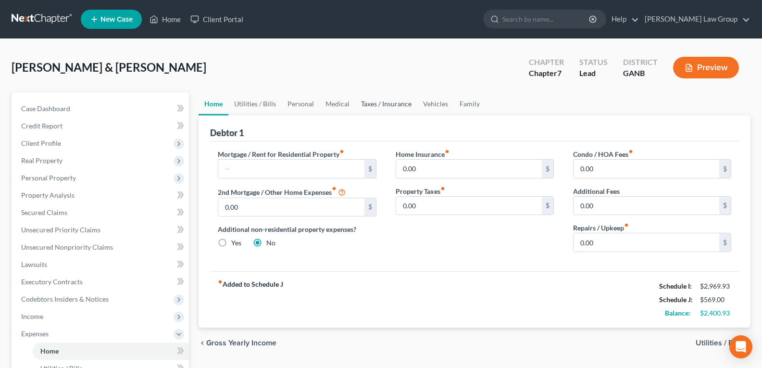
click at [373, 106] on link "Taxes / Insurance" at bounding box center [386, 103] width 62 height 23
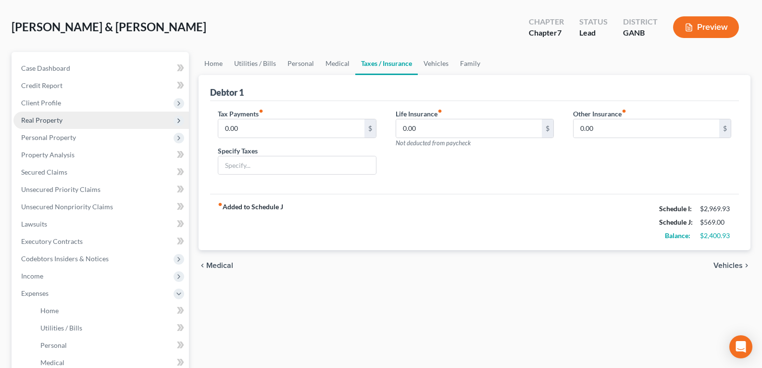
scroll to position [96, 0]
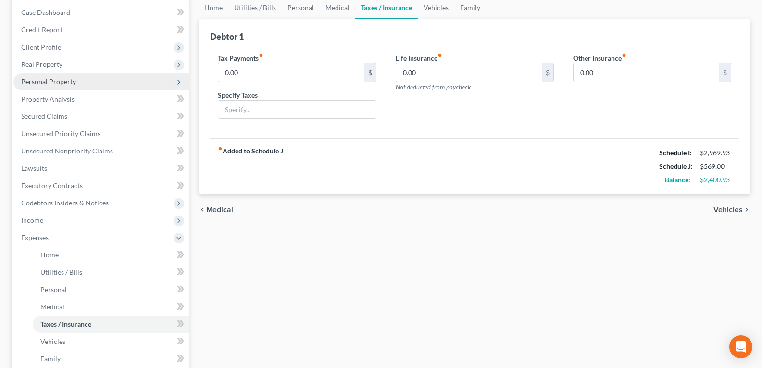
click at [41, 81] on span "Personal Property" at bounding box center [48, 81] width 55 height 8
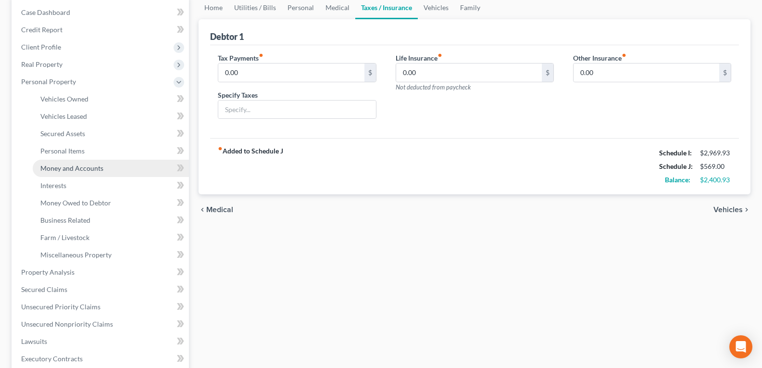
click at [69, 172] on span "Money and Accounts" at bounding box center [71, 168] width 63 height 8
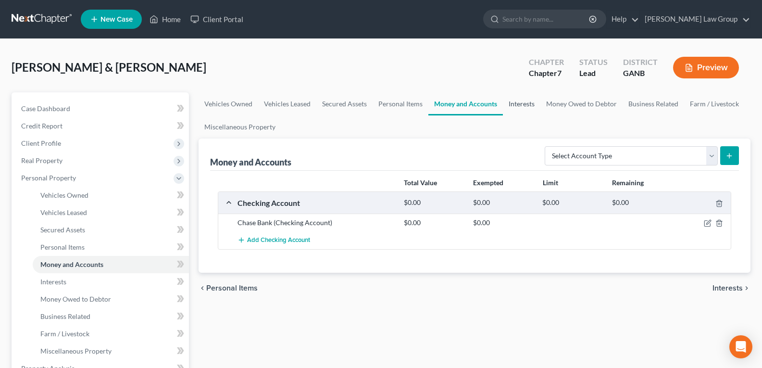
click at [519, 104] on link "Interests" at bounding box center [522, 103] width 38 height 23
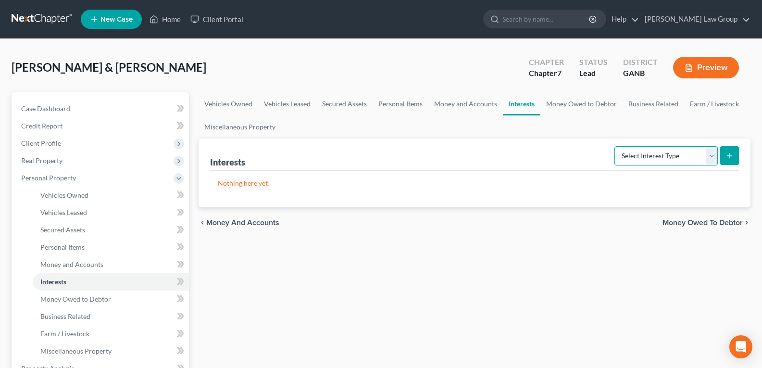
click at [638, 152] on select "Select Interest Type 401K Annuity Bond Education IRA Government Bond Government…" at bounding box center [666, 155] width 103 height 19
click at [616, 146] on select "Select Interest Type 401K Annuity Bond Education IRA Government Bond Government…" at bounding box center [666, 155] width 103 height 19
click at [729, 153] on icon "submit" at bounding box center [730, 156] width 8 height 8
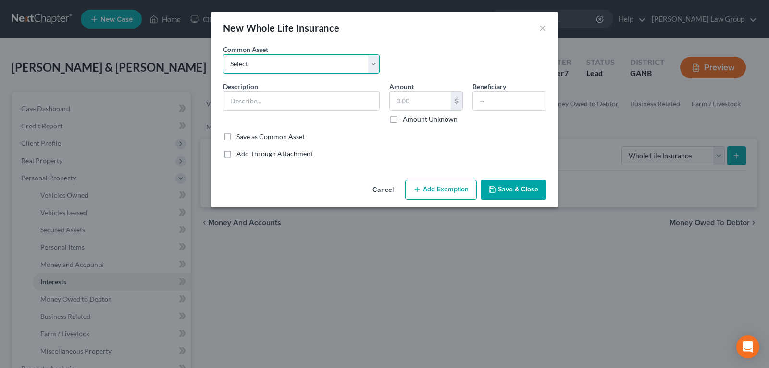
click at [305, 61] on select "Select Global" at bounding box center [301, 63] width 157 height 19
drag, startPoint x: 304, startPoint y: 61, endPoint x: 299, endPoint y: 76, distance: 16.9
click at [304, 61] on select "Select Global" at bounding box center [301, 63] width 157 height 19
click at [273, 104] on input "text" at bounding box center [302, 101] width 156 height 18
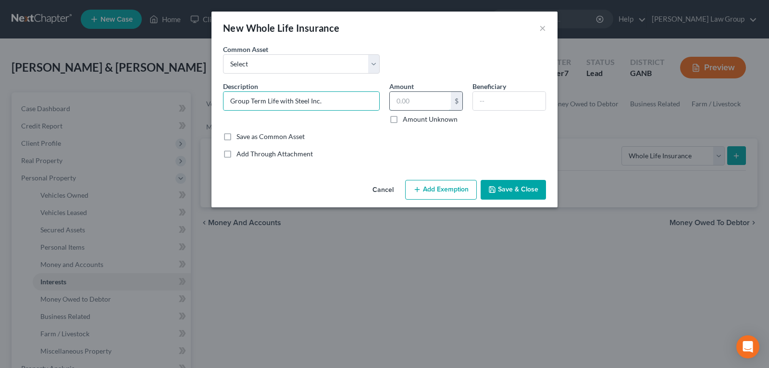
click at [399, 99] on input "text" at bounding box center [420, 101] width 61 height 18
click at [528, 192] on button "Save & Close" at bounding box center [513, 190] width 65 height 20
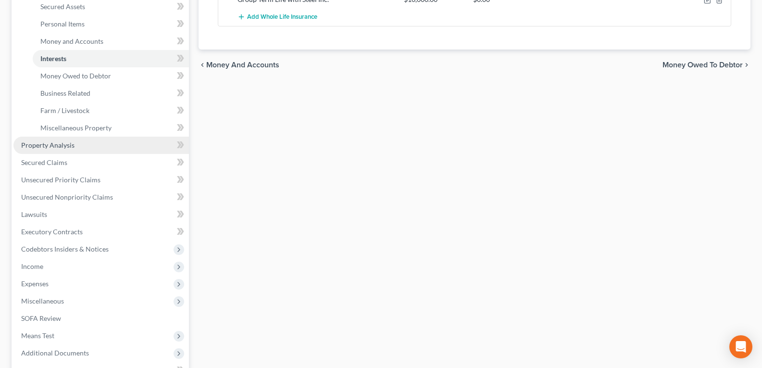
scroll to position [240, 0]
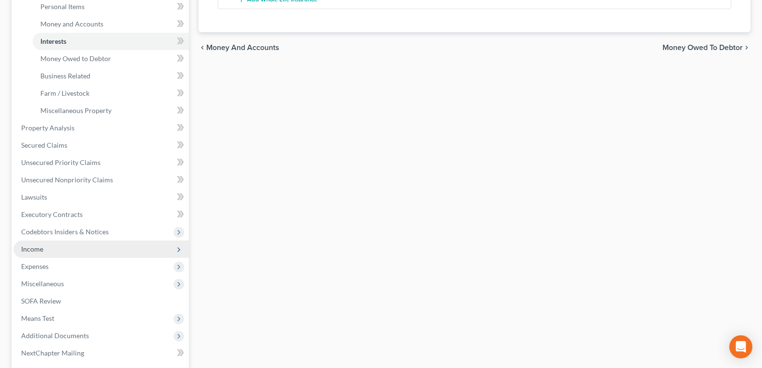
click at [39, 248] on span "Income" at bounding box center [32, 249] width 22 height 8
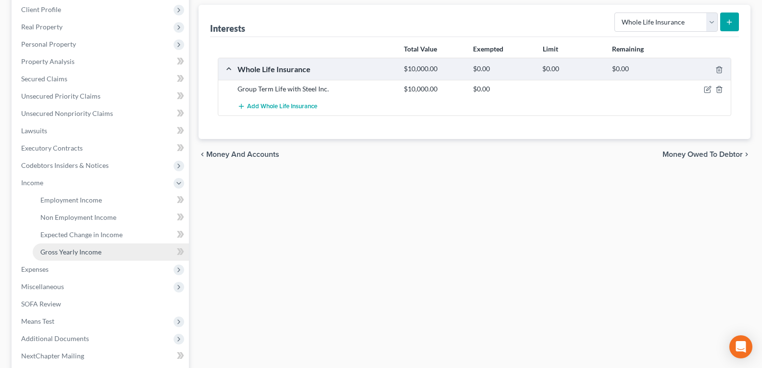
scroll to position [182, 0]
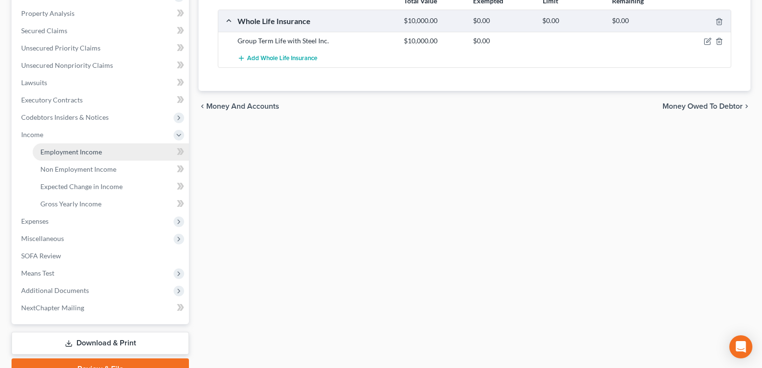
click at [81, 151] on span "Employment Income" at bounding box center [71, 152] width 62 height 8
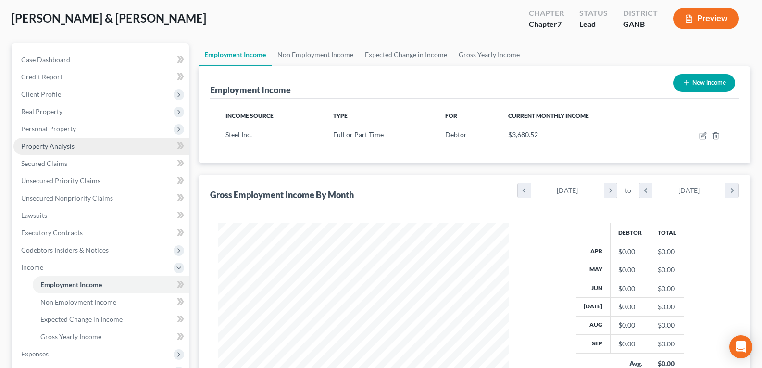
scroll to position [48, 0]
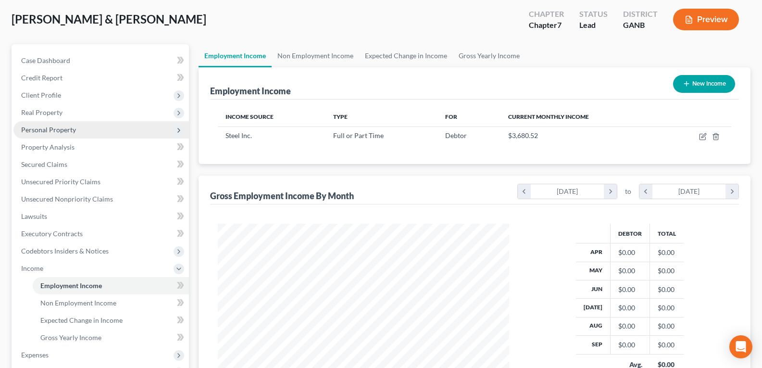
click at [39, 132] on span "Personal Property" at bounding box center [48, 130] width 55 height 8
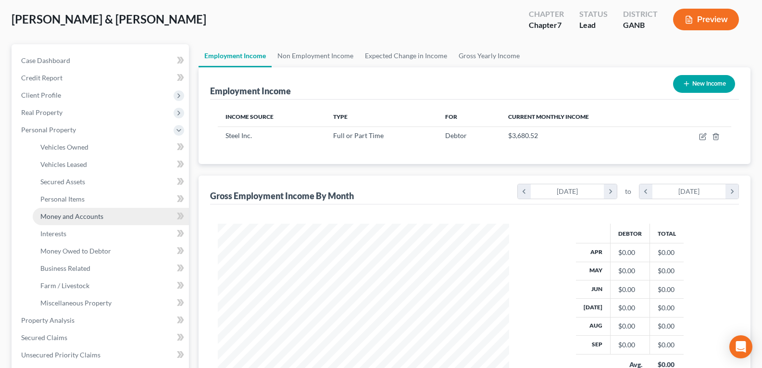
click at [72, 216] on span "Money and Accounts" at bounding box center [71, 216] width 63 height 8
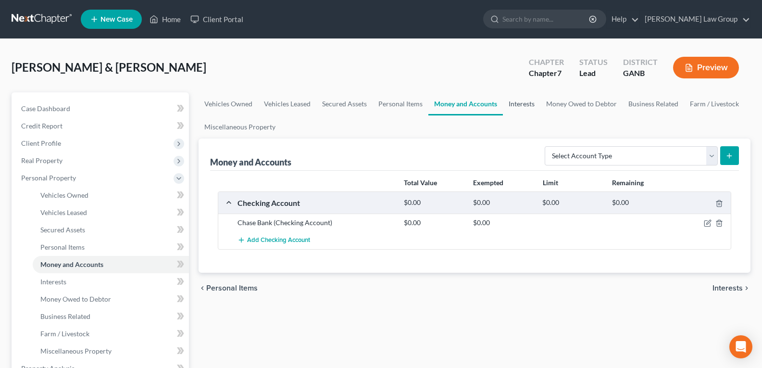
click at [513, 106] on link "Interests" at bounding box center [522, 103] width 38 height 23
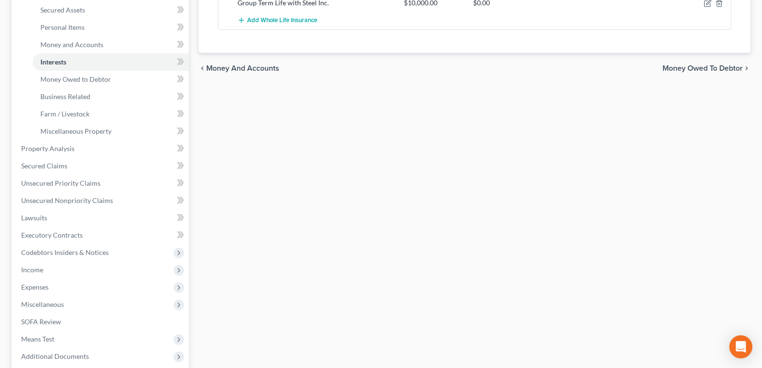
scroll to position [240, 0]
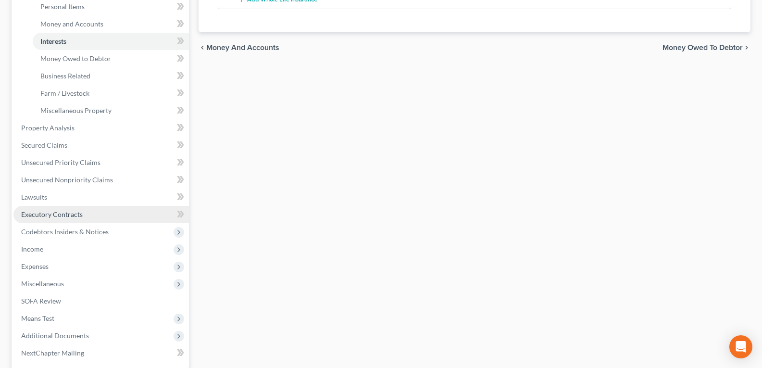
click at [48, 214] on span "Executory Contracts" at bounding box center [52, 214] width 62 height 8
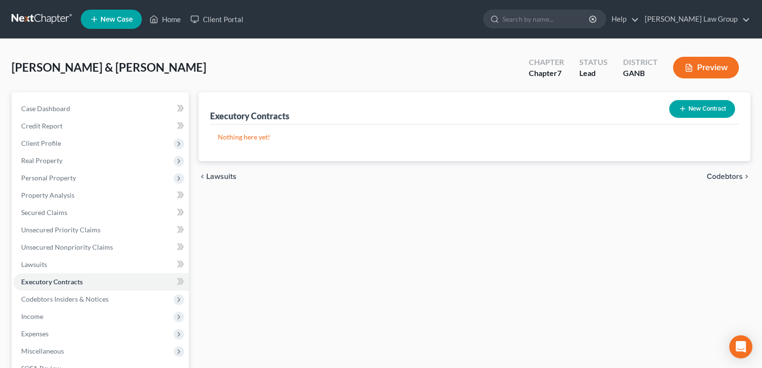
click at [695, 108] on button "New Contract" at bounding box center [702, 109] width 66 height 18
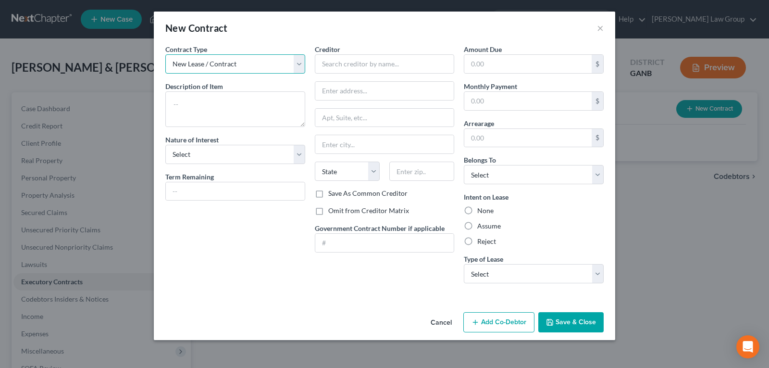
click at [244, 64] on select "New Lease / Contract New Timeshare" at bounding box center [235, 63] width 140 height 19
click at [207, 113] on textarea at bounding box center [235, 109] width 140 height 36
click at [327, 57] on input "text" at bounding box center [385, 63] width 140 height 19
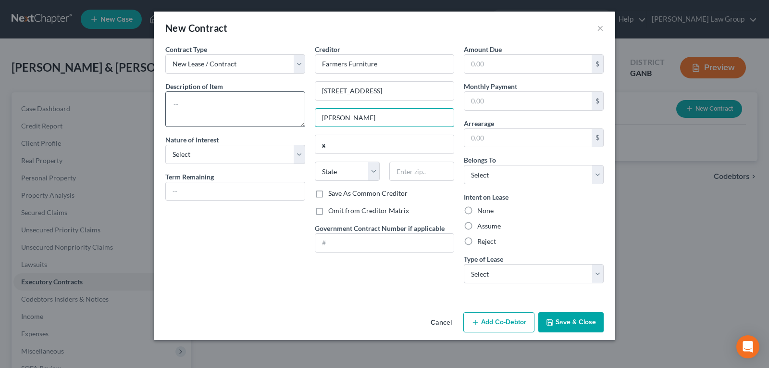
drag, startPoint x: 211, startPoint y: 110, endPoint x: 194, endPoint y: 110, distance: 16.8
click at [194, 110] on div "Contract Type New Lease / Contract New Timeshare Description of non-residential…" at bounding box center [385, 167] width 448 height 247
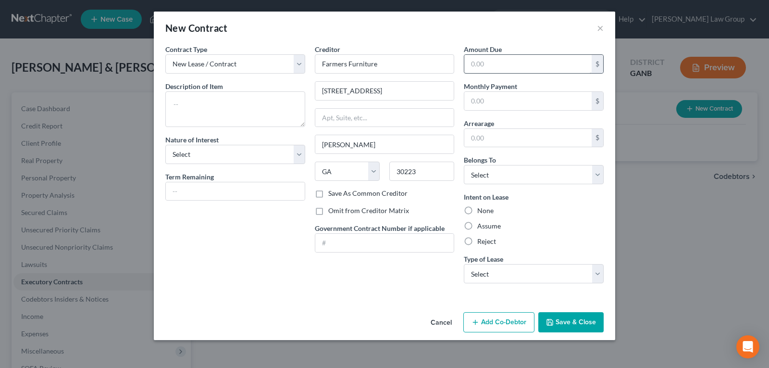
drag, startPoint x: 476, startPoint y: 53, endPoint x: 475, endPoint y: 60, distance: 6.3
click at [476, 55] on div "Amount Due $" at bounding box center [534, 58] width 140 height 29
click at [478, 67] on input "text" at bounding box center [528, 64] width 127 height 18
drag, startPoint x: 490, startPoint y: 102, endPoint x: 484, endPoint y: 104, distance: 7.0
click at [490, 102] on input "text" at bounding box center [528, 101] width 127 height 18
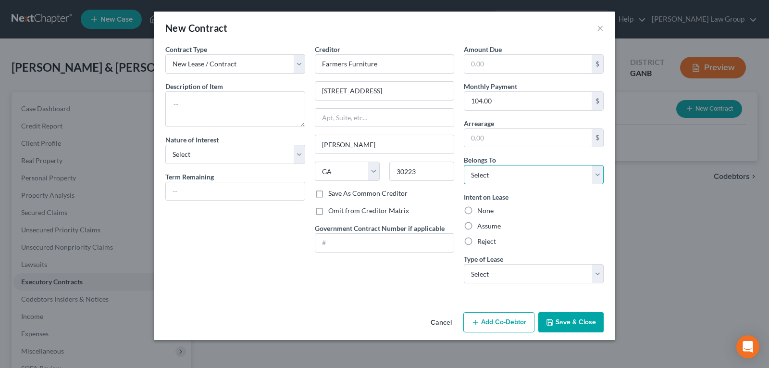
click at [495, 179] on select "Select Debtor 1 Only Debtor 2 Only Debtor 1 And Debtor 2 Only At Least One Of T…" at bounding box center [534, 174] width 140 height 19
click at [464, 165] on select "Select Debtor 1 Only Debtor 2 Only Debtor 1 And Debtor 2 Only At Least One Of T…" at bounding box center [534, 174] width 140 height 19
click at [477, 225] on label "Assume" at bounding box center [489, 226] width 24 height 10
click at [481, 225] on input "Assume" at bounding box center [484, 224] width 6 height 6
click at [486, 273] on select "Select Real Estate Car Other" at bounding box center [534, 273] width 140 height 19
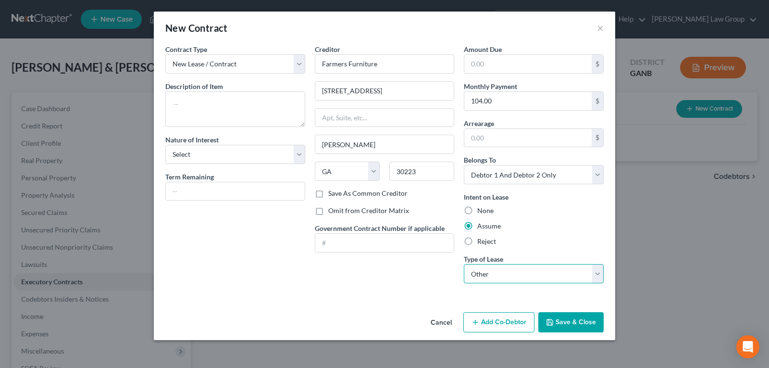
click at [464, 264] on select "Select Real Estate Car Other" at bounding box center [534, 273] width 140 height 19
drag, startPoint x: 416, startPoint y: 270, endPoint x: 362, endPoint y: 224, distance: 71.3
click at [416, 271] on div "Creditor * Farmers Furniture 222 N. Expressway [PERSON_NAME][GEOGRAPHIC_DATA] […" at bounding box center [385, 167] width 150 height 247
click at [567, 324] on button "Save & Close" at bounding box center [571, 322] width 65 height 20
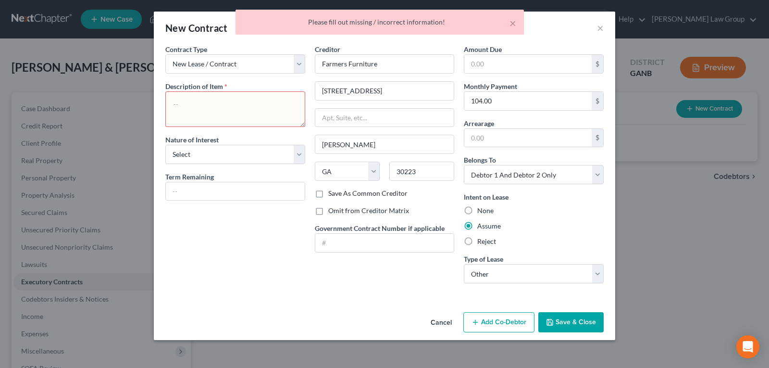
drag, startPoint x: 240, startPoint y: 84, endPoint x: 236, endPoint y: 98, distance: 14.1
click at [239, 88] on div "Contract Type New Lease / Contract New Timeshare Description of non-residential…" at bounding box center [236, 167] width 150 height 247
click at [236, 98] on textarea at bounding box center [235, 109] width 140 height 36
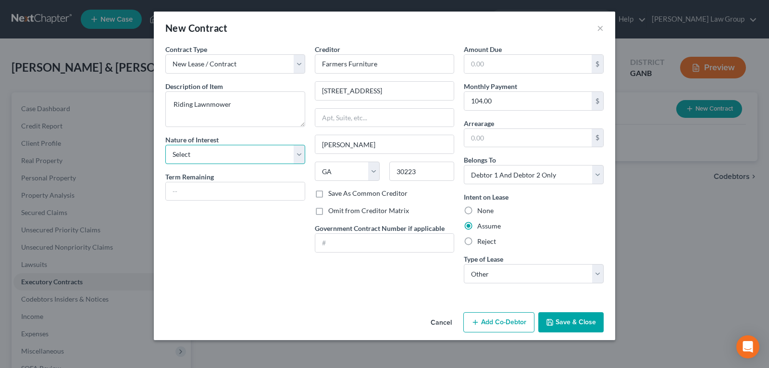
click at [191, 163] on select "Select Purchaser Agent Lessor Lessee" at bounding box center [235, 154] width 140 height 19
click at [165, 145] on select "Select Purchaser Agent Lessor Lessee" at bounding box center [235, 154] width 140 height 19
click at [187, 188] on input "text" at bounding box center [235, 191] width 139 height 18
click at [554, 327] on button "Save & Close" at bounding box center [571, 322] width 65 height 20
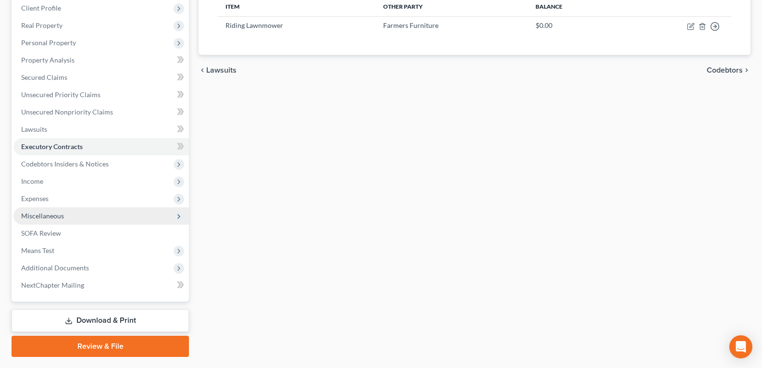
scroll to position [144, 0]
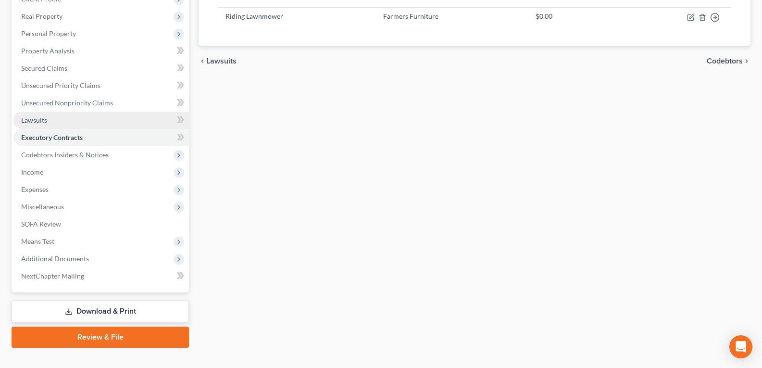
click at [48, 116] on link "Lawsuits" at bounding box center [101, 120] width 176 height 17
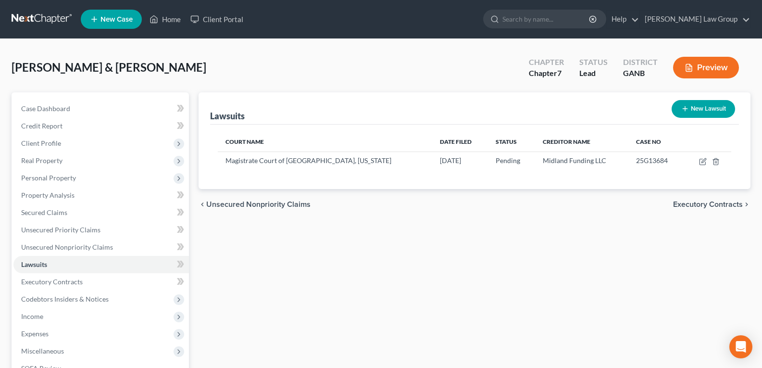
click at [691, 111] on button "New Lawsuit" at bounding box center [703, 109] width 63 height 18
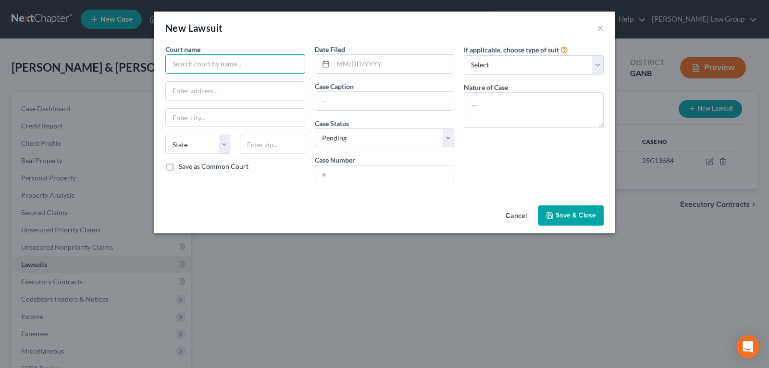
click at [234, 66] on input "text" at bounding box center [235, 63] width 140 height 19
drag, startPoint x: 209, startPoint y: 68, endPoint x: 204, endPoint y: 62, distance: 7.8
click at [206, 63] on input "text" at bounding box center [235, 63] width 140 height 19
click at [509, 216] on button "Cancel" at bounding box center [516, 215] width 37 height 19
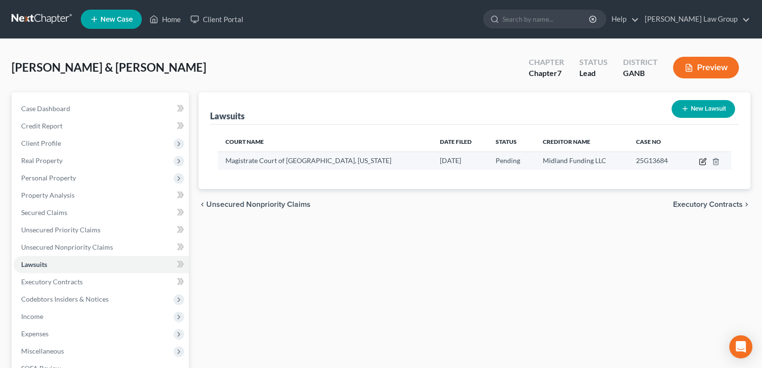
click at [702, 163] on icon "button" at bounding box center [703, 162] width 8 height 8
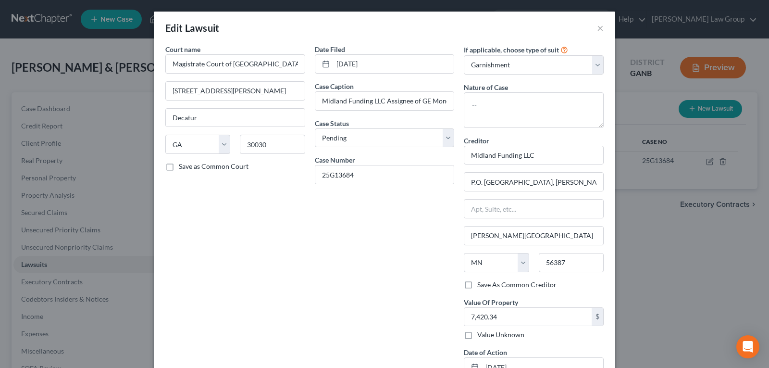
click at [362, 228] on div "Date Filed [DATE] Case Caption Midland Funding LLC Assignee of GE Money Bank/Pe…" at bounding box center [385, 214] width 150 height 340
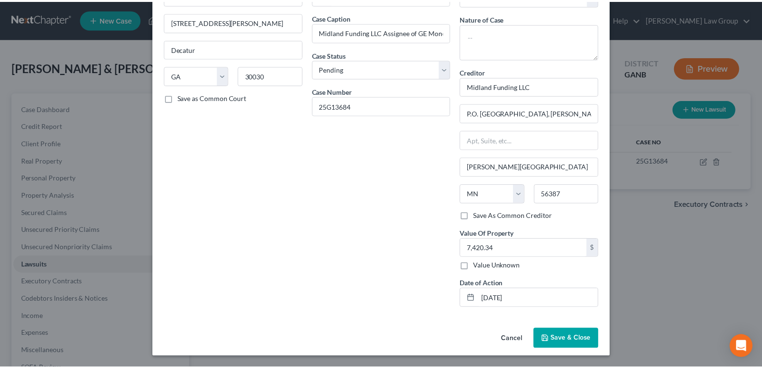
scroll to position [69, 0]
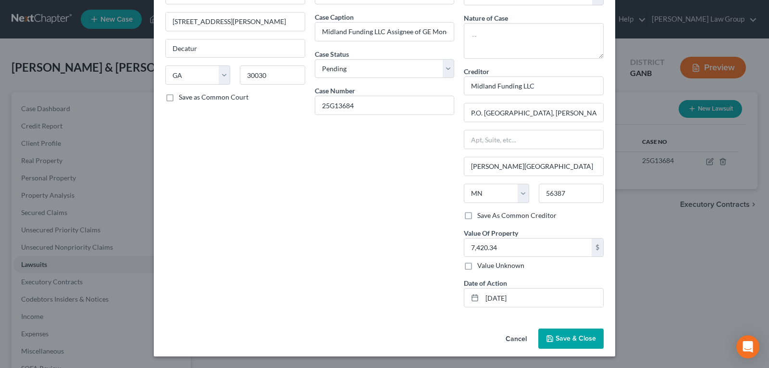
click at [514, 340] on button "Cancel" at bounding box center [516, 338] width 37 height 19
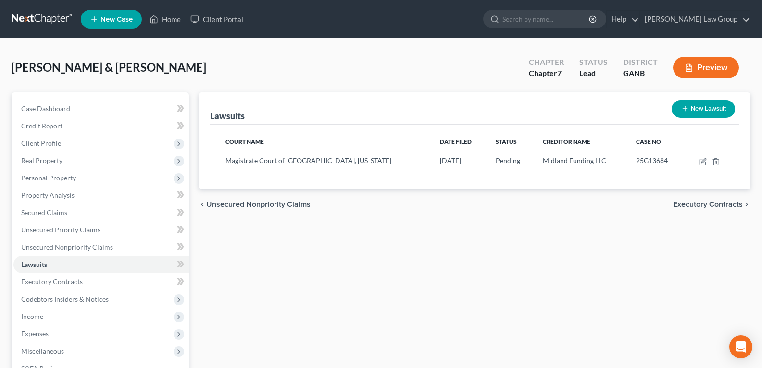
drag, startPoint x: 54, startPoint y: 298, endPoint x: 334, endPoint y: 240, distance: 285.7
click at [54, 298] on span "Codebtors Insiders & Notices" at bounding box center [65, 299] width 88 height 8
click at [49, 350] on span "Notices" at bounding box center [51, 351] width 23 height 8
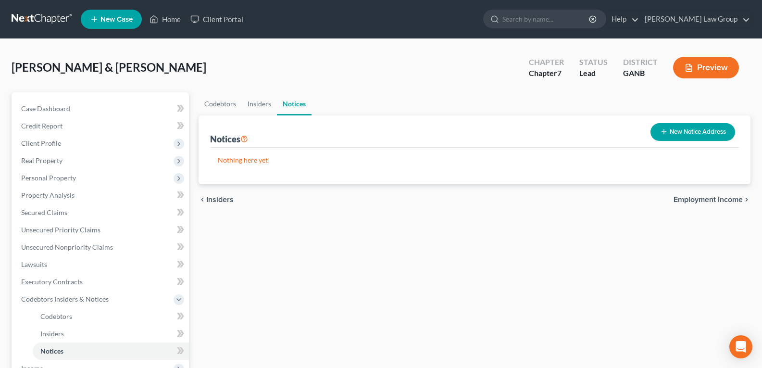
click at [687, 132] on button "New Notice Address" at bounding box center [693, 132] width 85 height 18
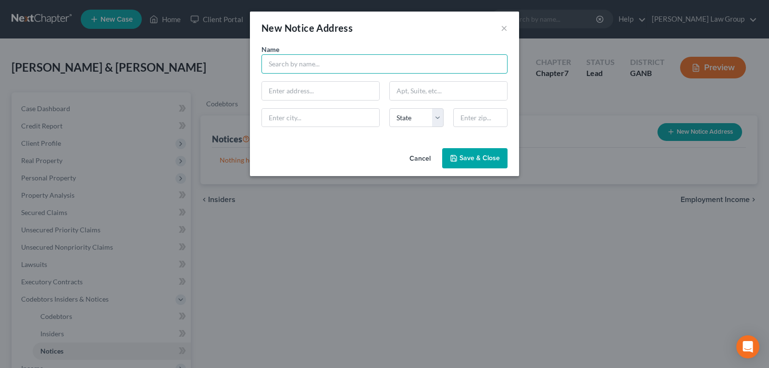
click at [301, 63] on input "text" at bounding box center [385, 63] width 246 height 19
drag, startPoint x: 487, startPoint y: 161, endPoint x: 469, endPoint y: 249, distance: 89.3
click at [488, 161] on span "Save & Close" at bounding box center [480, 158] width 40 height 8
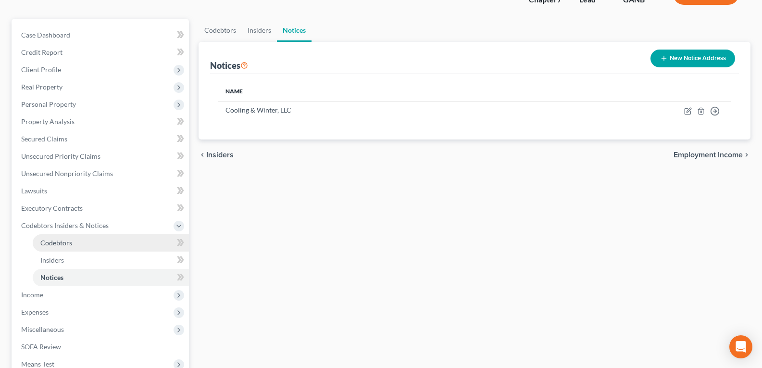
scroll to position [96, 0]
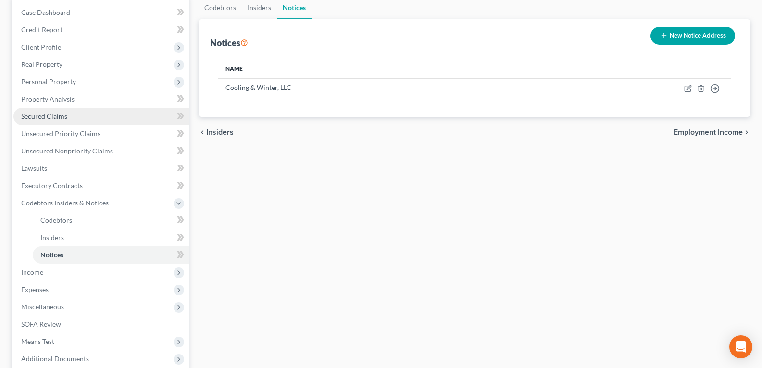
click at [50, 116] on span "Secured Claims" at bounding box center [44, 116] width 46 height 8
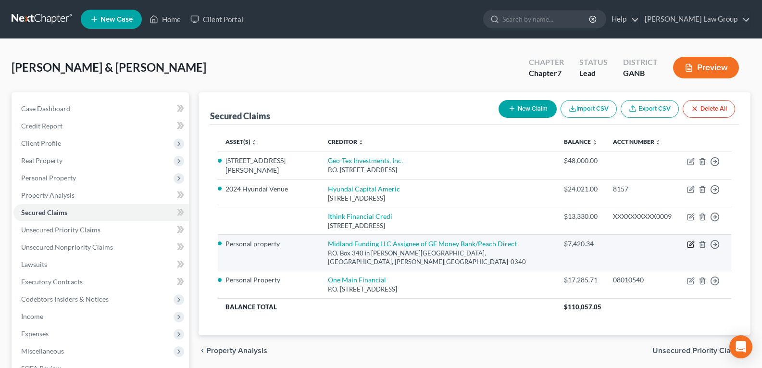
click at [689, 244] on icon "button" at bounding box center [691, 244] width 8 height 8
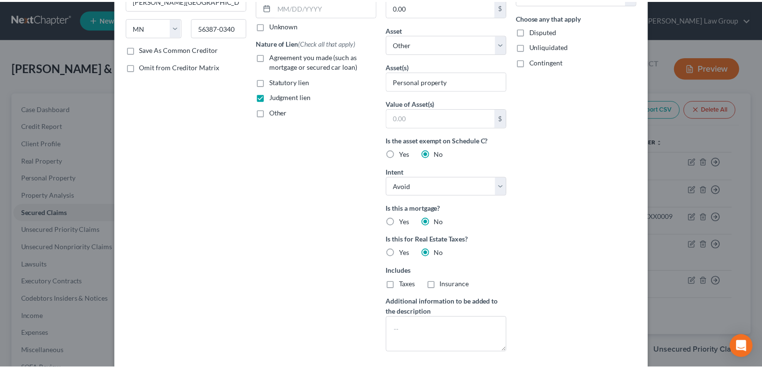
scroll to position [225, 0]
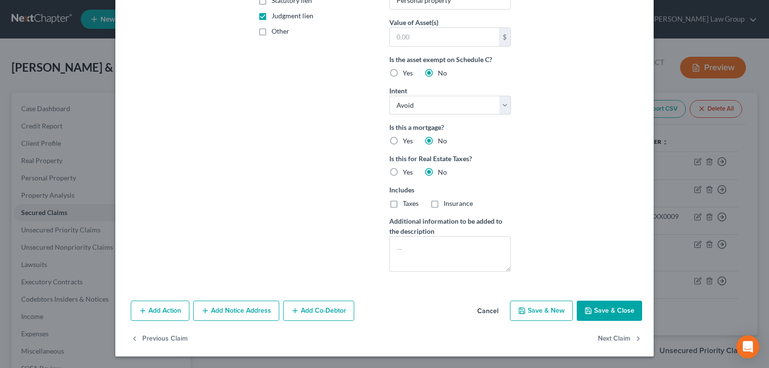
click at [603, 306] on button "Save & Close" at bounding box center [609, 311] width 65 height 20
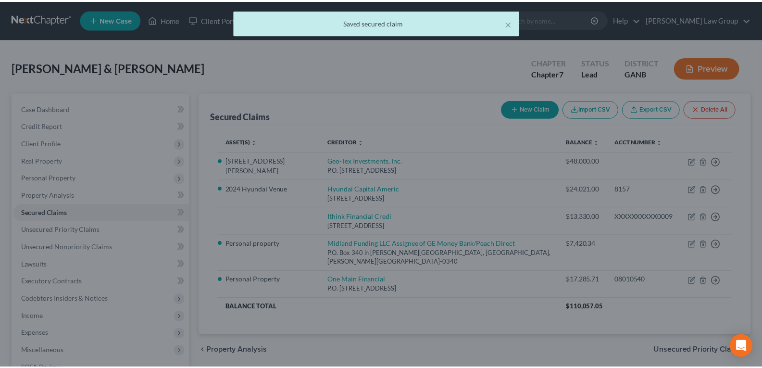
scroll to position [0, 0]
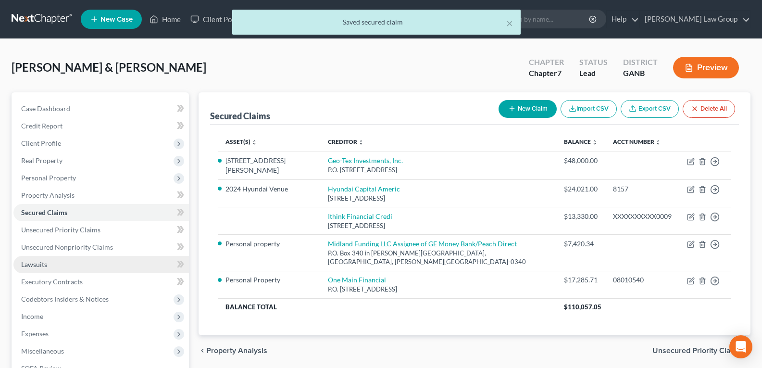
click at [39, 265] on span "Lawsuits" at bounding box center [34, 264] width 26 height 8
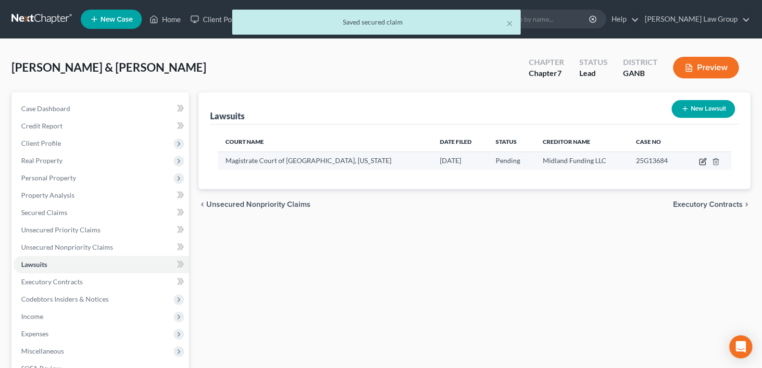
click at [702, 161] on icon "button" at bounding box center [703, 162] width 8 height 8
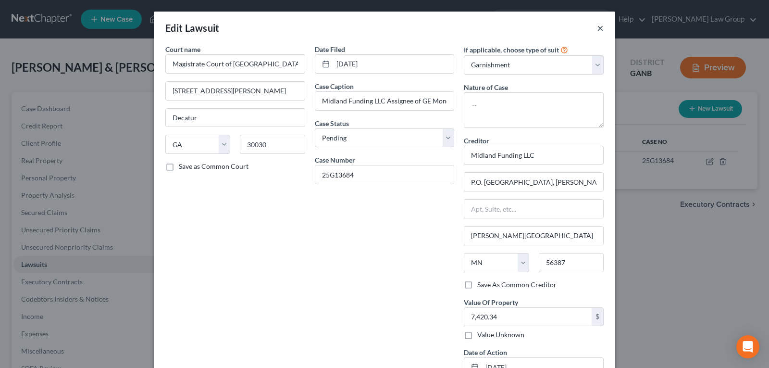
click at [597, 32] on button "×" at bounding box center [600, 28] width 7 height 12
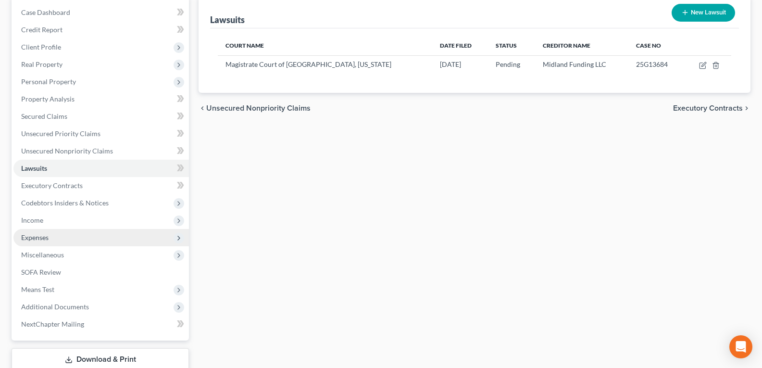
scroll to position [48, 0]
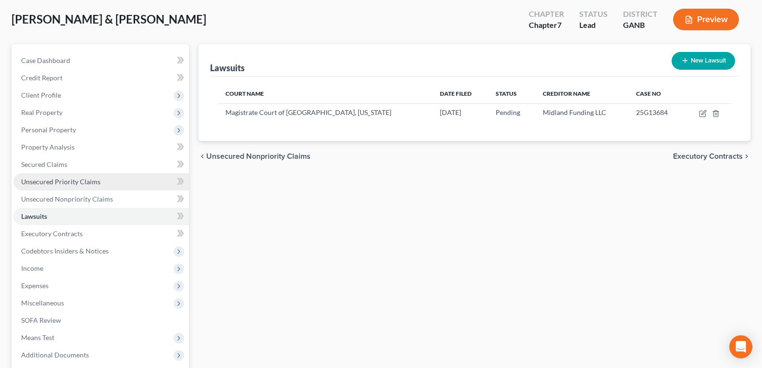
click at [42, 178] on span "Unsecured Priority Claims" at bounding box center [60, 181] width 79 height 8
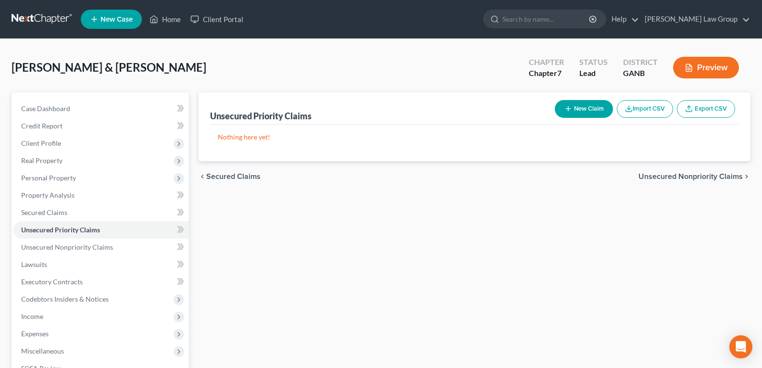
click at [584, 107] on button "New Claim" at bounding box center [584, 109] width 58 height 18
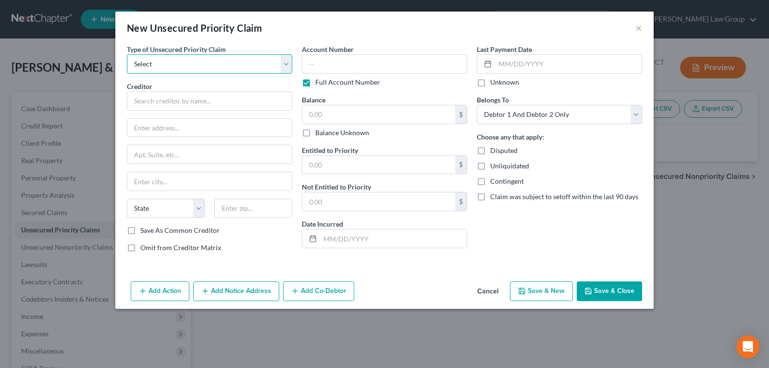
drag, startPoint x: 260, startPoint y: 67, endPoint x: 251, endPoint y: 73, distance: 10.6
click at [260, 67] on select "Select Taxes & Other Government Units Domestic Support Obligations Extensions o…" at bounding box center [209, 63] width 165 height 19
click at [127, 54] on select "Select Taxes & Other Government Units Domestic Support Obligations Extensions o…" at bounding box center [209, 63] width 165 height 19
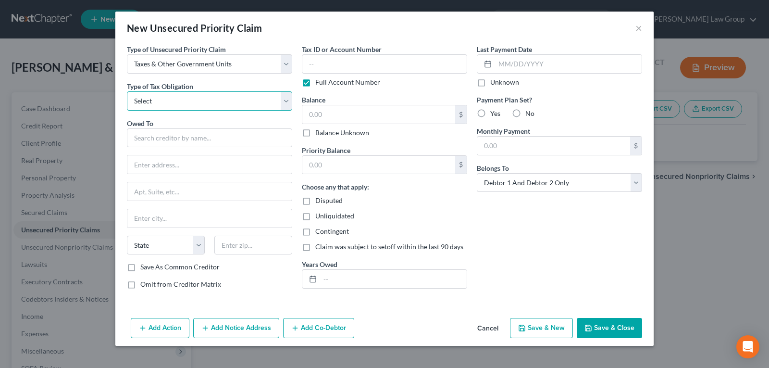
drag, startPoint x: 206, startPoint y: 104, endPoint x: 204, endPoint y: 110, distance: 6.3
click at [206, 104] on select "Select Federal City State Franchise Tax Board Other" at bounding box center [209, 100] width 165 height 19
click at [127, 91] on select "Select Federal City State Franchise Tax Board Other" at bounding box center [209, 100] width 165 height 19
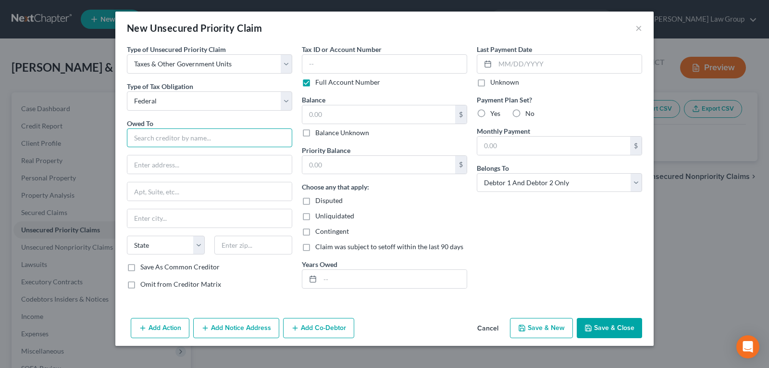
click at [191, 135] on input "text" at bounding box center [209, 137] width 165 height 19
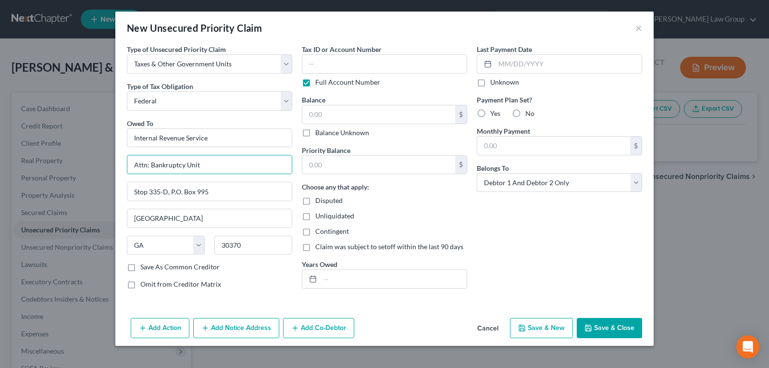
click at [532, 328] on button "Save & New" at bounding box center [541, 328] width 63 height 20
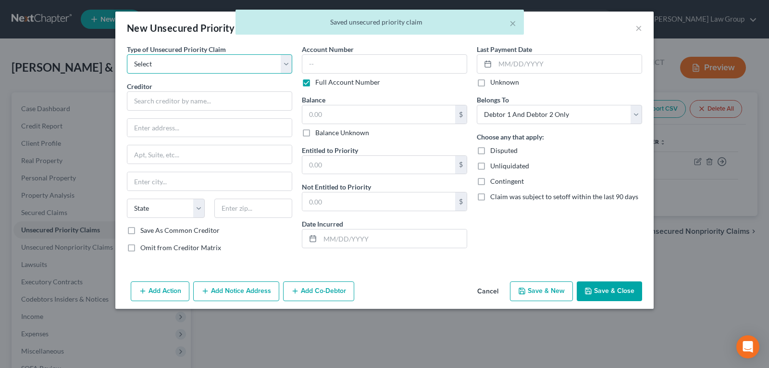
click at [226, 59] on select "Select Taxes & Other Government Units Domestic Support Obligations Extensions o…" at bounding box center [209, 63] width 165 height 19
click at [127, 54] on select "Select Taxes & Other Government Units Domestic Support Obligations Extensions o…" at bounding box center [209, 63] width 165 height 19
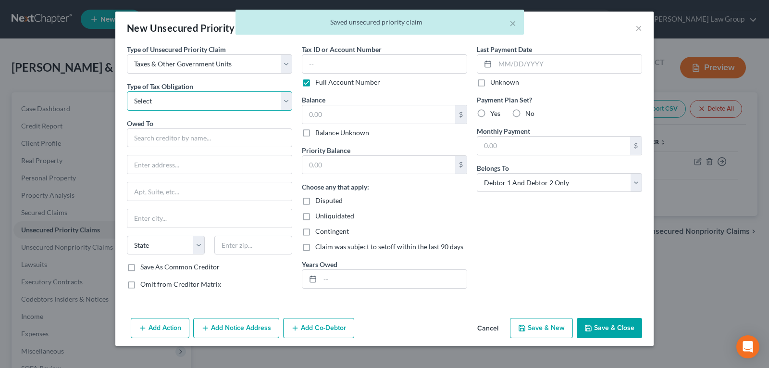
drag, startPoint x: 201, startPoint y: 98, endPoint x: 200, endPoint y: 108, distance: 10.1
click at [201, 98] on select "Select Federal City State Franchise Tax Board Other" at bounding box center [209, 100] width 165 height 19
click at [127, 91] on select "Select Federal City State Franchise Tax Board Other" at bounding box center [209, 100] width 165 height 19
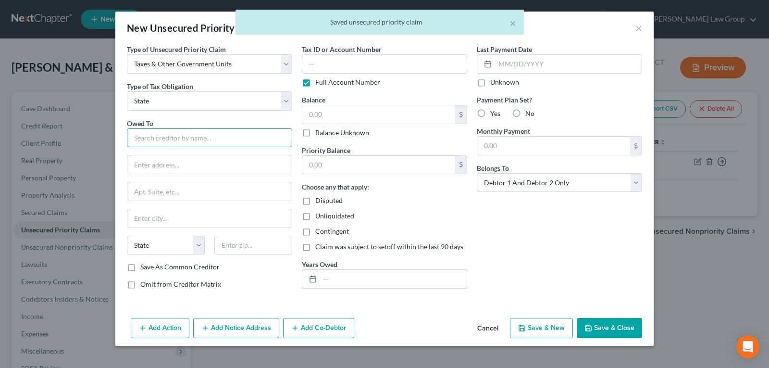
click at [190, 139] on input "text" at bounding box center [209, 137] width 165 height 19
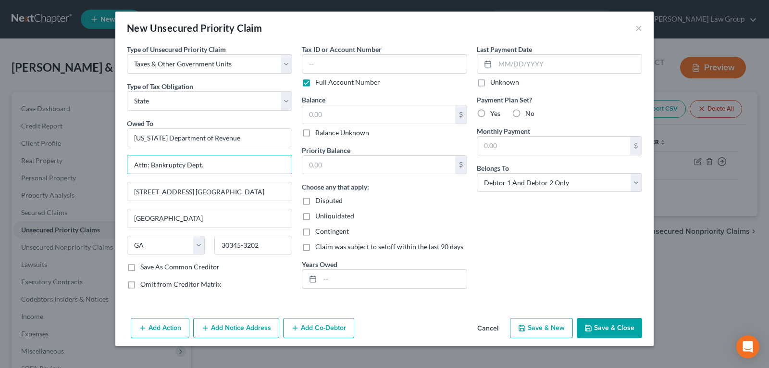
click at [609, 331] on button "Save & Close" at bounding box center [609, 328] width 65 height 20
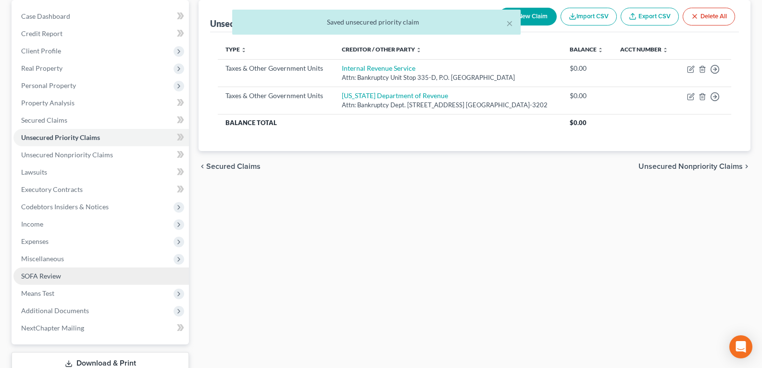
scroll to position [96, 0]
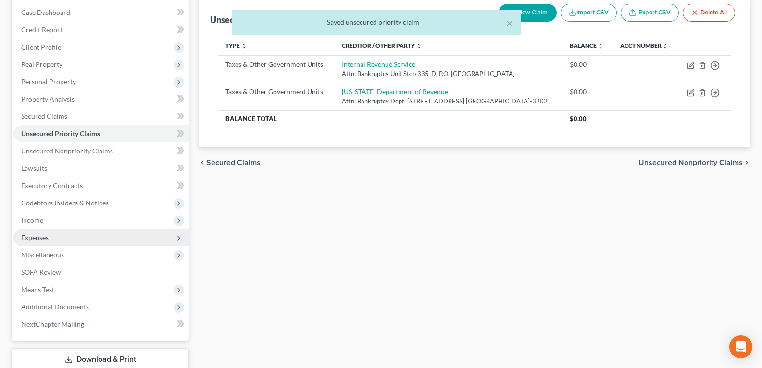
click at [56, 245] on span "Expenses" at bounding box center [101, 237] width 176 height 17
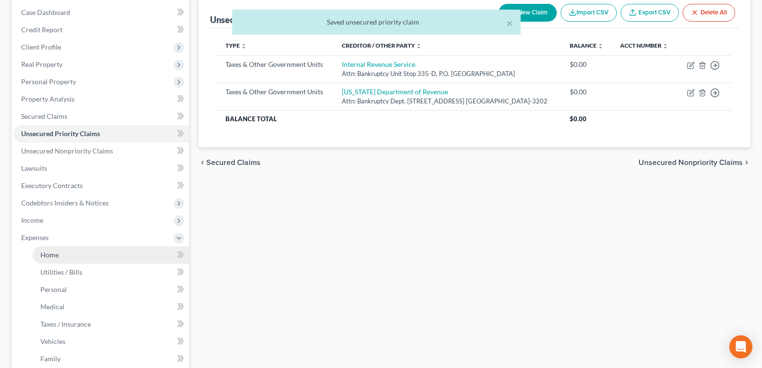
click at [56, 256] on span "Home" at bounding box center [49, 255] width 18 height 8
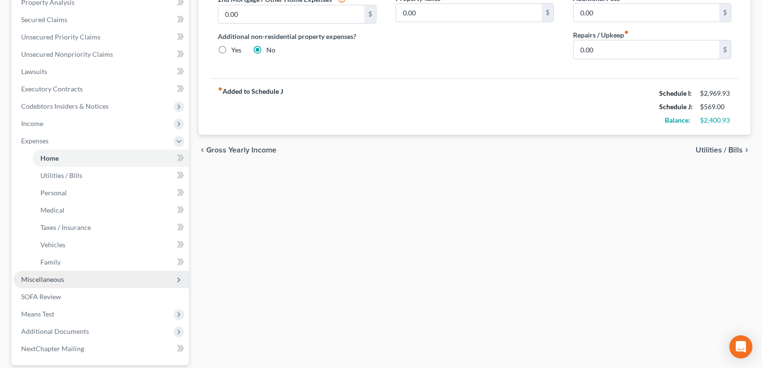
scroll to position [282, 0]
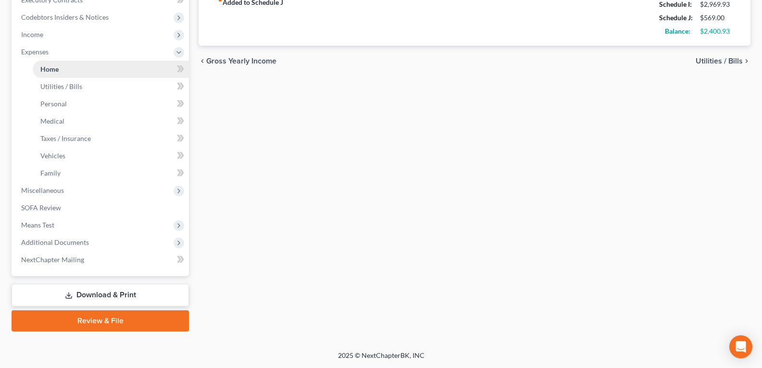
click at [52, 74] on link "Home" at bounding box center [111, 69] width 156 height 17
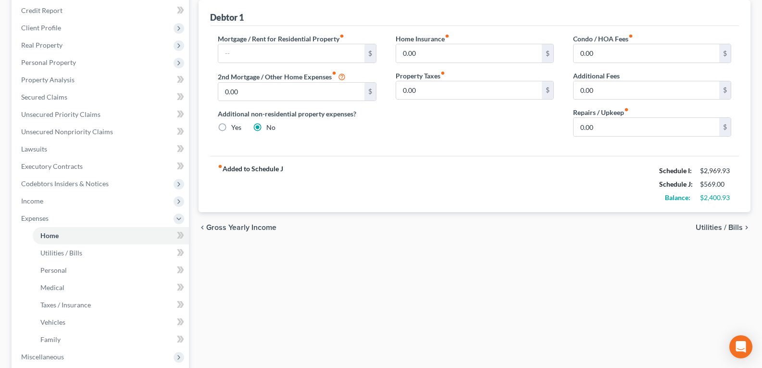
scroll to position [89, 0]
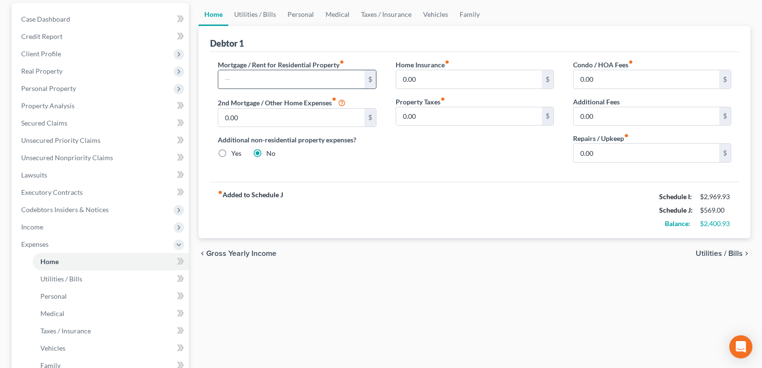
click at [262, 79] on input "text" at bounding box center [291, 79] width 146 height 18
click at [257, 18] on link "Utilities / Bills" at bounding box center [254, 14] width 53 height 23
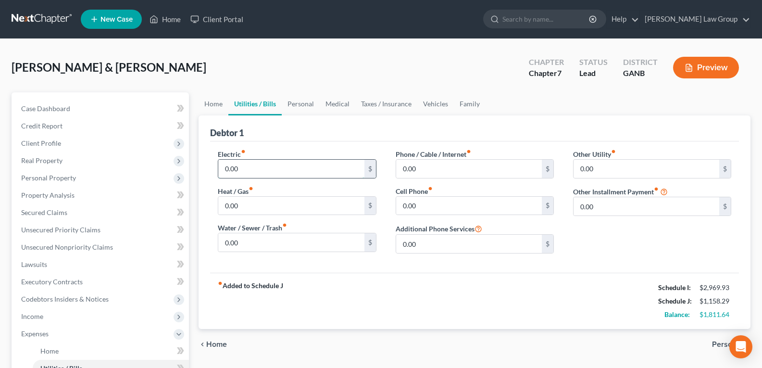
click at [239, 165] on input "0.00" at bounding box center [291, 169] width 146 height 18
drag, startPoint x: 244, startPoint y: 242, endPoint x: 235, endPoint y: 235, distance: 12.0
click at [243, 242] on input "0.00" at bounding box center [291, 242] width 146 height 18
click at [437, 162] on input "0.00" at bounding box center [469, 169] width 146 height 18
click at [311, 103] on link "Personal" at bounding box center [301, 103] width 38 height 23
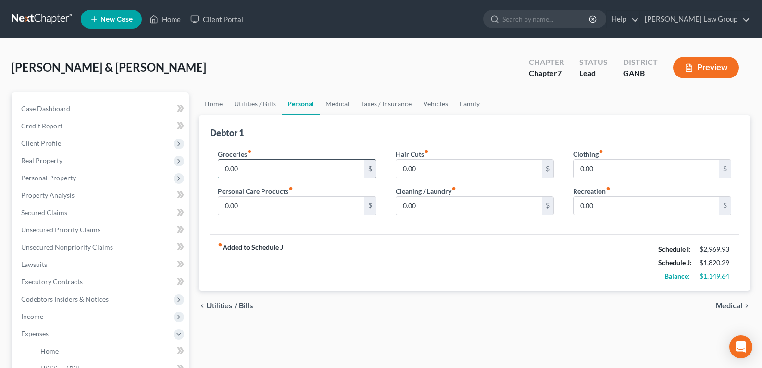
click at [259, 166] on input "0.00" at bounding box center [291, 169] width 146 height 18
click at [613, 165] on input "0.00" at bounding box center [647, 169] width 146 height 18
click at [347, 111] on link "Medical" at bounding box center [338, 103] width 36 height 23
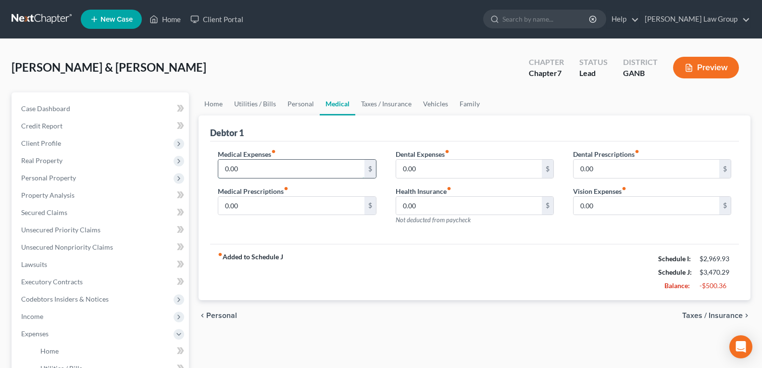
click at [284, 171] on input "0.00" at bounding box center [291, 169] width 146 height 18
click at [432, 104] on link "Vehicles" at bounding box center [435, 103] width 37 height 23
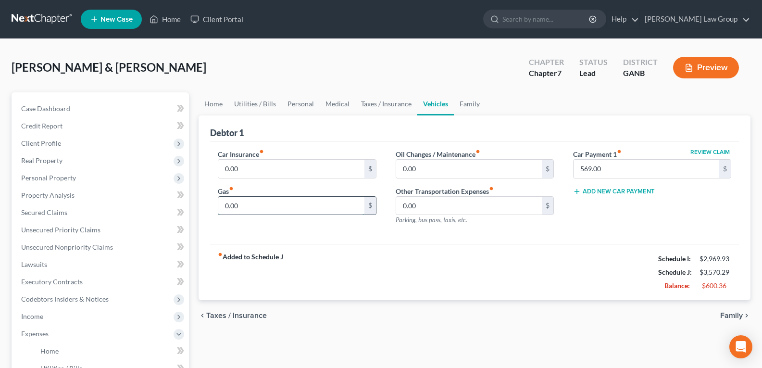
click at [264, 208] on input "0.00" at bounding box center [291, 206] width 146 height 18
click at [252, 177] on input "0.00" at bounding box center [291, 169] width 146 height 18
drag, startPoint x: 443, startPoint y: 277, endPoint x: 212, endPoint y: 30, distance: 338.8
click at [443, 277] on div "fiber_manual_record Added to Schedule J Schedule I: $2,969.93 Schedule J: $4,28…" at bounding box center [474, 272] width 529 height 56
drag, startPoint x: 70, startPoint y: 58, endPoint x: 105, endPoint y: 19, distance: 52.1
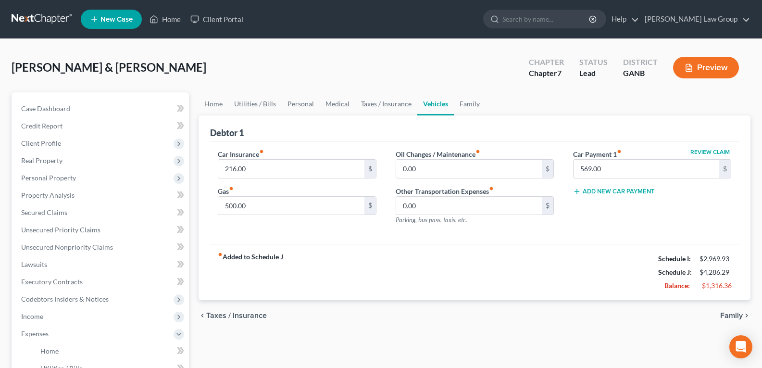
click at [69, 57] on div "[PERSON_NAME] & [PERSON_NAME] Upgraded Chapter Chapter 7 Status Lead District G…" at bounding box center [381, 71] width 739 height 42
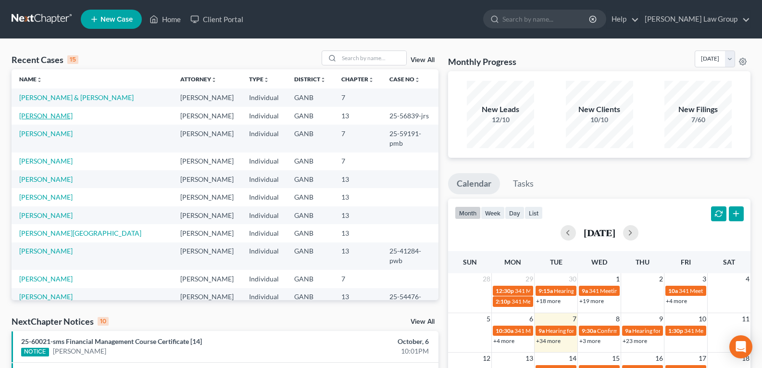
click at [49, 117] on link "Hubbard, Davian" at bounding box center [45, 116] width 53 height 8
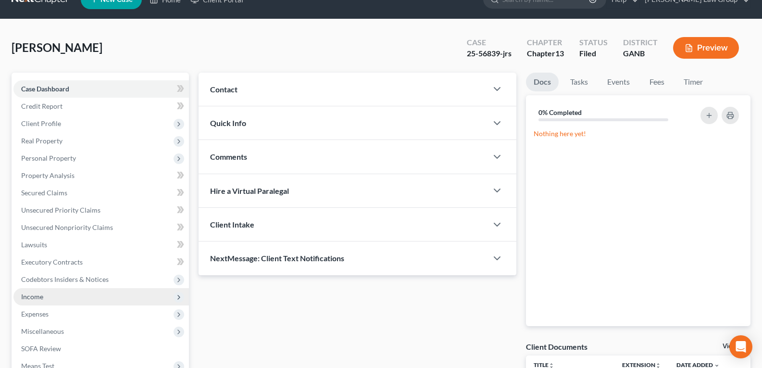
scroll to position [144, 0]
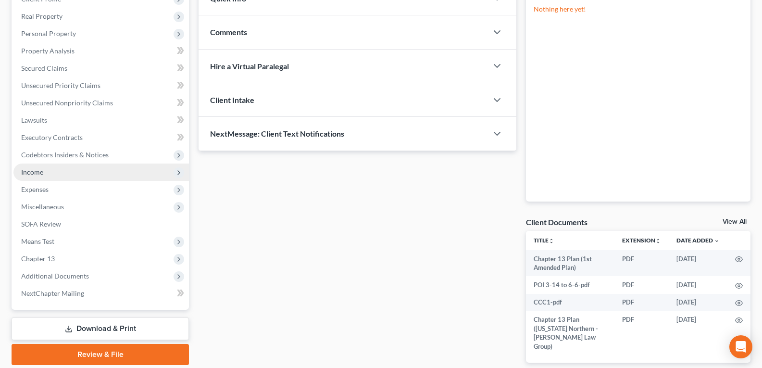
click at [36, 171] on span "Income" at bounding box center [32, 172] width 22 height 8
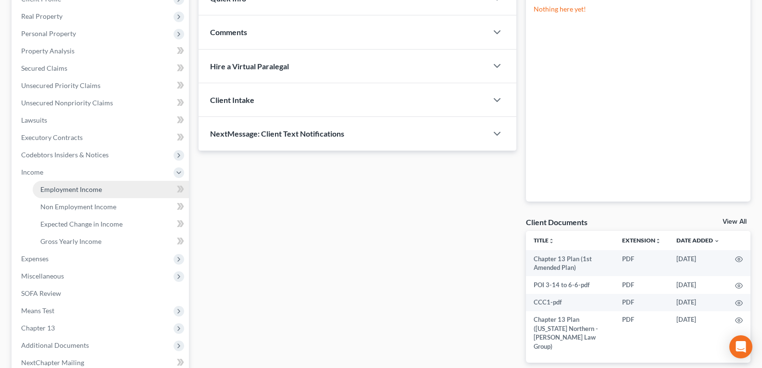
click at [101, 188] on span "Employment Income" at bounding box center [71, 189] width 62 height 8
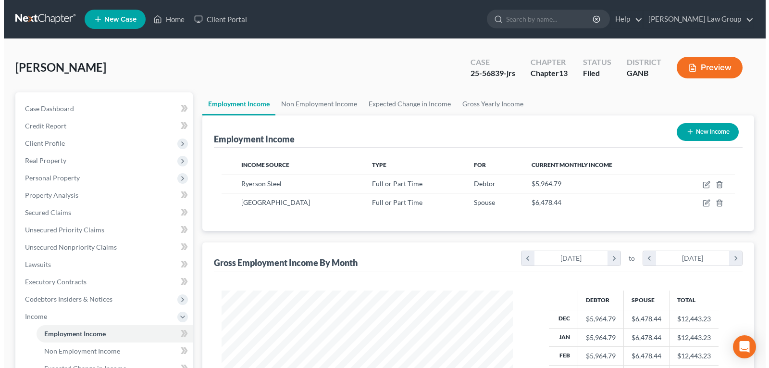
scroll to position [173, 311]
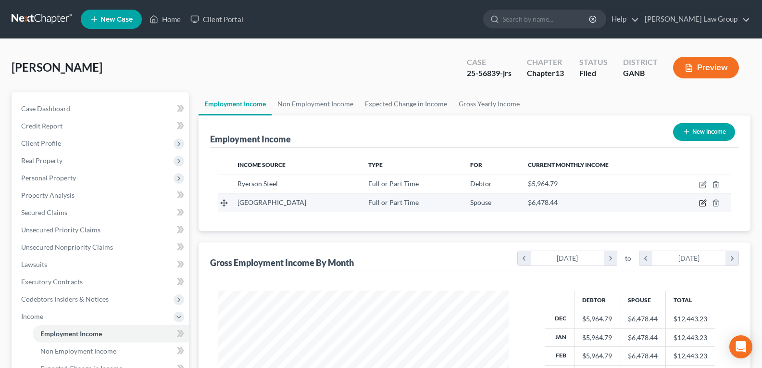
click at [701, 204] on icon "button" at bounding box center [703, 203] width 8 height 8
select select "0"
select select "10"
select select "2"
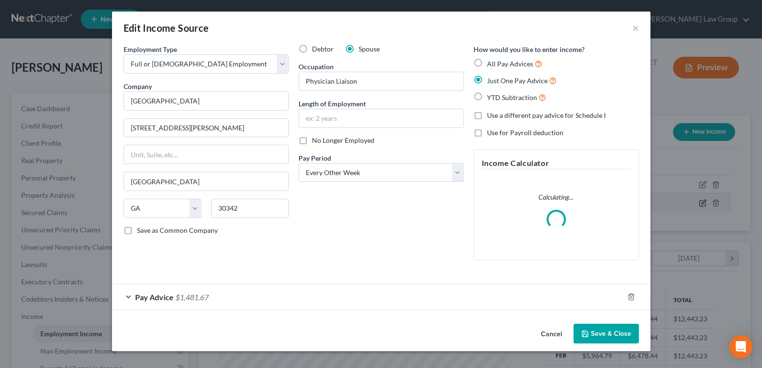
scroll to position [173, 314]
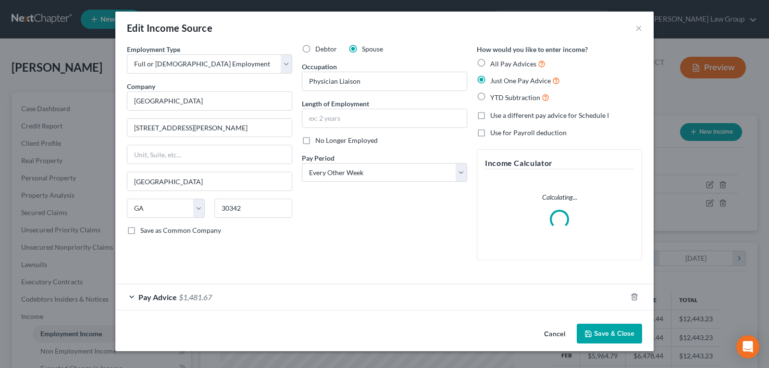
click at [553, 336] on button "Cancel" at bounding box center [555, 334] width 37 height 19
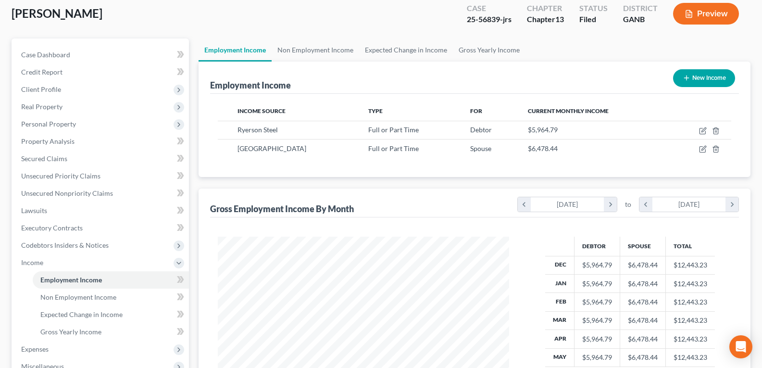
scroll to position [0, 0]
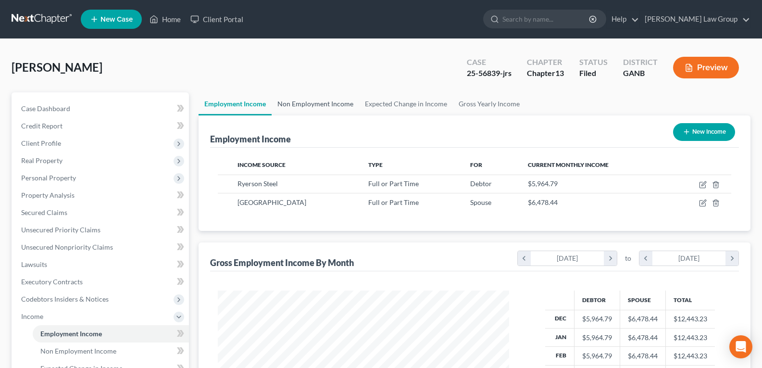
click at [290, 99] on link "Non Employment Income" at bounding box center [316, 103] width 88 height 23
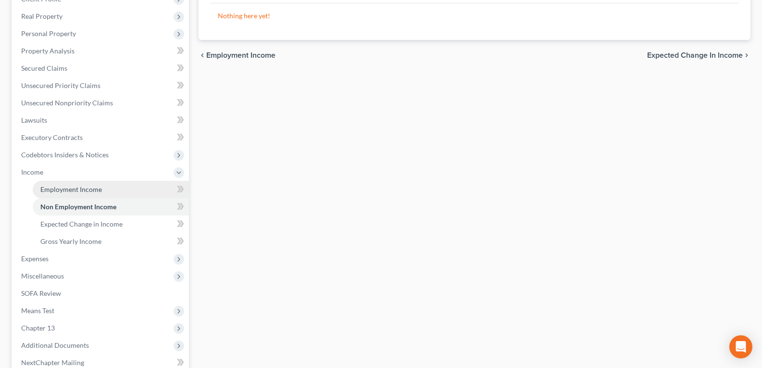
scroll to position [48, 0]
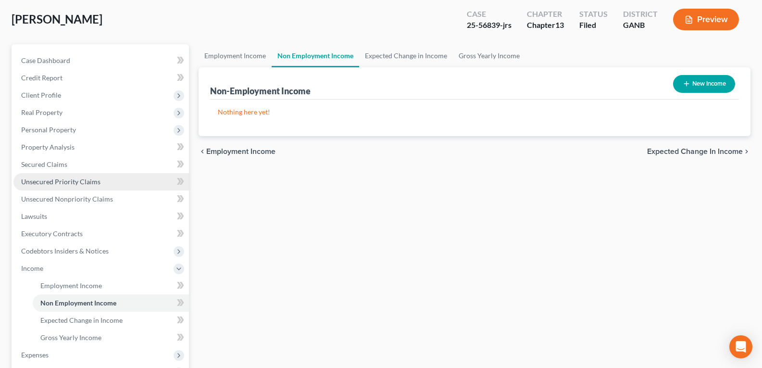
click at [49, 182] on span "Unsecured Priority Claims" at bounding box center [60, 181] width 79 height 8
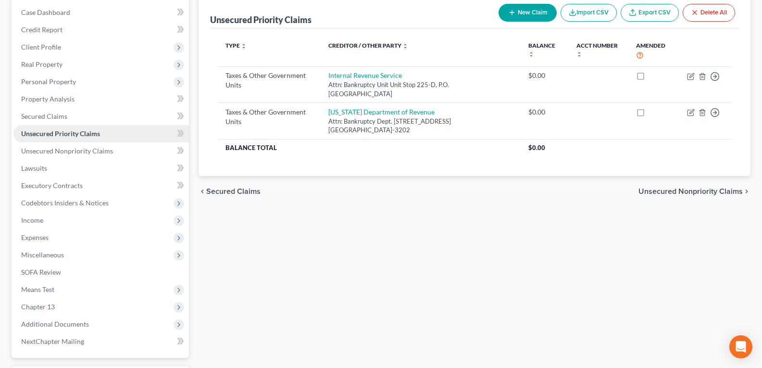
scroll to position [144, 0]
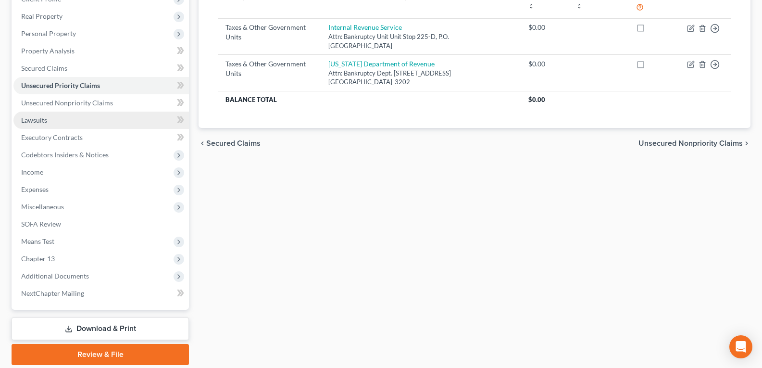
click at [45, 122] on span "Lawsuits" at bounding box center [34, 120] width 26 height 8
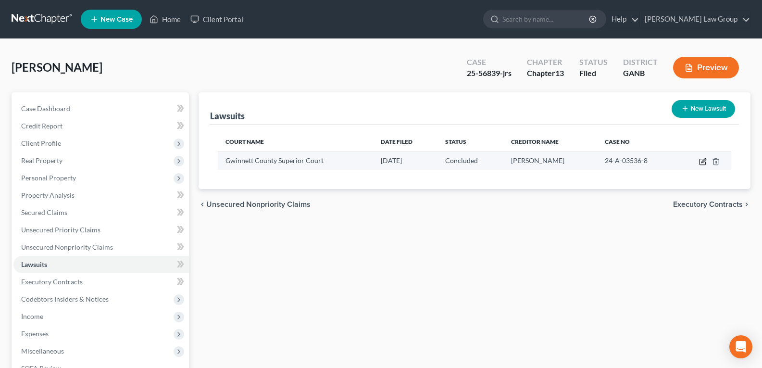
click at [702, 162] on icon "button" at bounding box center [704, 160] width 4 height 4
select select "10"
select select "2"
select select "4"
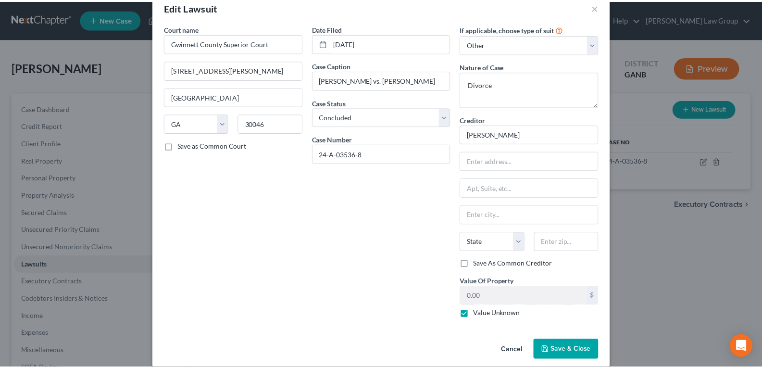
scroll to position [32, 0]
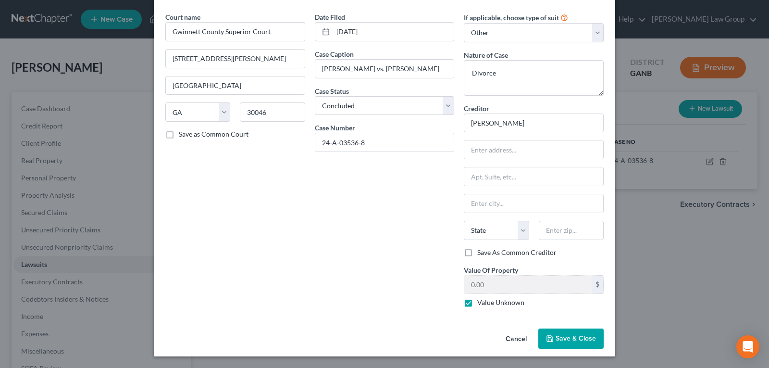
drag, startPoint x: 510, startPoint y: 341, endPoint x: 498, endPoint y: 344, distance: 12.4
click at [510, 342] on button "Cancel" at bounding box center [516, 338] width 37 height 19
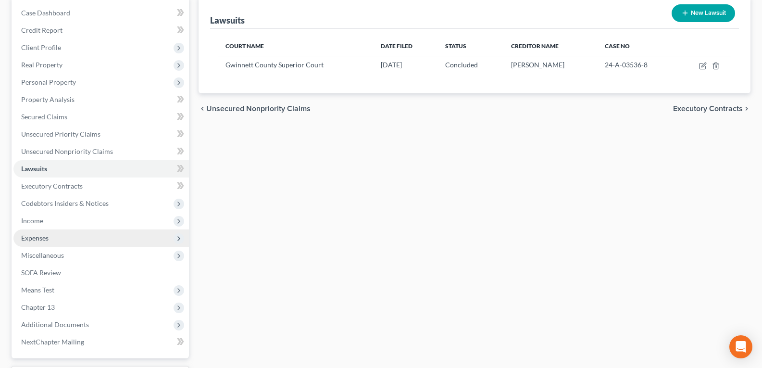
scroll to position [96, 0]
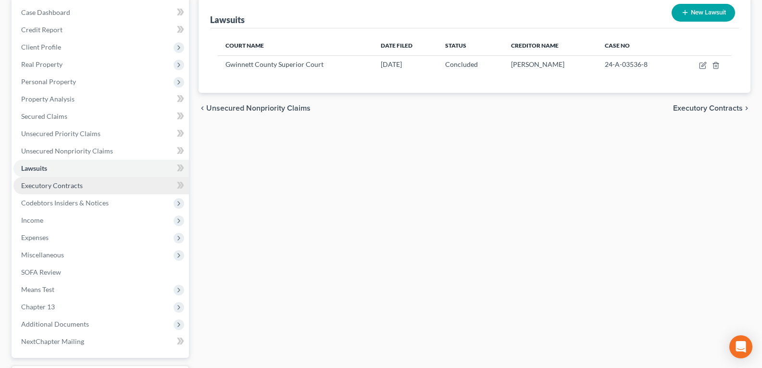
click at [50, 186] on span "Executory Contracts" at bounding box center [52, 185] width 62 height 8
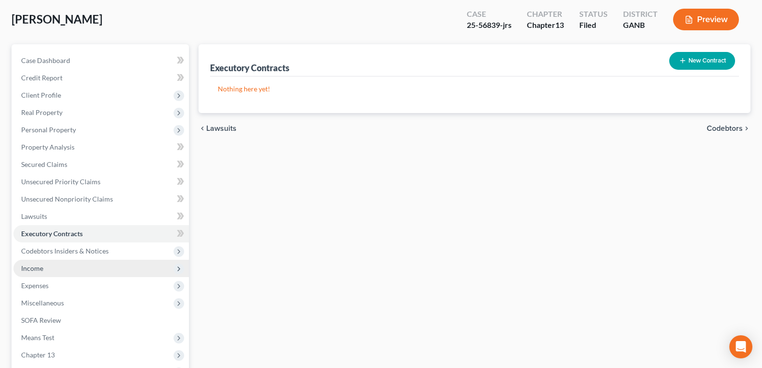
scroll to position [96, 0]
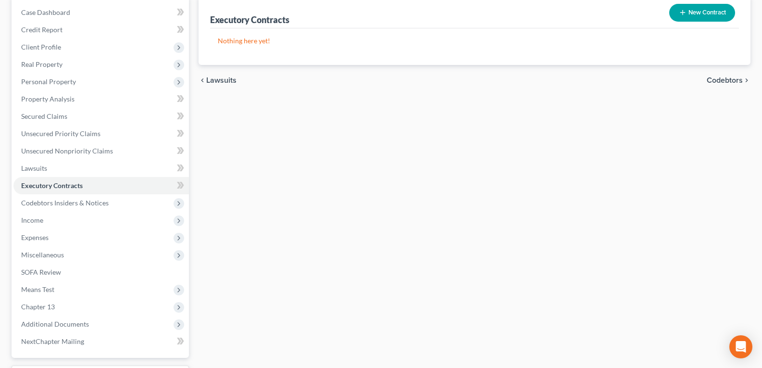
drag, startPoint x: 33, startPoint y: 220, endPoint x: 142, endPoint y: 237, distance: 110.4
click at [33, 220] on span "Income" at bounding box center [32, 220] width 22 height 8
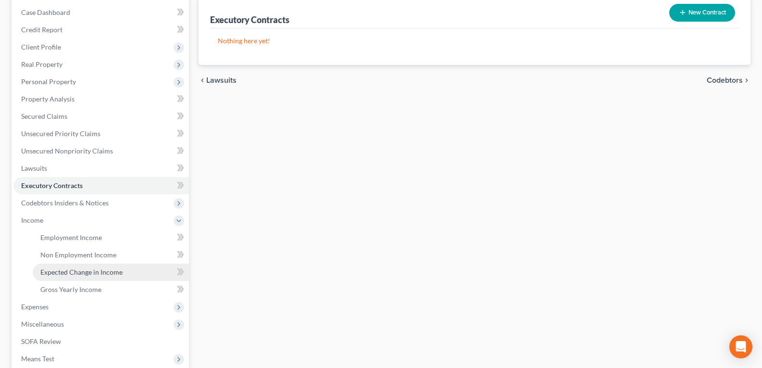
scroll to position [192, 0]
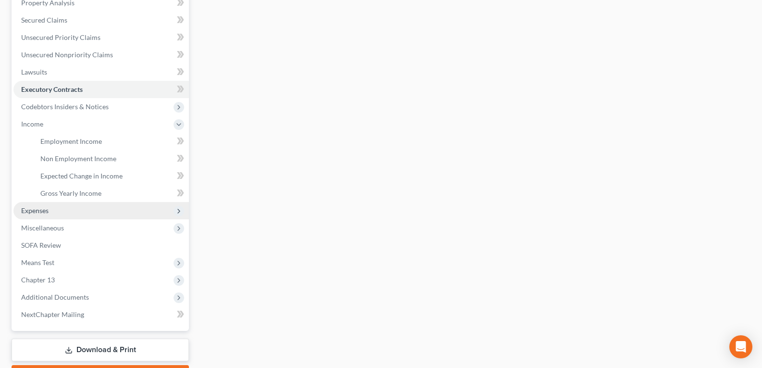
click at [41, 213] on span "Expenses" at bounding box center [34, 210] width 27 height 8
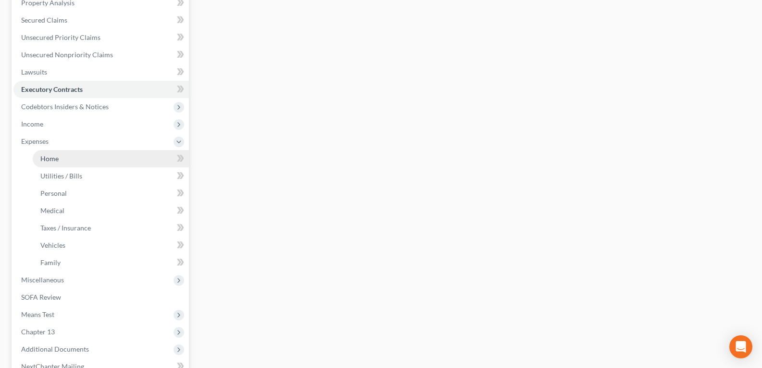
click at [58, 162] on span "Home" at bounding box center [49, 158] width 18 height 8
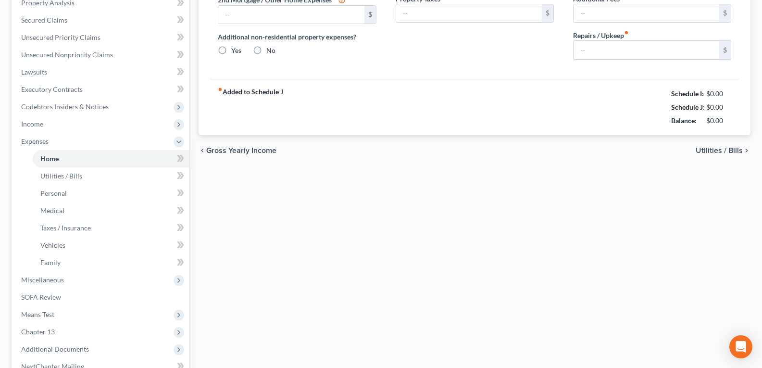
type input "1,979.00"
type input "0.00"
radio input "true"
type input "0.00"
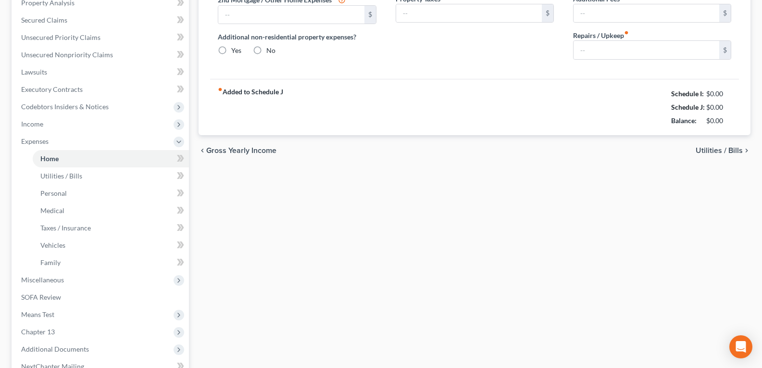
type input "0.00"
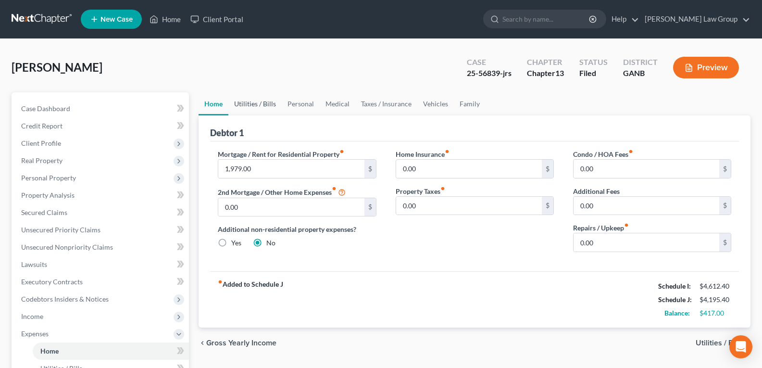
click at [255, 108] on link "Utilities / Bills" at bounding box center [254, 103] width 53 height 23
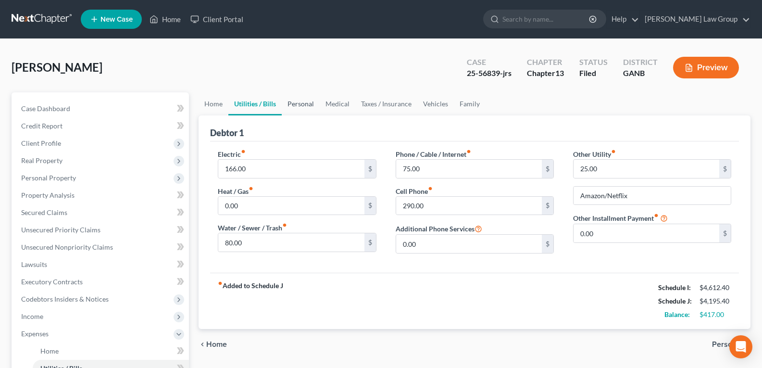
click at [307, 106] on link "Personal" at bounding box center [301, 103] width 38 height 23
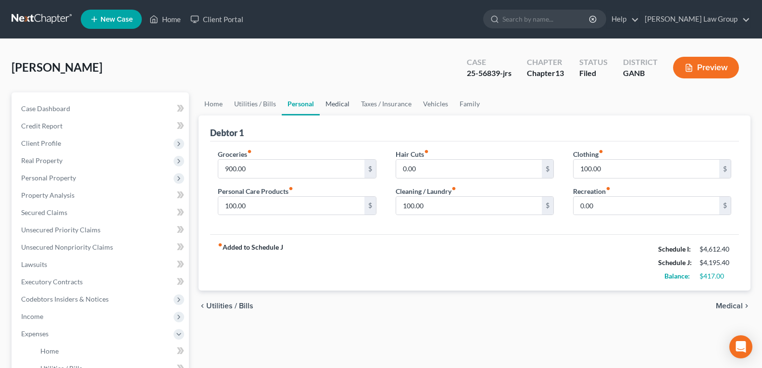
click at [336, 104] on link "Medical" at bounding box center [338, 103] width 36 height 23
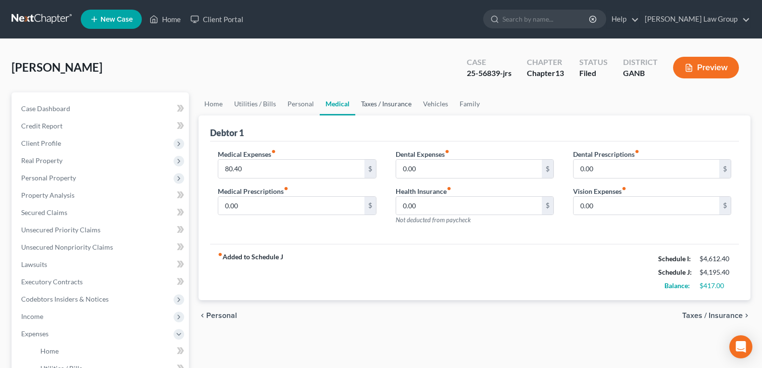
click at [374, 104] on link "Taxes / Insurance" at bounding box center [386, 103] width 62 height 23
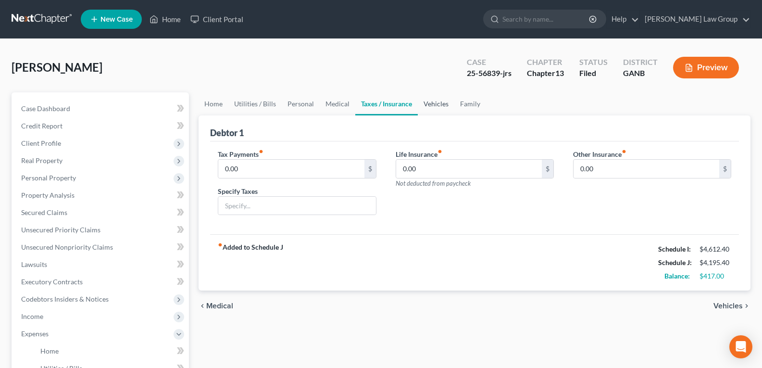
click at [436, 105] on link "Vehicles" at bounding box center [436, 103] width 37 height 23
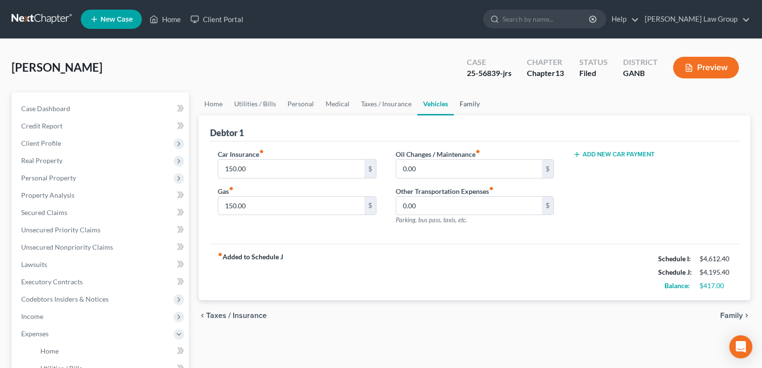
click at [465, 106] on link "Family" at bounding box center [470, 103] width 32 height 23
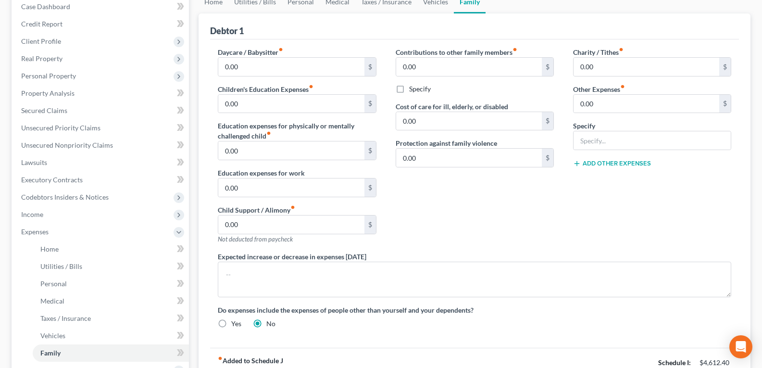
scroll to position [59, 0]
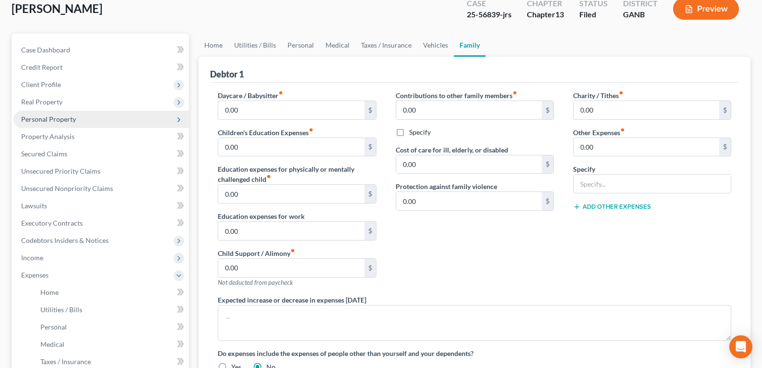
click at [65, 124] on span "Personal Property" at bounding box center [101, 119] width 176 height 17
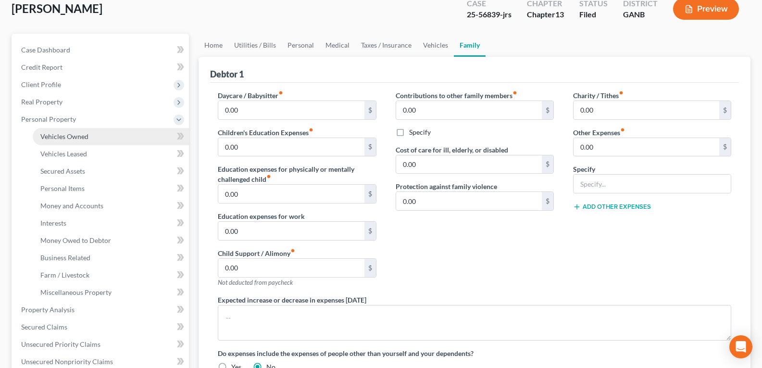
click at [65, 135] on span "Vehicles Owned" at bounding box center [64, 136] width 48 height 8
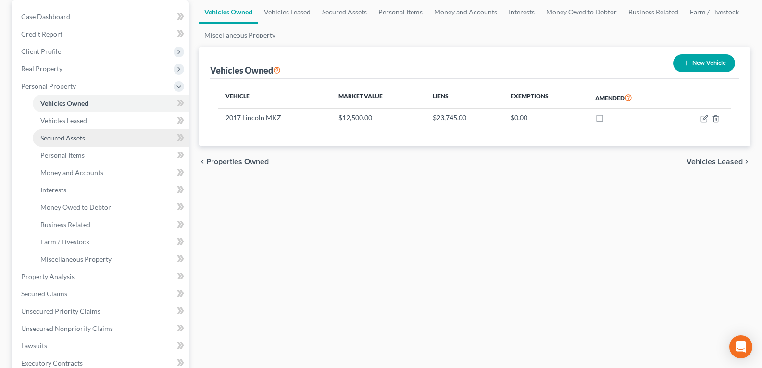
scroll to position [96, 0]
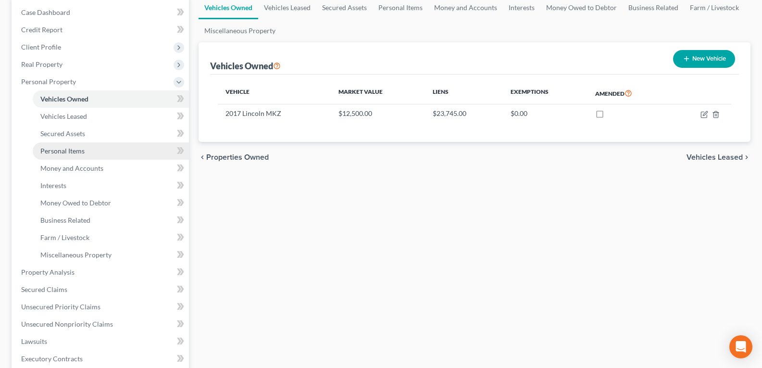
click at [63, 151] on span "Personal Items" at bounding box center [62, 151] width 44 height 8
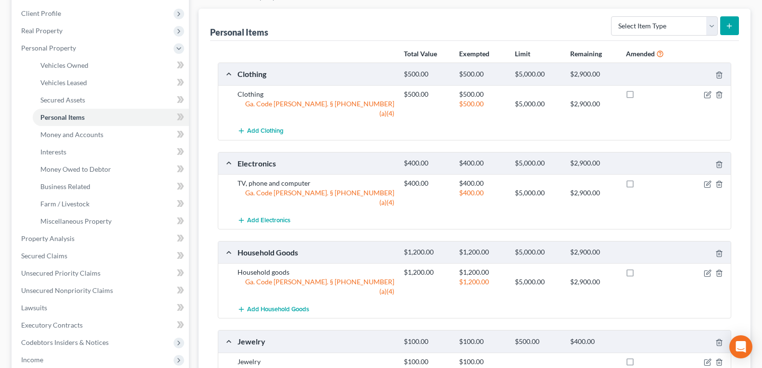
scroll to position [192, 0]
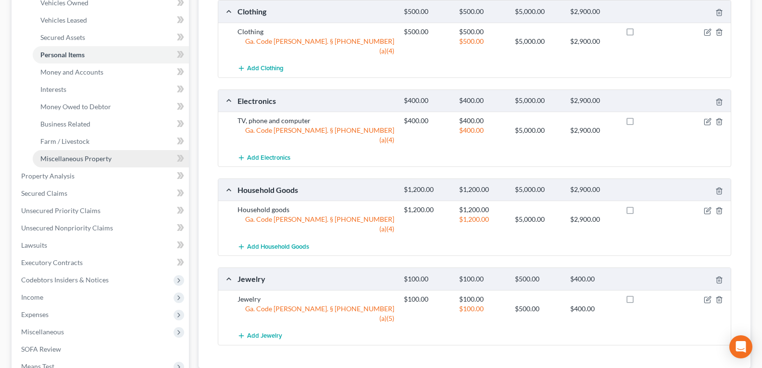
click at [79, 157] on span "Miscellaneous Property" at bounding box center [75, 158] width 71 height 8
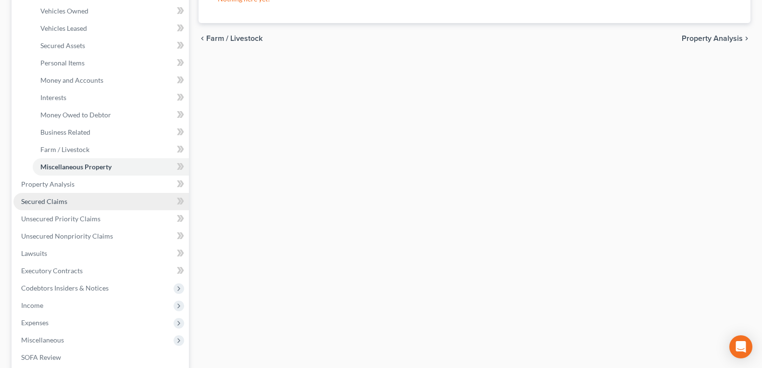
scroll to position [240, 0]
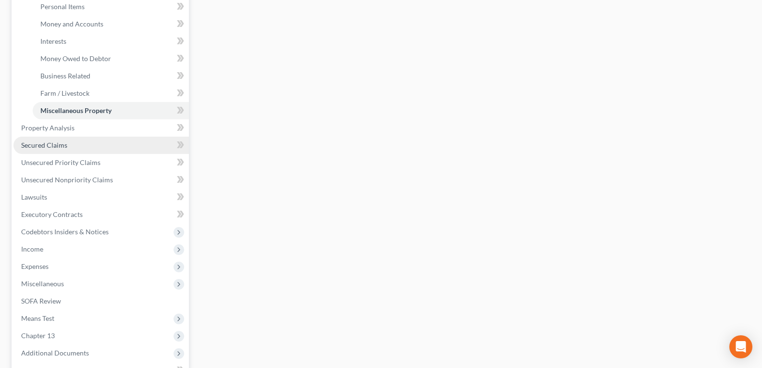
click at [48, 144] on span "Secured Claims" at bounding box center [44, 145] width 46 height 8
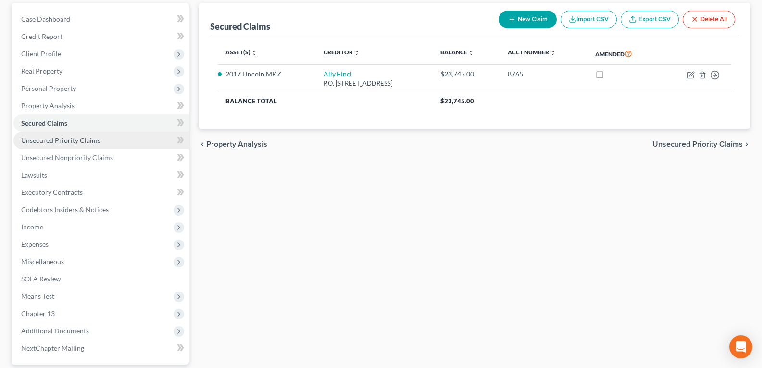
scroll to position [96, 0]
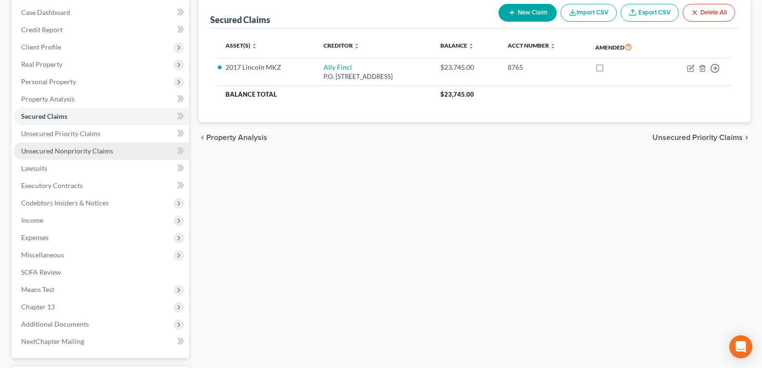
click at [45, 147] on span "Unsecured Nonpriority Claims" at bounding box center [67, 151] width 92 height 8
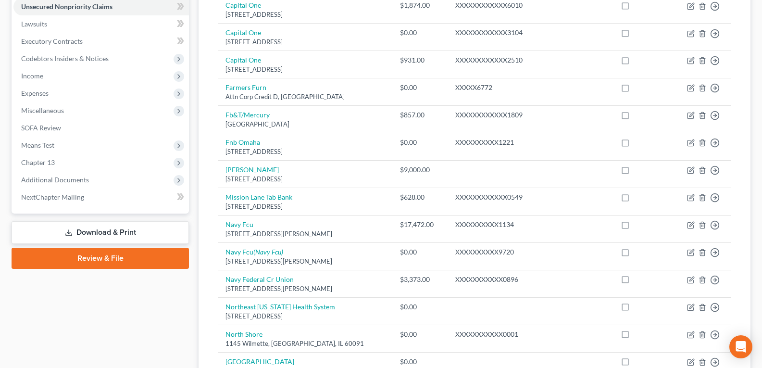
scroll to position [289, 0]
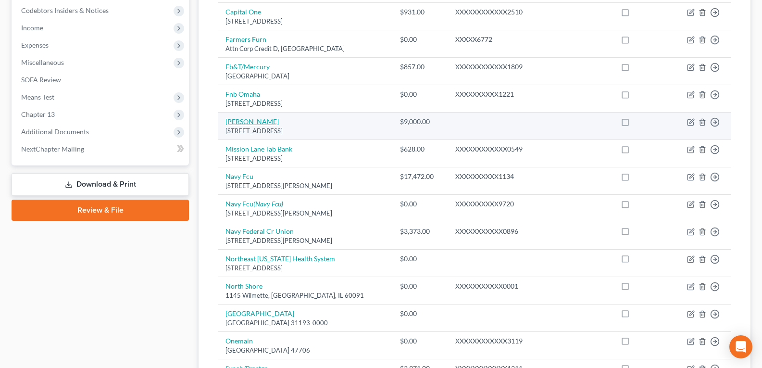
click at [279, 122] on link "Melva Denay Hubbard" at bounding box center [252, 121] width 53 height 8
select select "10"
select select "5"
select select "0"
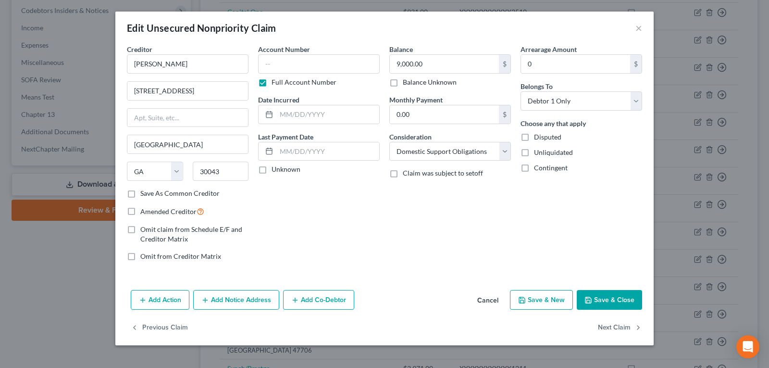
click at [483, 299] on button "Cancel" at bounding box center [488, 300] width 37 height 19
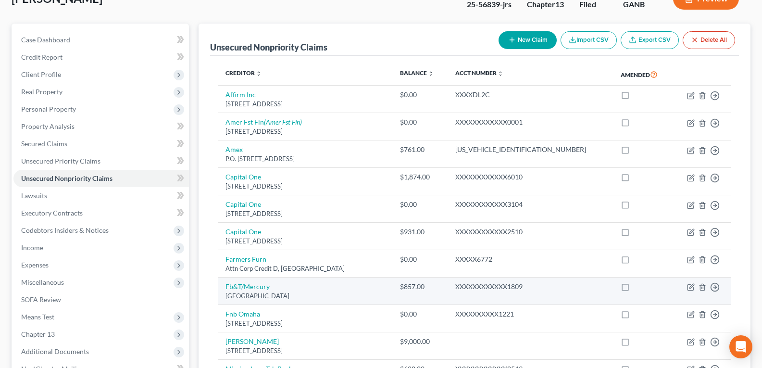
scroll to position [0, 0]
